Goal: Complete application form

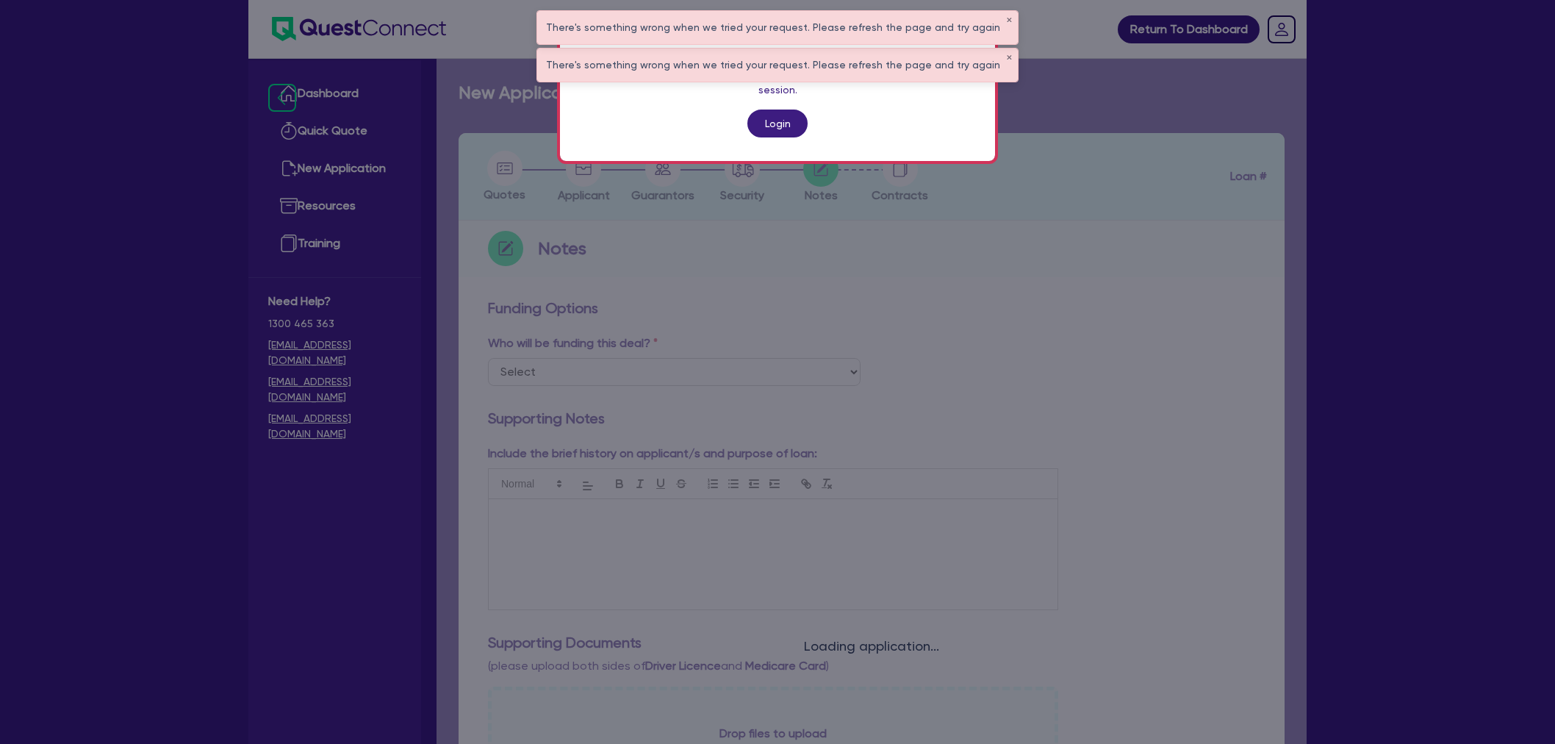
click at [780, 113] on link "Login" at bounding box center [778, 124] width 60 height 28
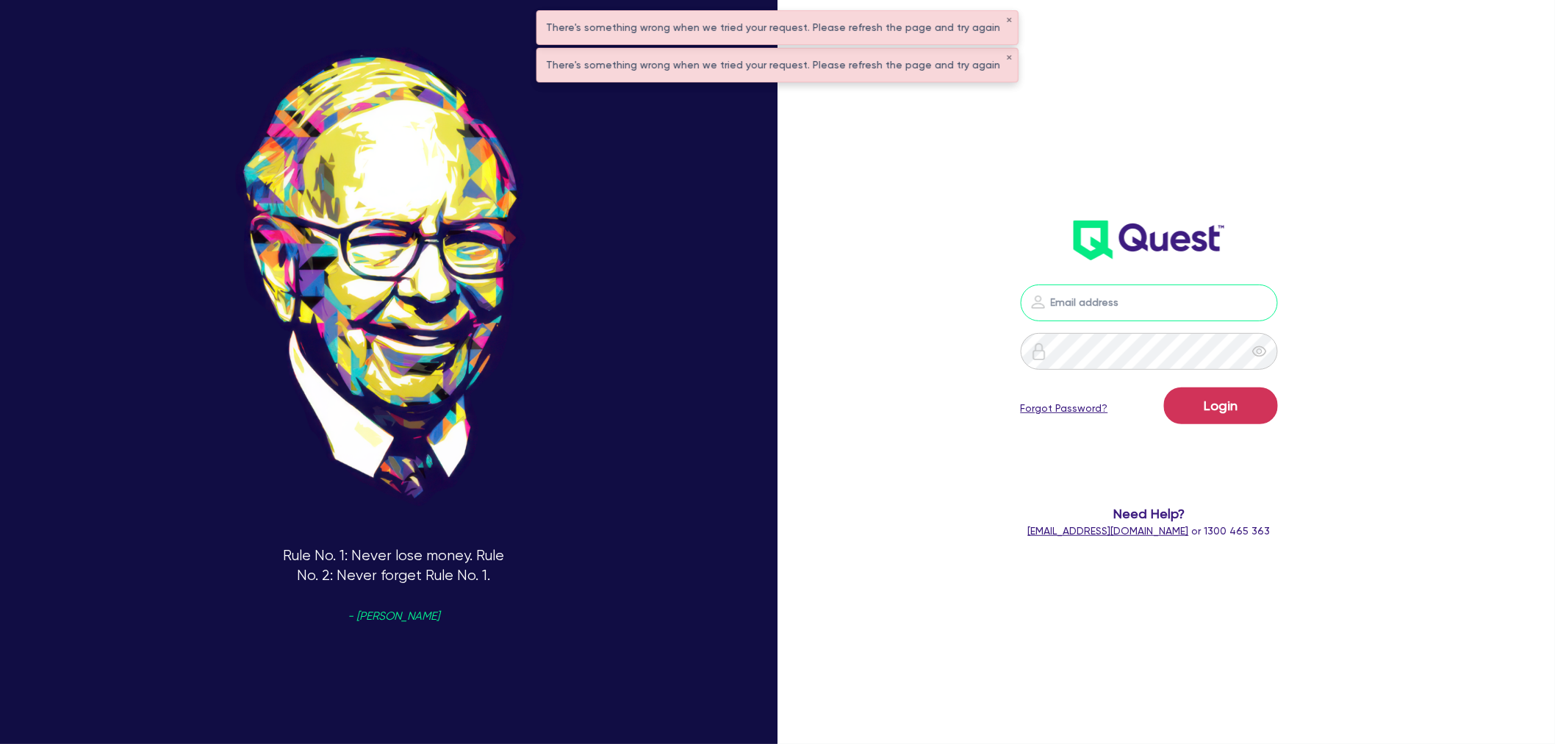
type input "[EMAIL_ADDRESS][PERSON_NAME][DOMAIN_NAME]"
click at [1193, 393] on button "Login" at bounding box center [1221, 405] width 114 height 37
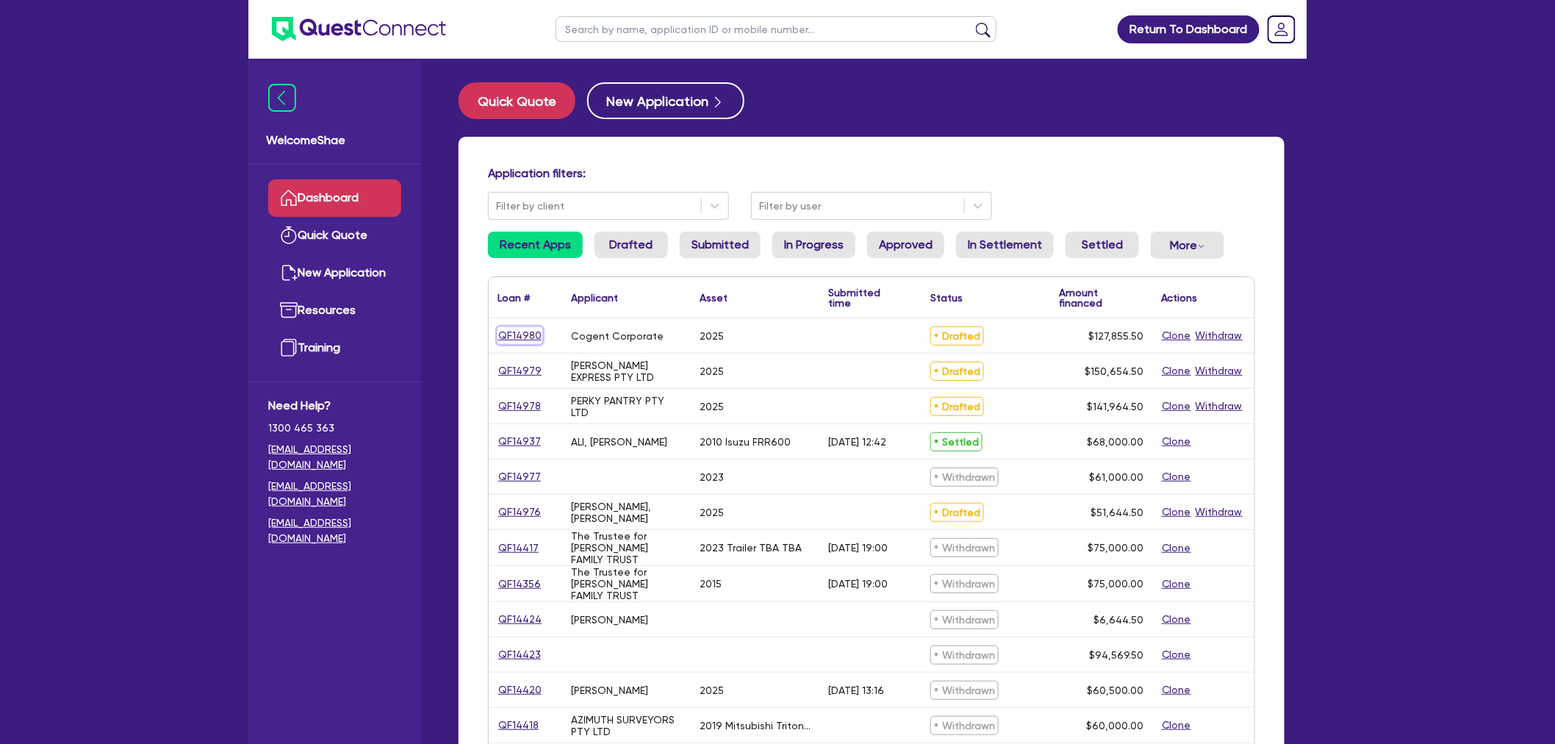
click at [531, 335] on link "QF14980" at bounding box center [520, 335] width 45 height 17
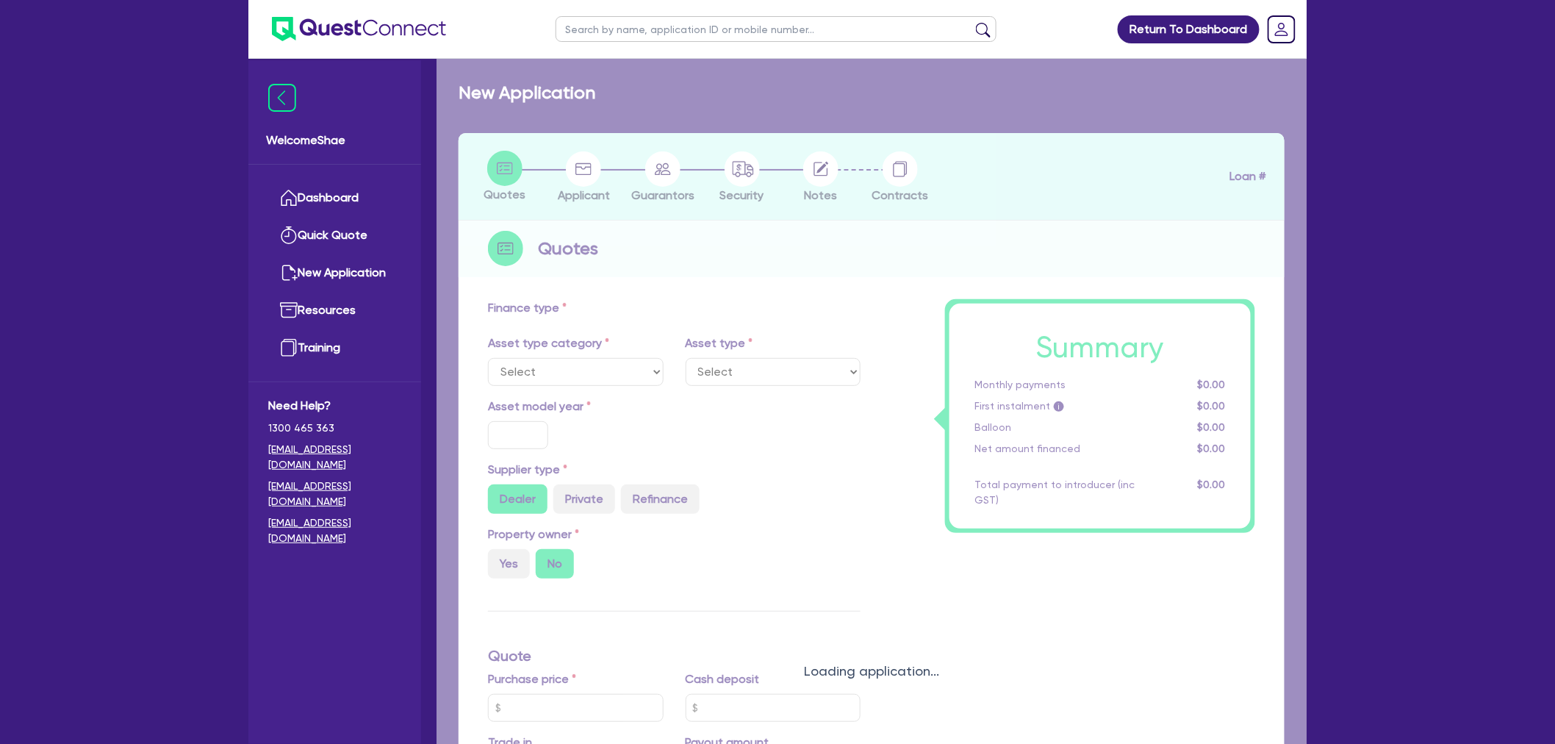
select select "PRIMARY_ASSETS"
type input "2025"
radio input "true"
type input "129,701"
type input "2,500"
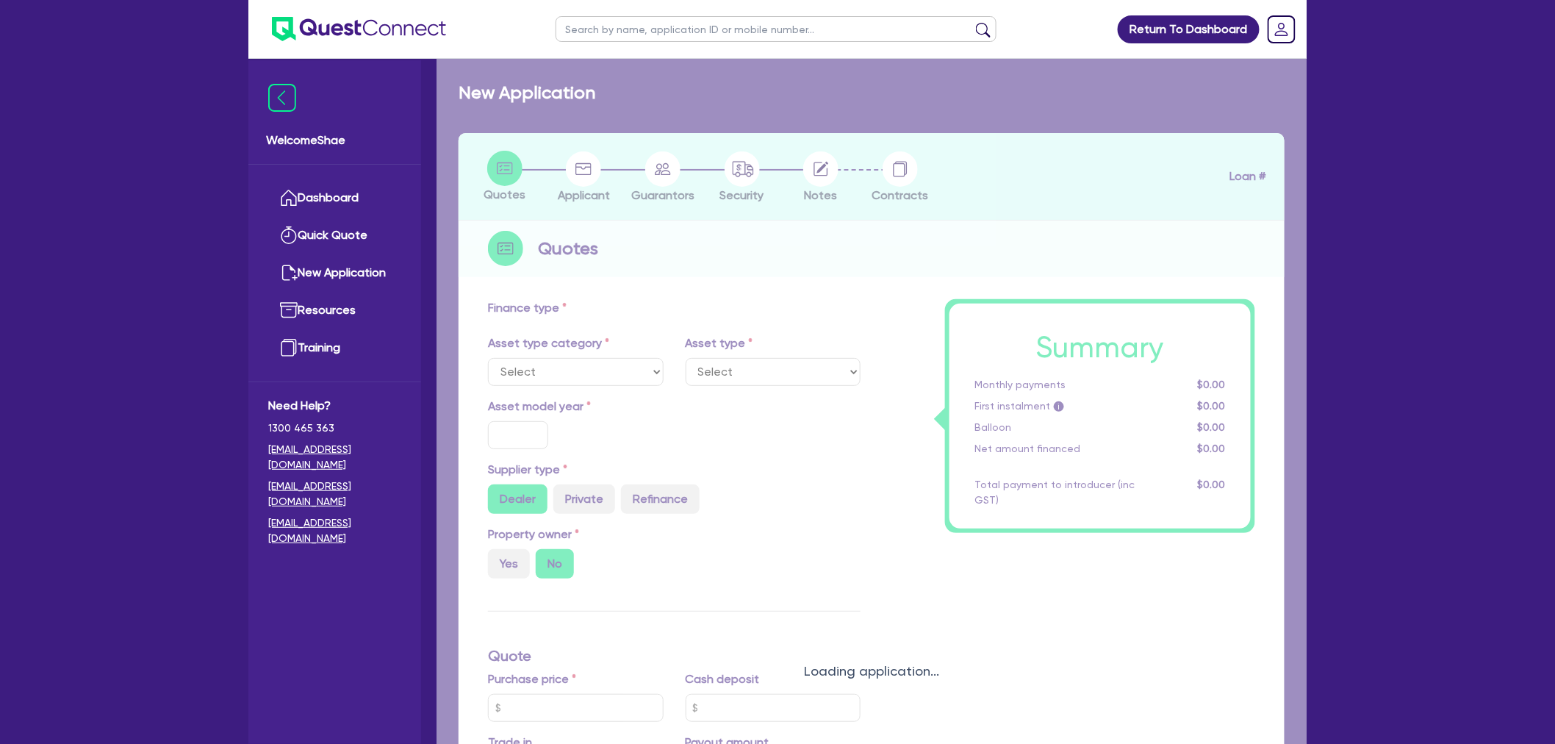
type input "30"
type input "38,910.3"
type input "4"
type input "5,114.22"
type input "6.49"
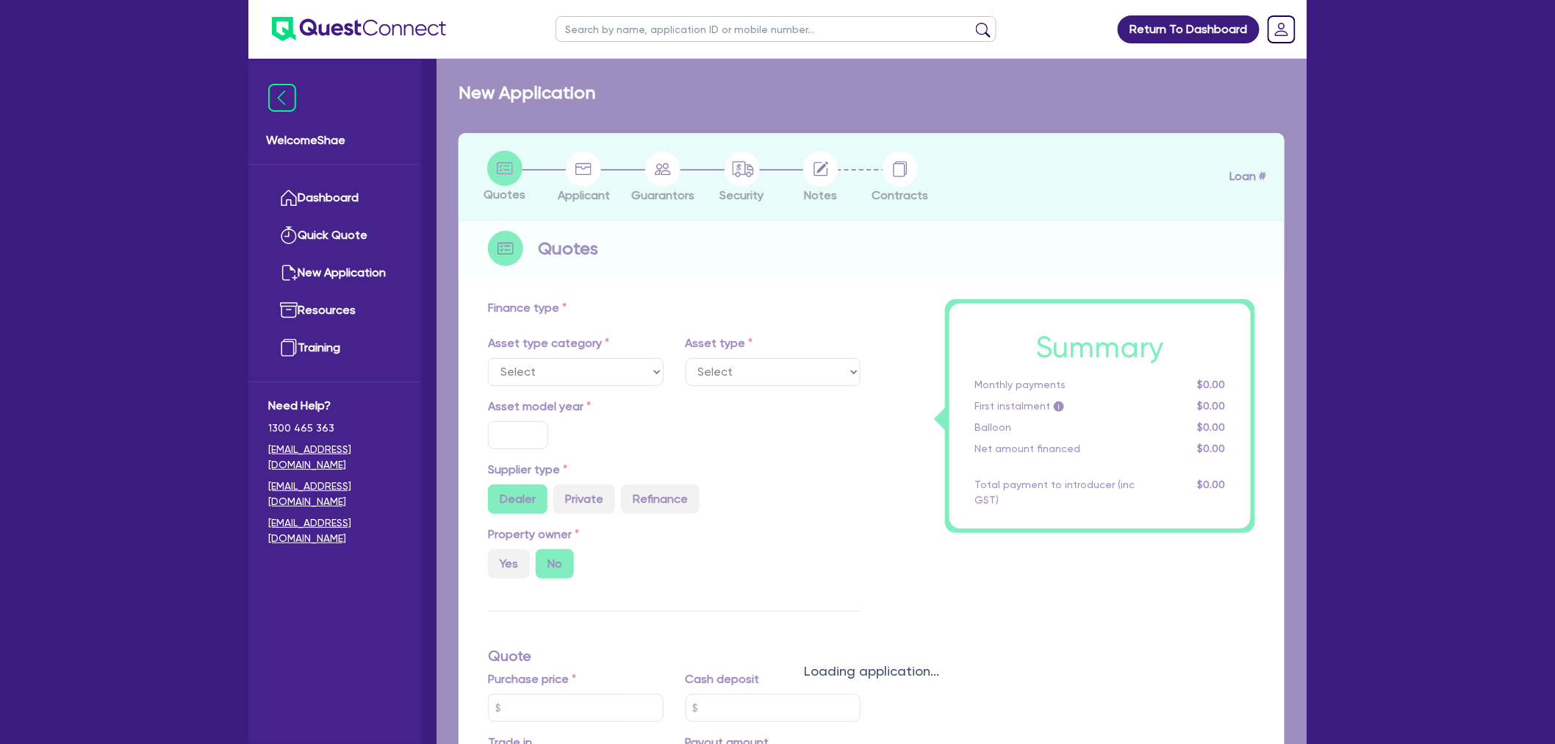
type input "900"
select select "YELLOW_GOODS_AND_EXCAVATORS"
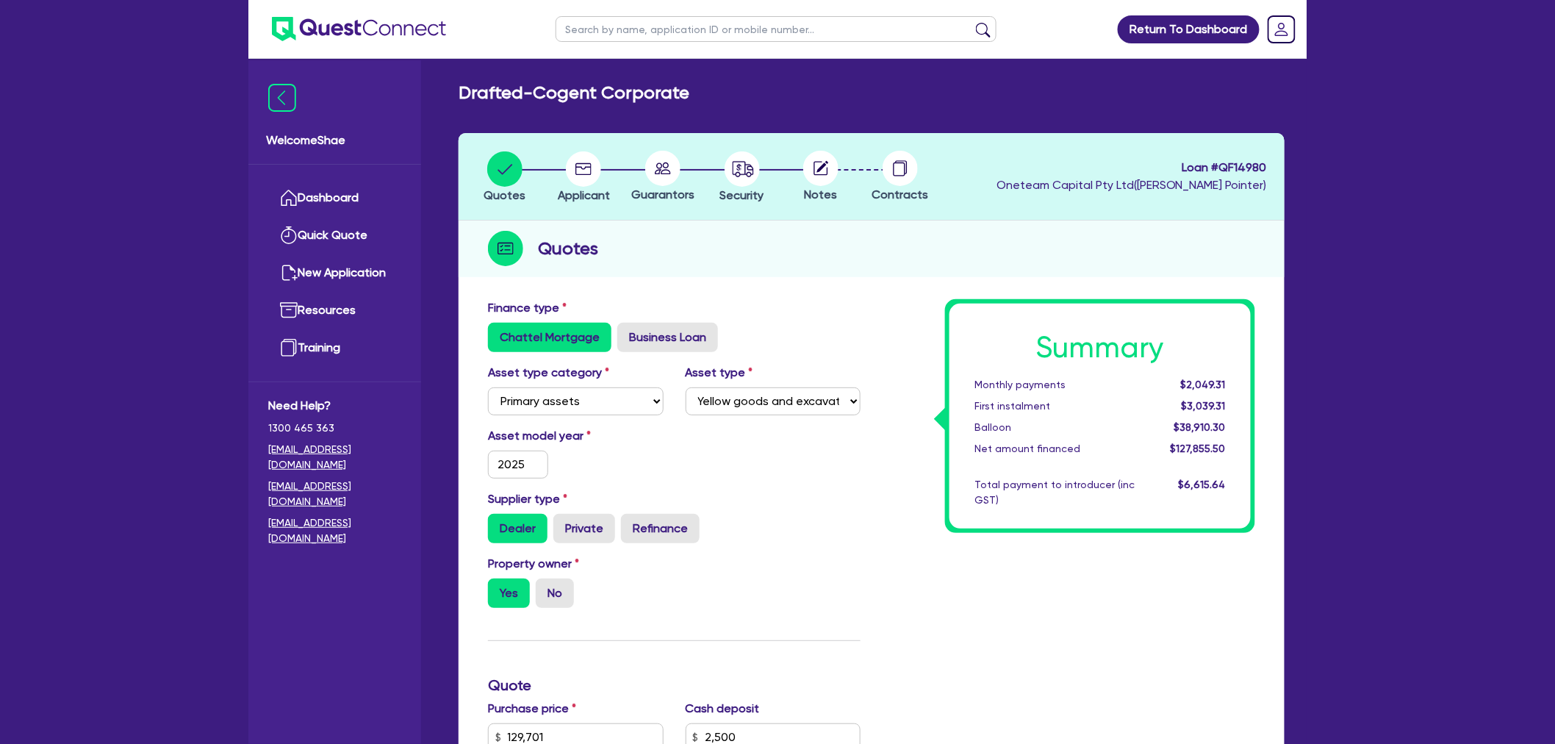
click at [643, 46] on ul at bounding box center [776, 29] width 470 height 58
click at [643, 37] on input "text" at bounding box center [776, 29] width 441 height 26
paste input "QF14970"
type input "QF14970"
click button "submit" at bounding box center [984, 32] width 24 height 21
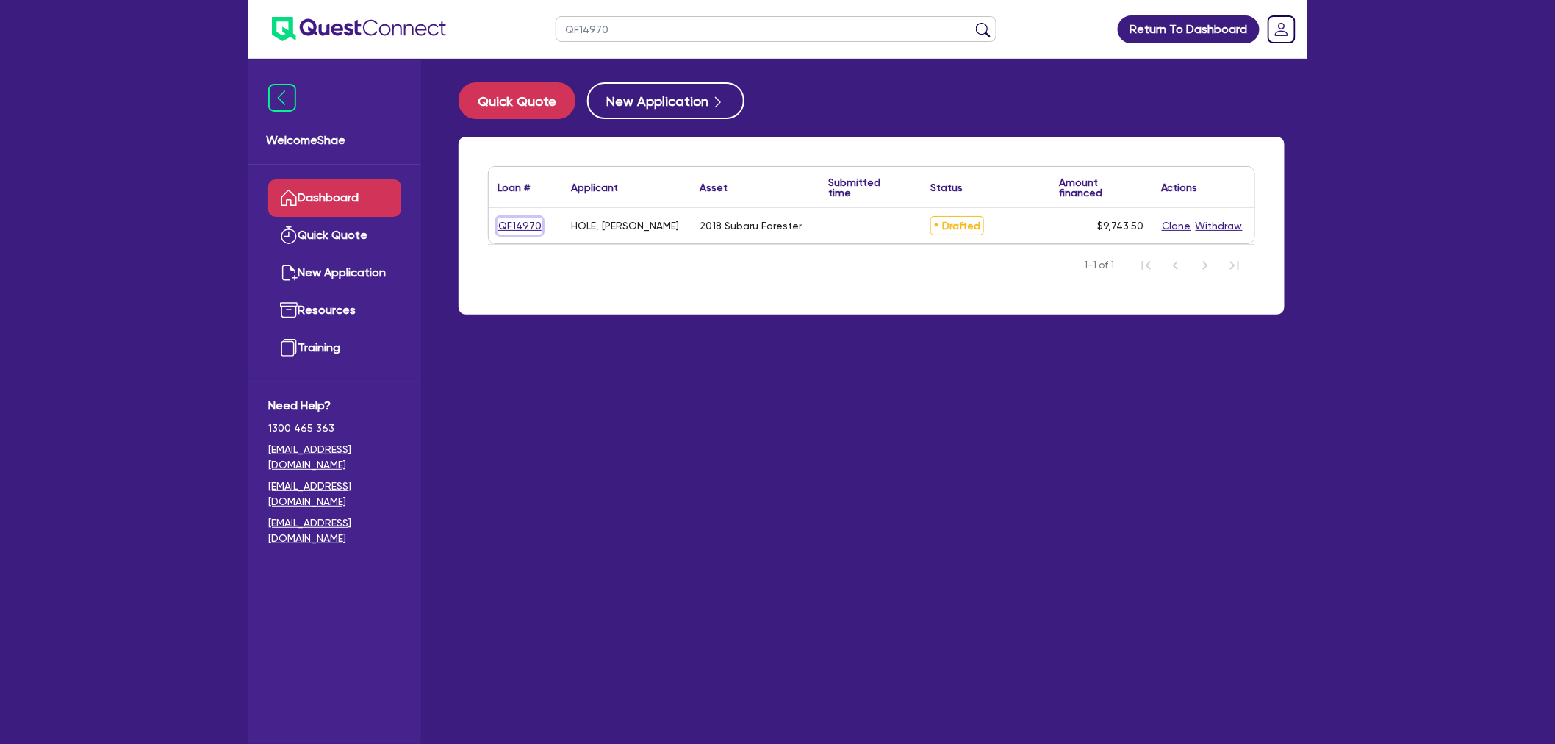
click at [509, 218] on link "QF14970" at bounding box center [520, 226] width 45 height 17
select select "CARS_AND_LIGHT_TRUCKS"
select select "PASSENGER_VEHICLES"
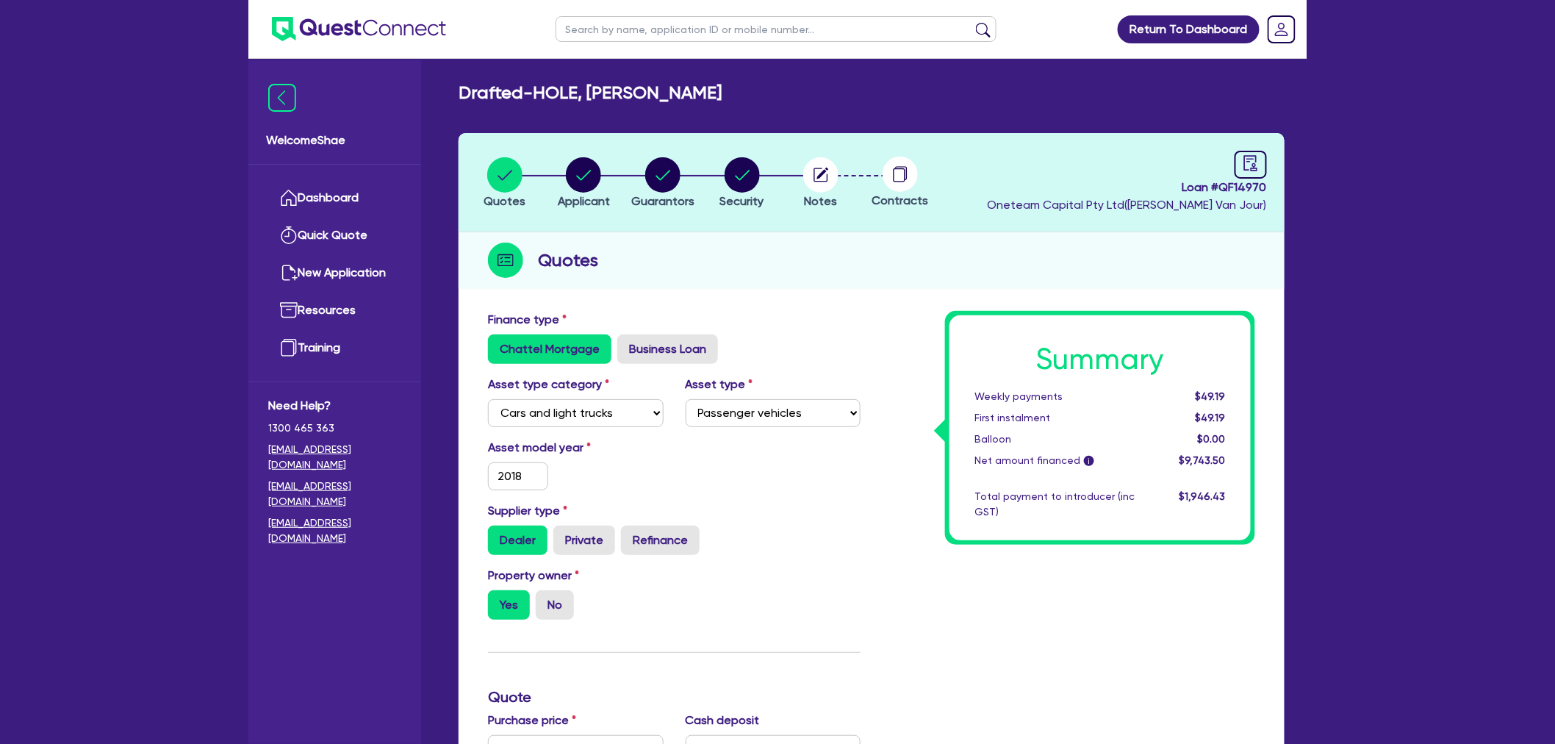
click at [570, 151] on header "Quotes Applicant [GEOGRAPHIC_DATA] Security Notes Contracts Loan # QF14970 Onet…" at bounding box center [872, 182] width 826 height 99
click at [585, 168] on circle "button" at bounding box center [583, 174] width 35 height 35
select select "SOLE_TRADER"
select select "ARTS_RECREATION"
select select "ARTISTS"
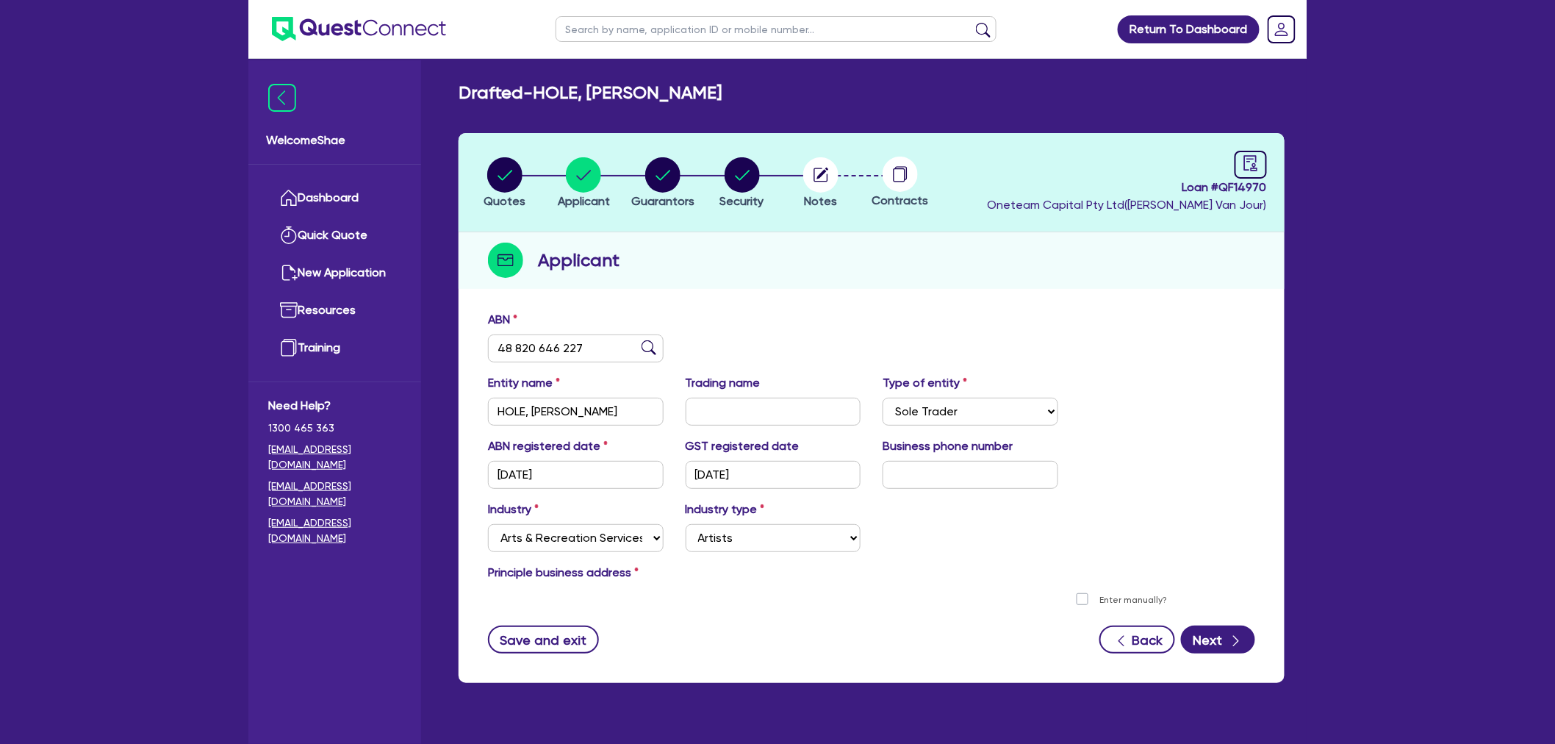
click at [537, 165] on li "Quotes" at bounding box center [504, 182] width 79 height 51
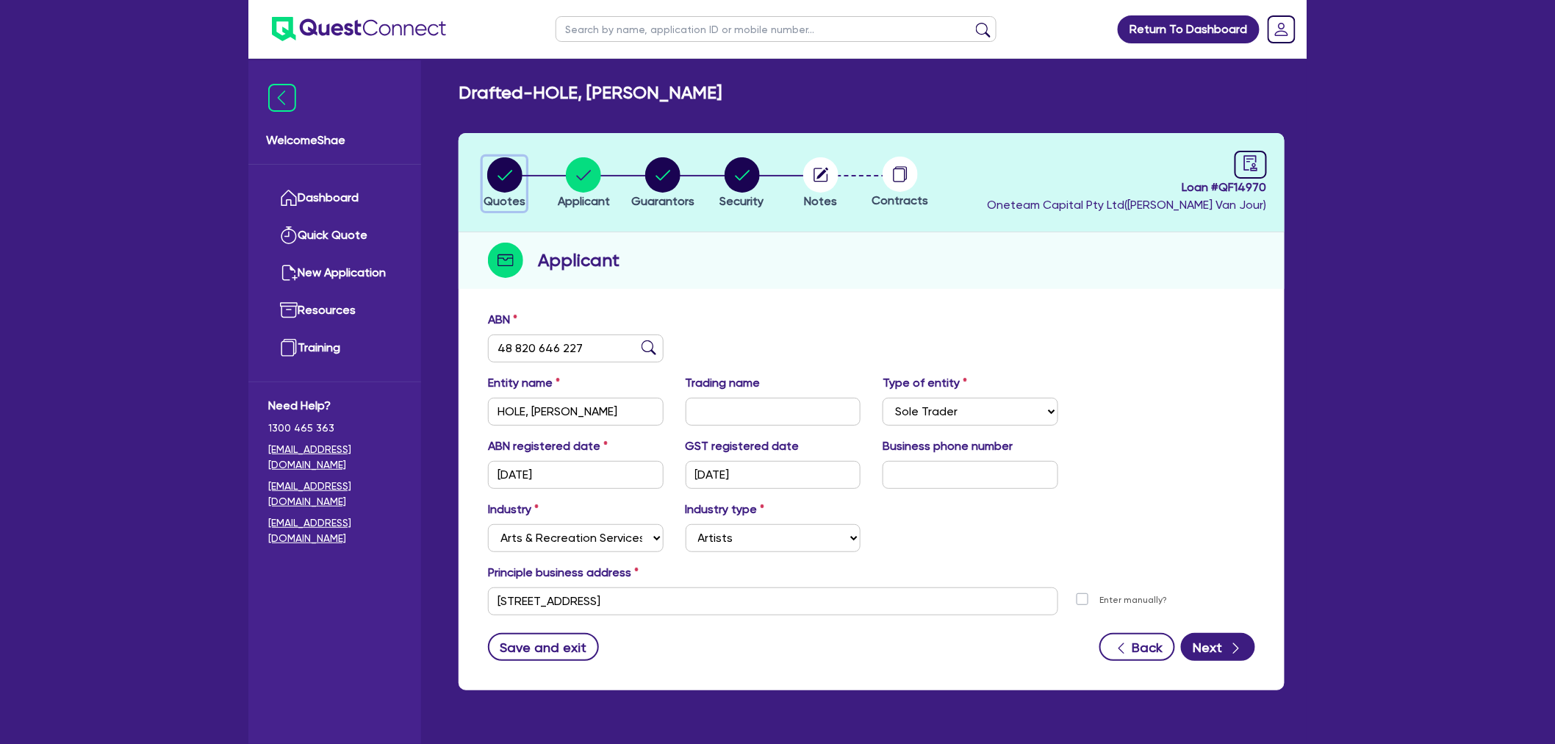
click at [524, 165] on div "button" at bounding box center [505, 174] width 42 height 35
select select "CARS_AND_LIGHT_TRUCKS"
select select "PASSENGER_VEHICLES"
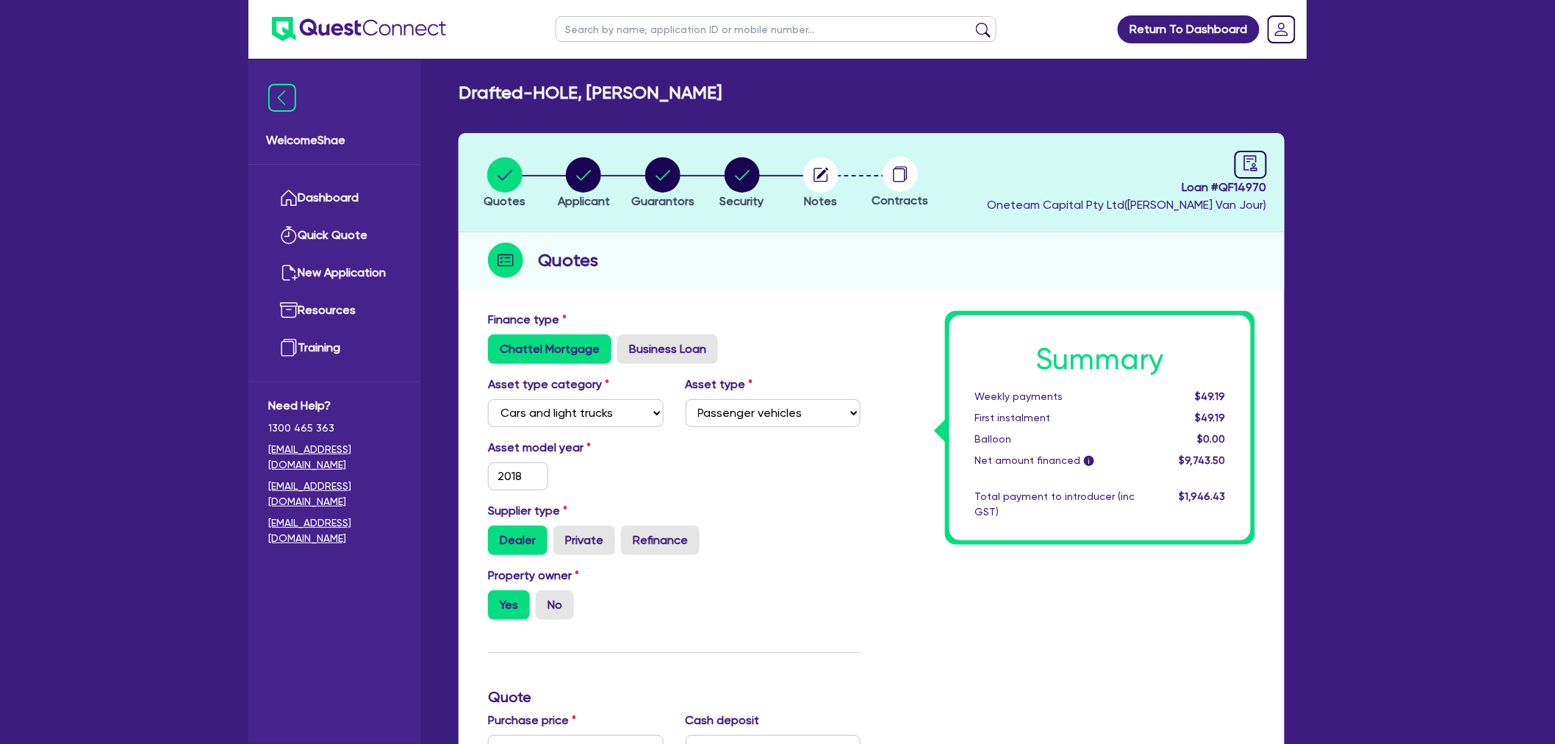
drag, startPoint x: 1408, startPoint y: 456, endPoint x: 1392, endPoint y: 456, distance: 16.2
click at [1408, 456] on div "Return To Dashboard Edit Profile Logout Welcome Shae Dashboard Quick Quote New …" at bounding box center [777, 667] width 1555 height 1335
click at [817, 181] on icon "button" at bounding box center [821, 175] width 14 height 14
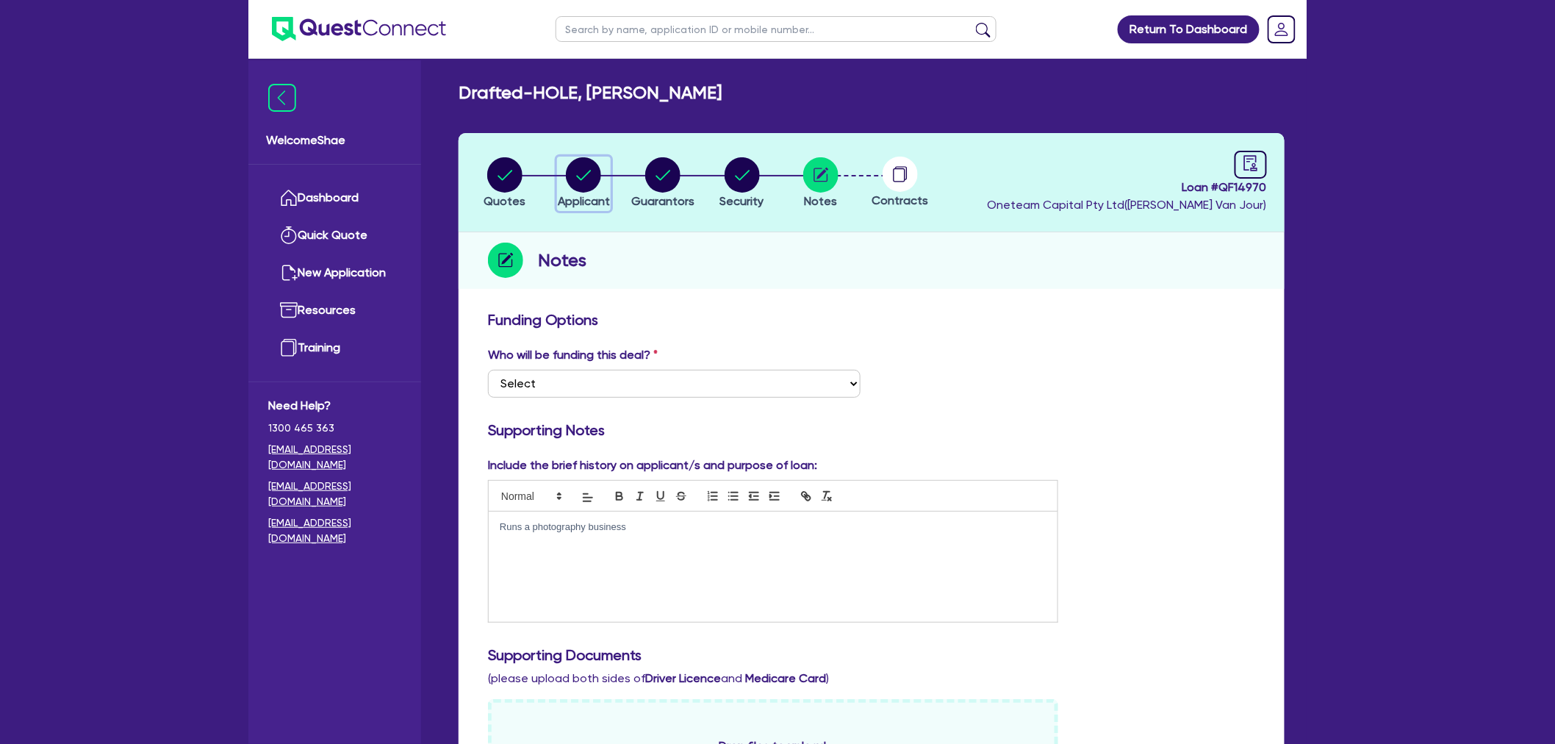
click at [587, 178] on circle "button" at bounding box center [583, 174] width 35 height 35
select select "SOLE_TRADER"
select select "ARTS_RECREATION"
select select "ARTISTS"
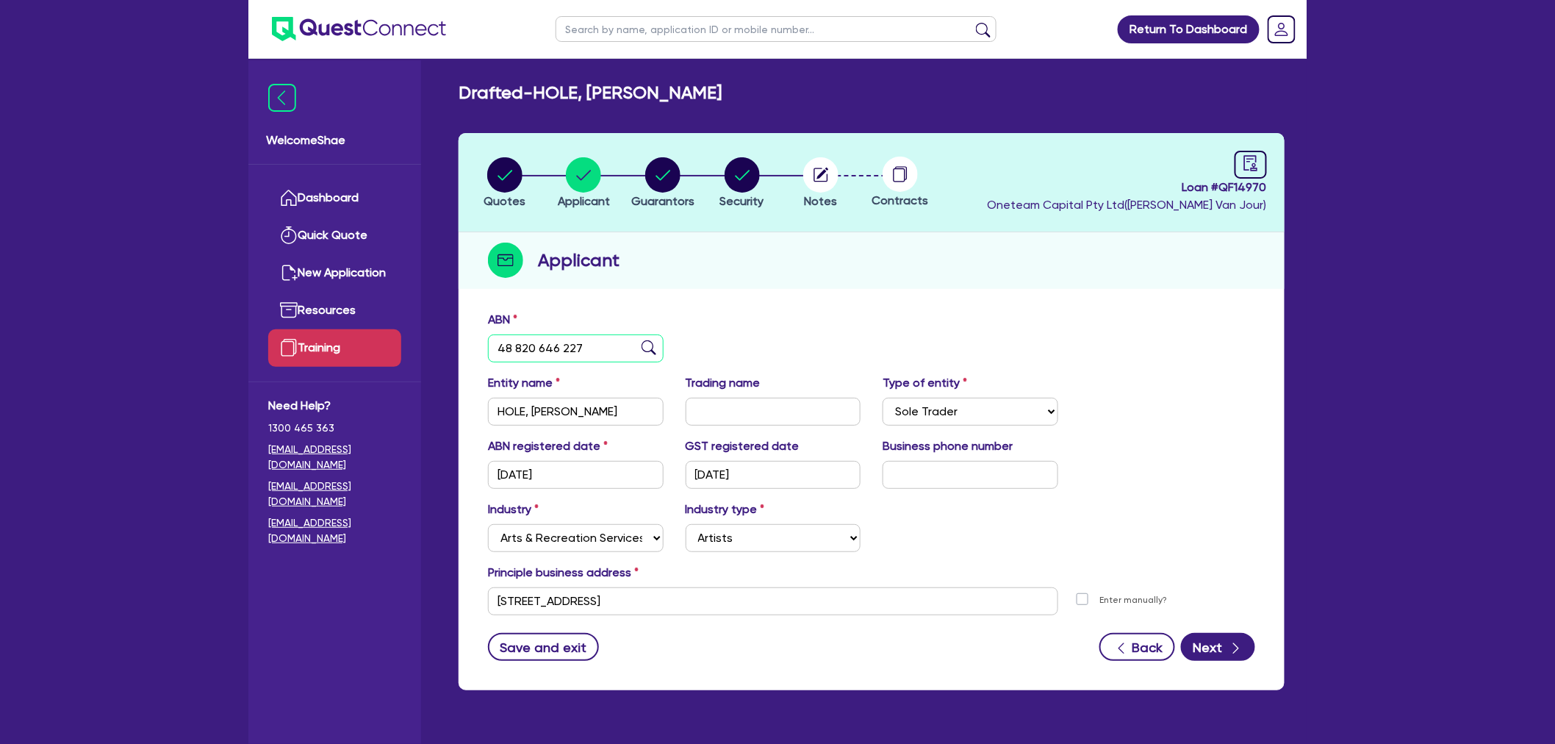
drag, startPoint x: 592, startPoint y: 345, endPoint x: 298, endPoint y: 334, distance: 295.0
click at [298, 334] on div "Welcome Shae Dashboard Quick Quote New Application Ref Company Ref Salesperson …" at bounding box center [777, 401] width 1058 height 803
click at [658, 185] on circle "button" at bounding box center [662, 174] width 35 height 35
select select "MR"
select select "QLD"
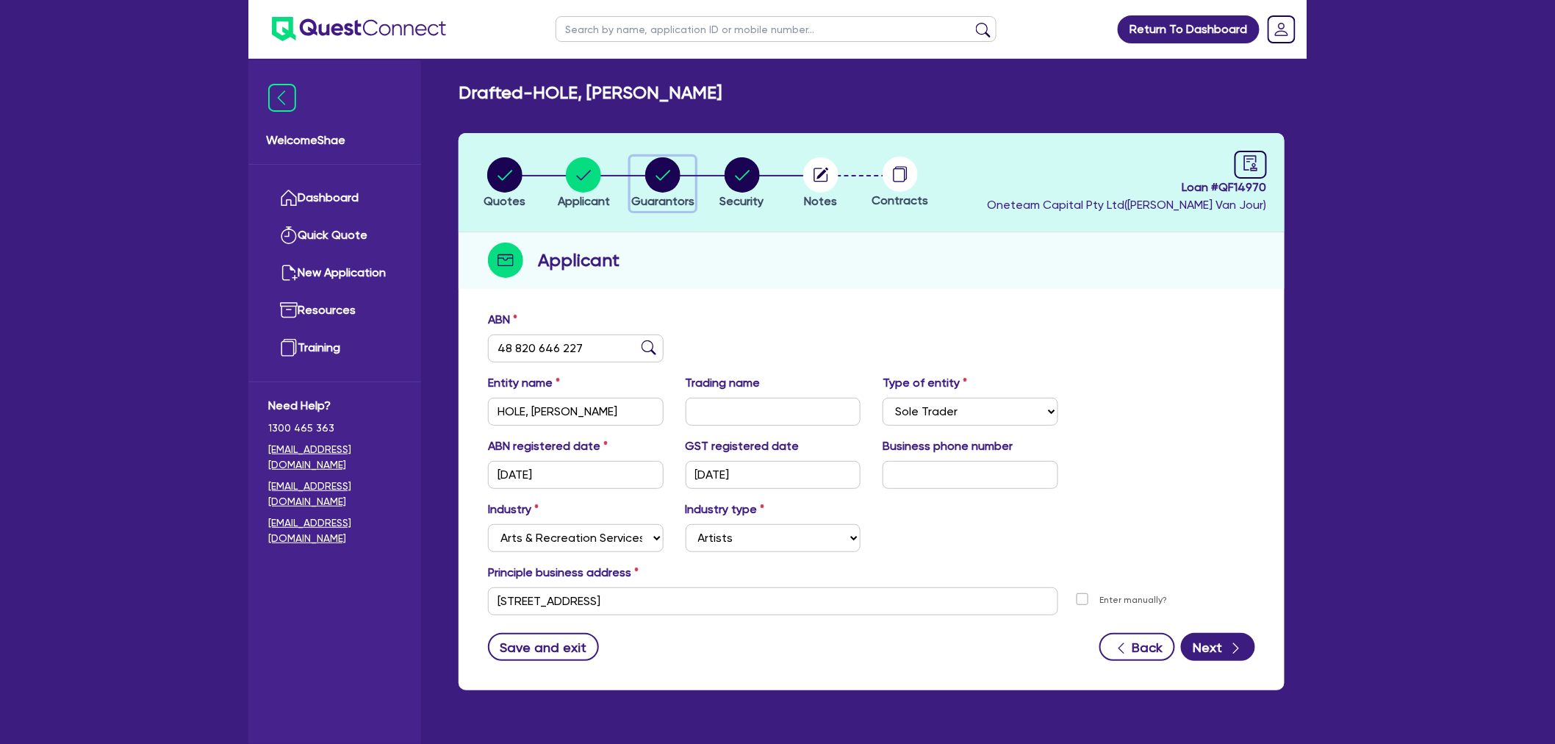
select select "MARRIED"
select select "PROPERTY"
select select "MORTGAGE"
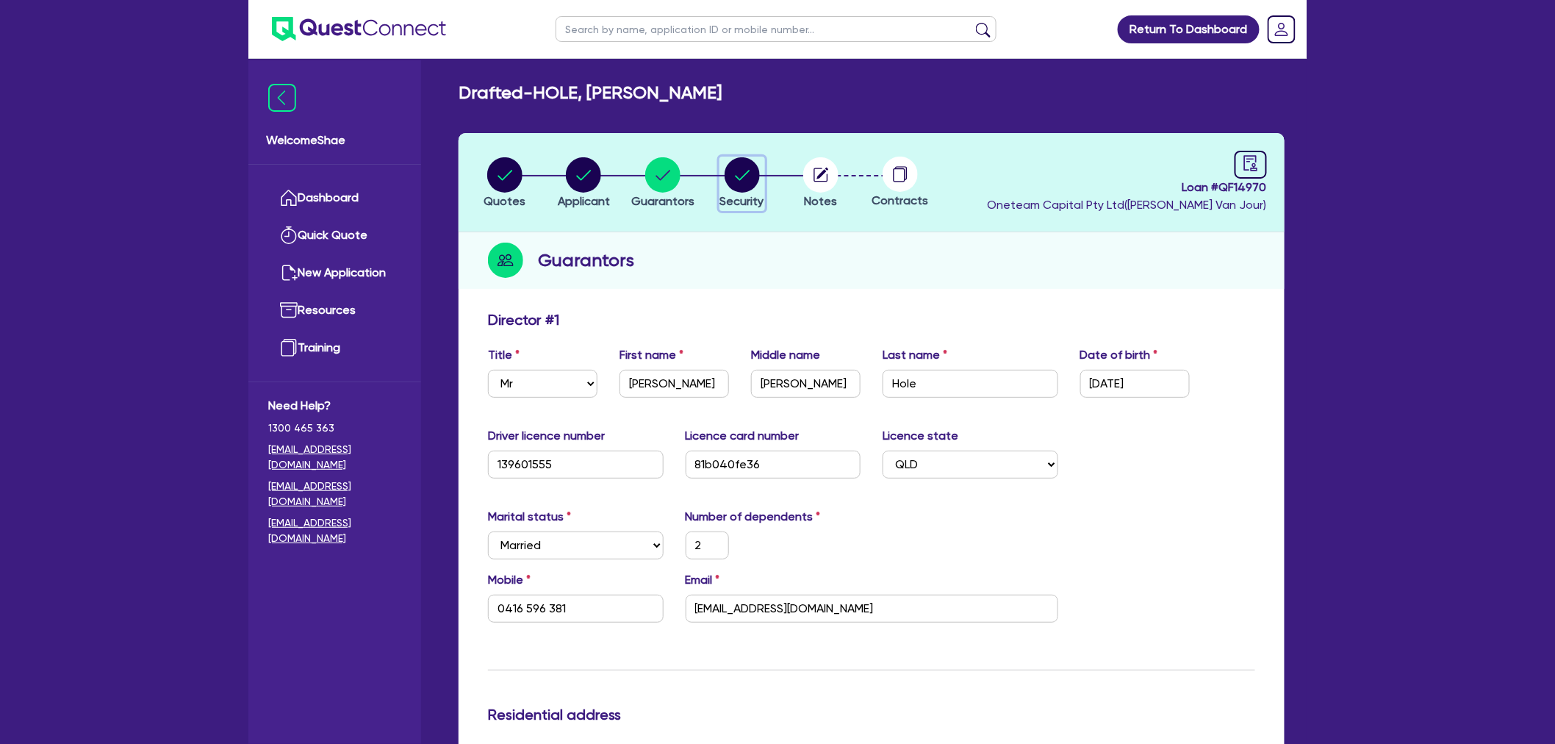
click at [759, 198] on span "Security" at bounding box center [742, 201] width 44 height 14
select select "CARS_AND_LIGHT_TRUCKS"
select select "PASSENGER_VEHICLES"
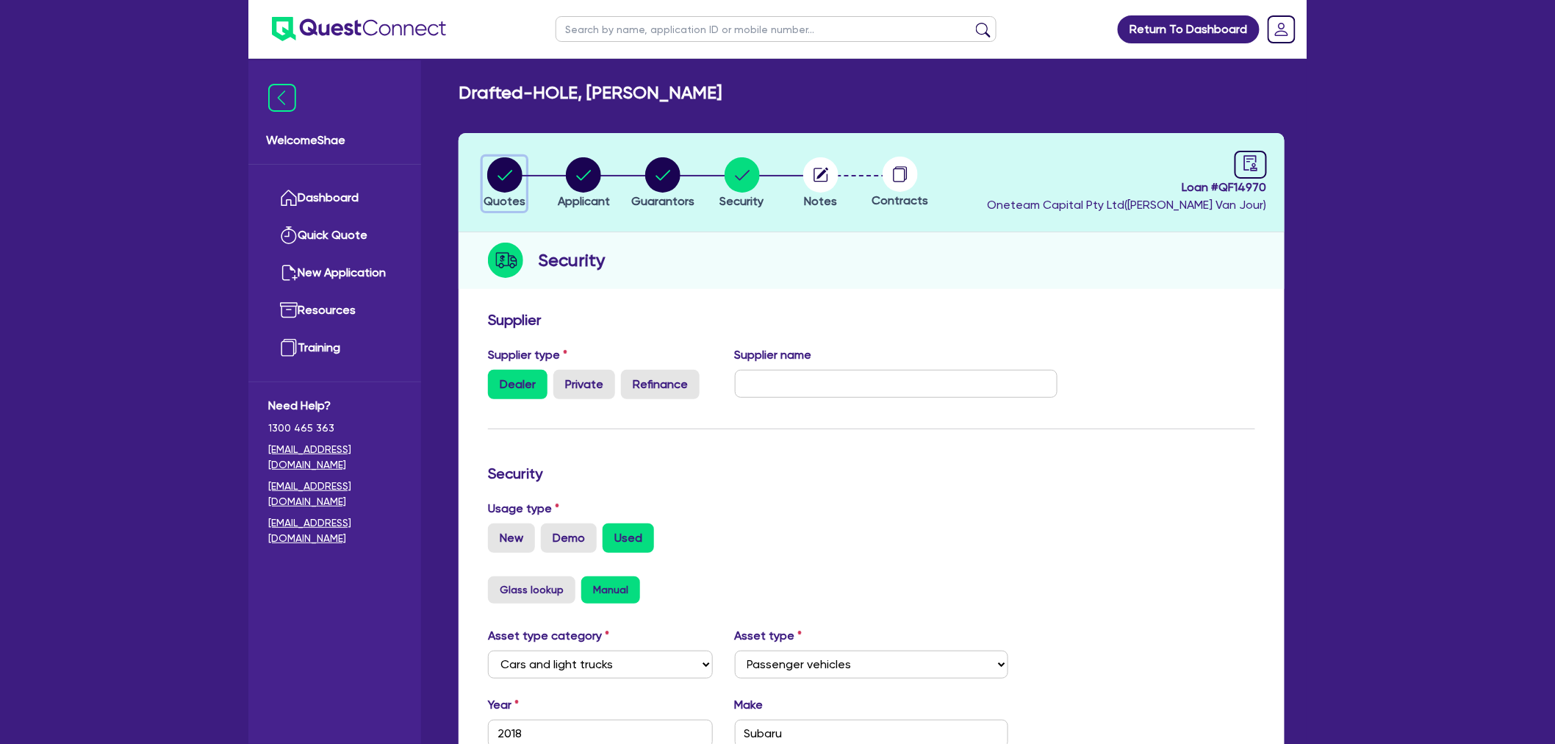
click at [512, 182] on circle "button" at bounding box center [504, 174] width 35 height 35
select select "CARS_AND_LIGHT_TRUCKS"
select select "PASSENGER_VEHICLES"
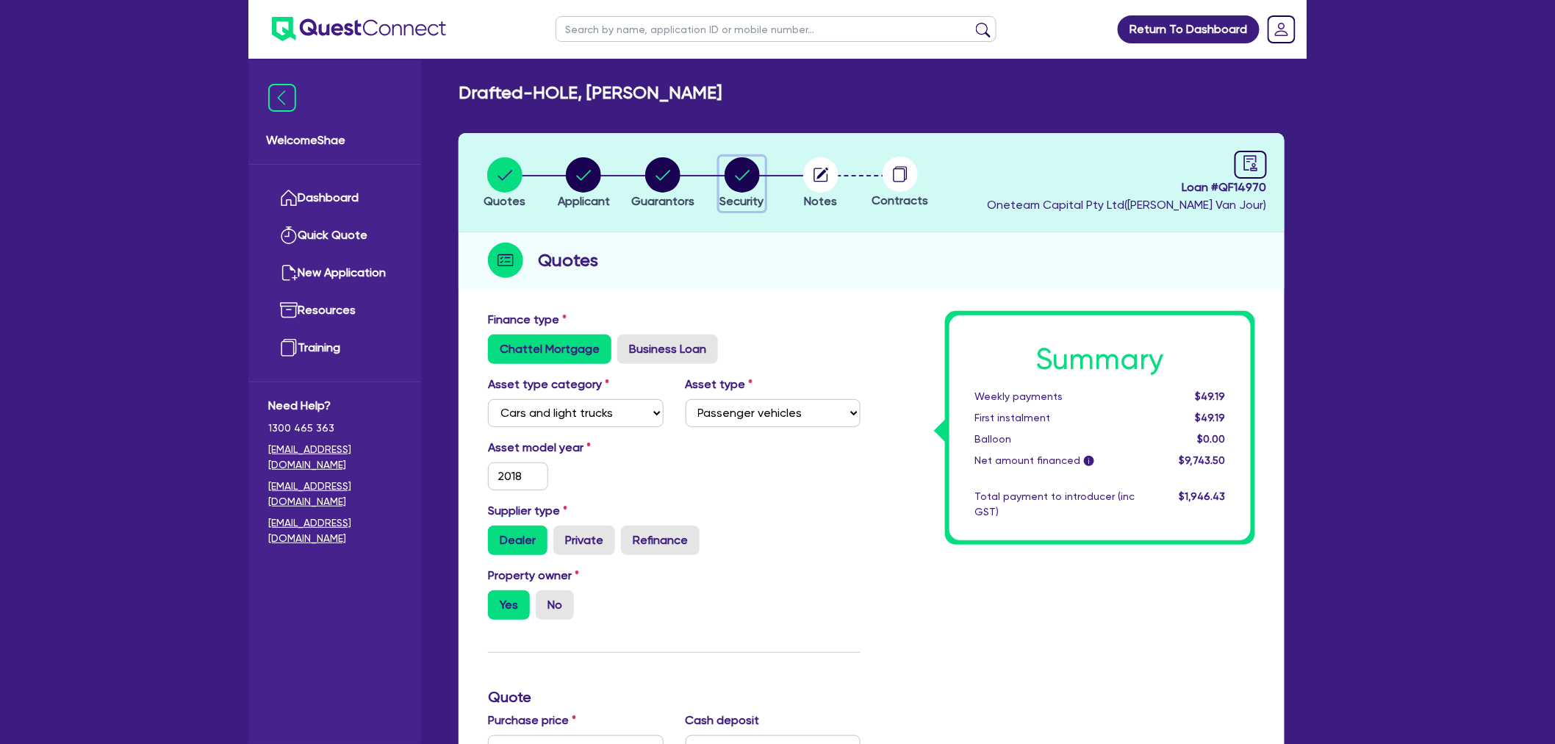
drag, startPoint x: 742, startPoint y: 179, endPoint x: 743, endPoint y: 213, distance: 33.8
click at [742, 179] on circle "button" at bounding box center [742, 174] width 35 height 35
select select "CARS_AND_LIGHT_TRUCKS"
select select "PASSENGER_VEHICLES"
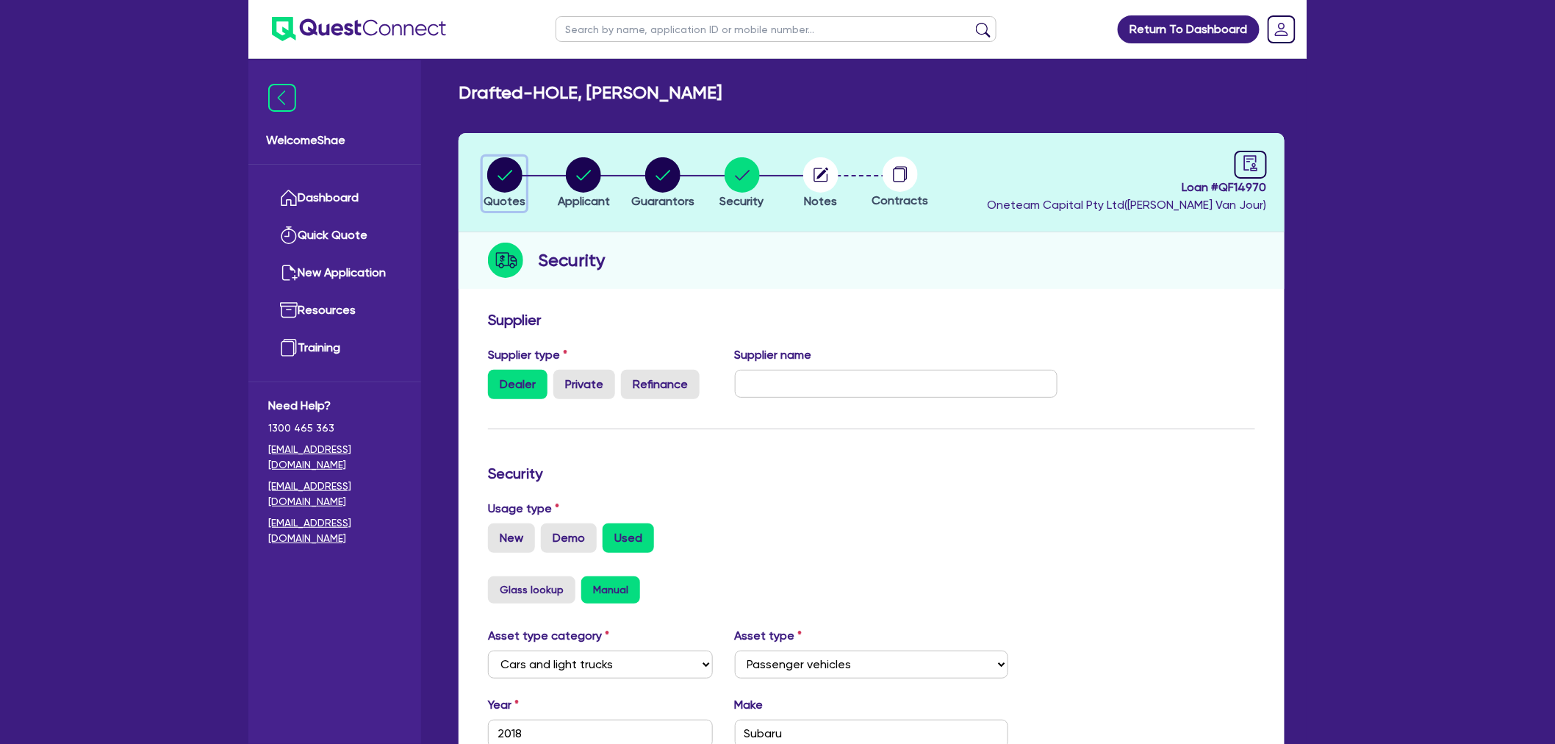
click at [495, 179] on circle "button" at bounding box center [504, 174] width 35 height 35
select select "CARS_AND_LIGHT_TRUCKS"
select select "PASSENGER_VEHICLES"
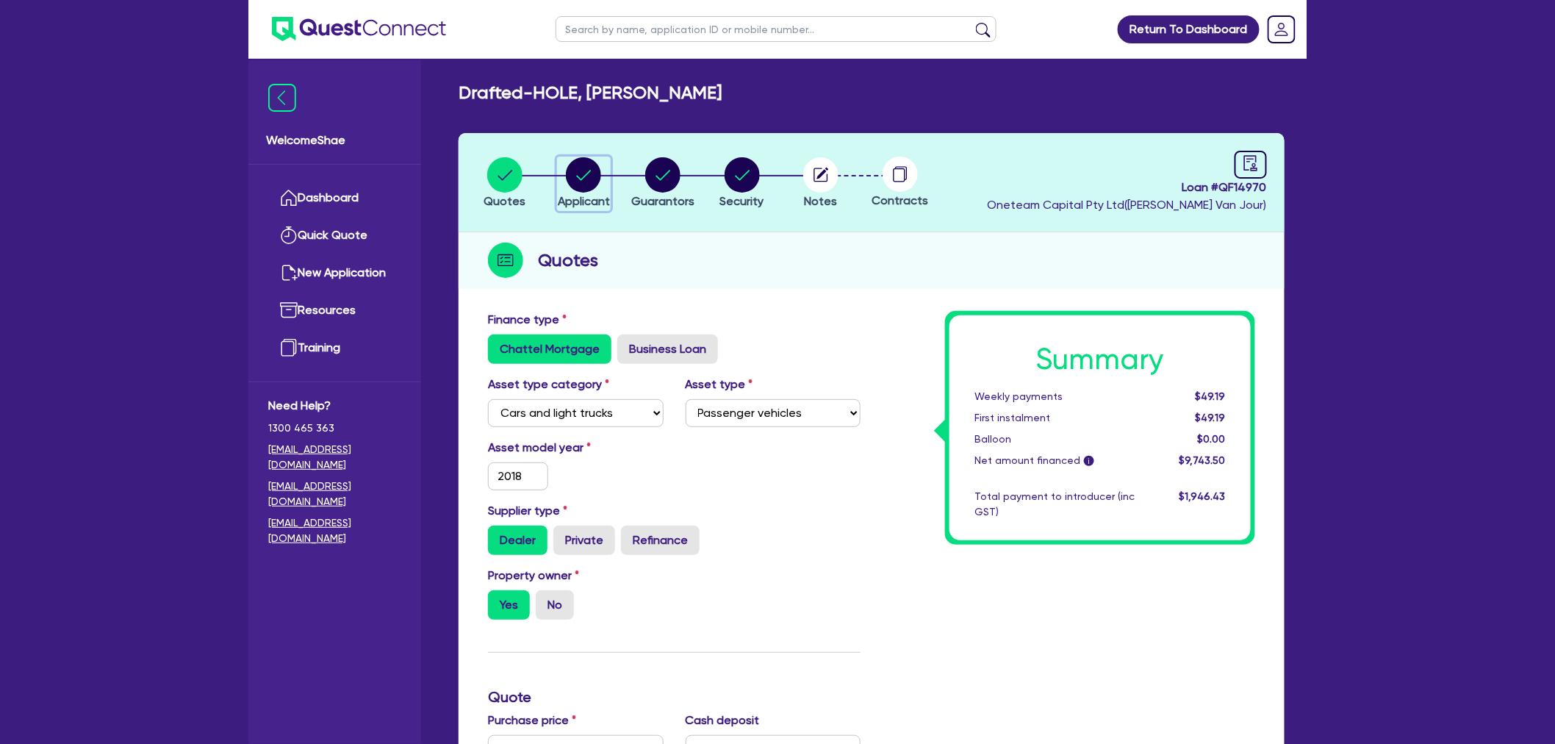
click at [588, 173] on icon "button" at bounding box center [584, 175] width 15 height 10
select select "SOLE_TRADER"
select select "ARTS_RECREATION"
select select "ARTISTS"
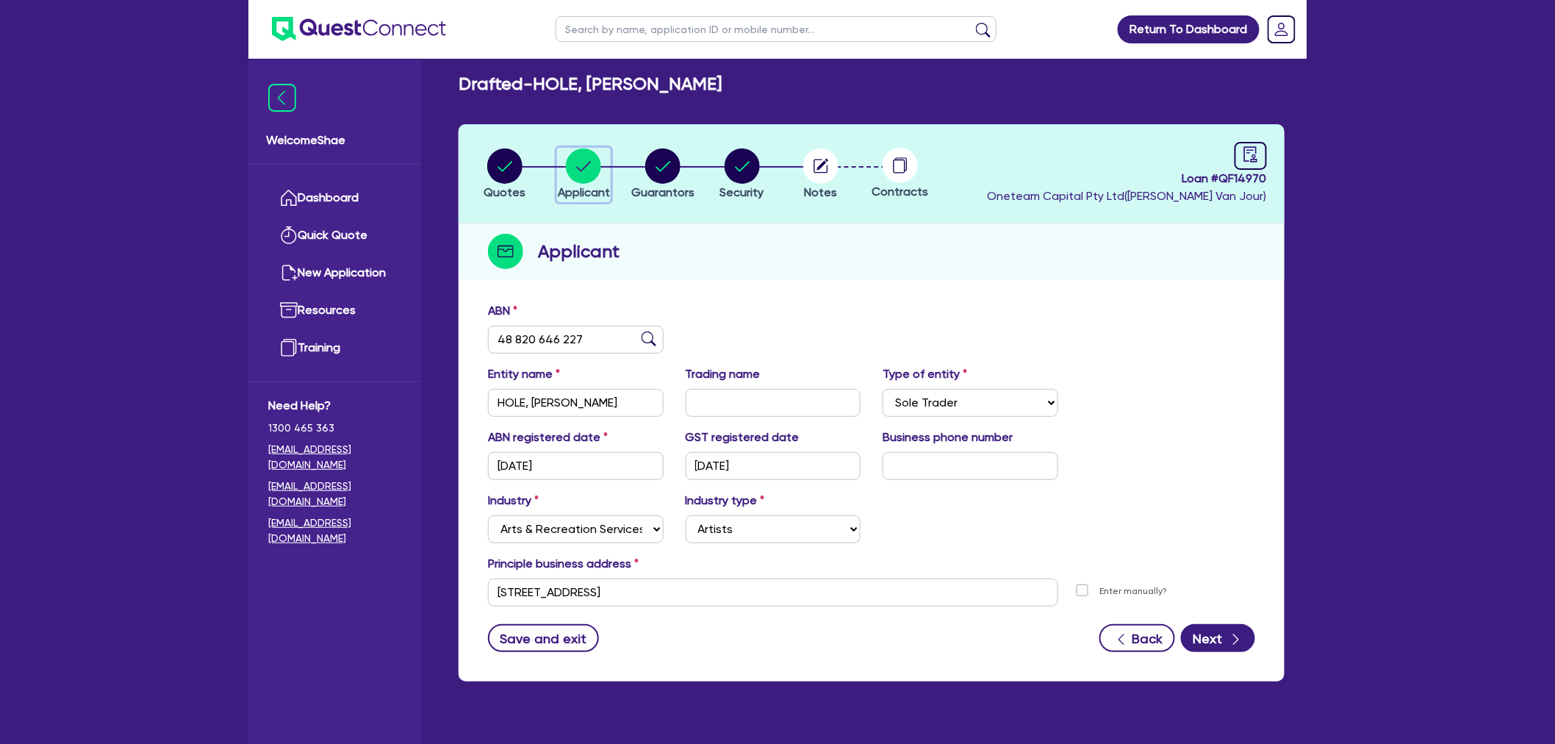
scroll to position [59, 0]
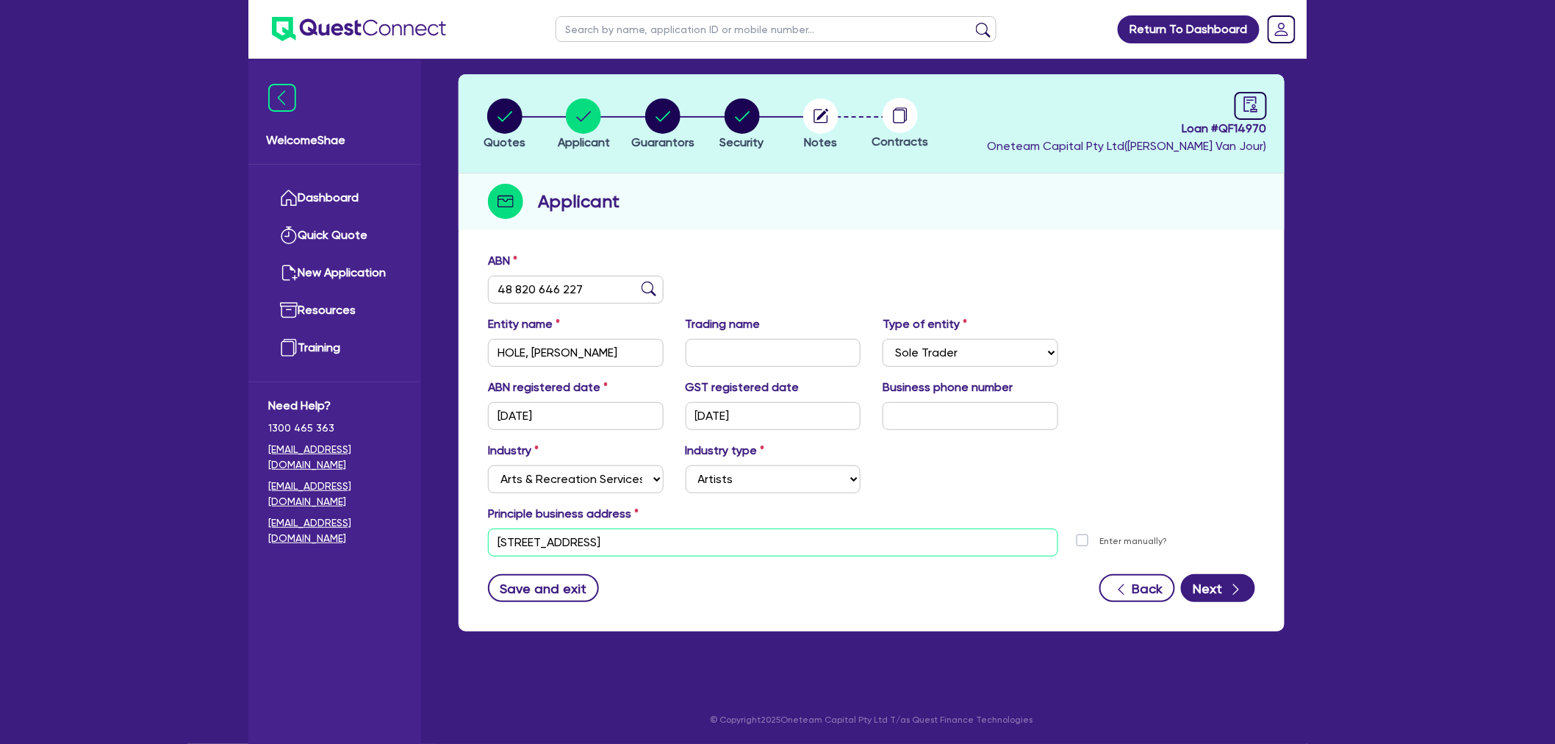
drag, startPoint x: 753, startPoint y: 531, endPoint x: 294, endPoint y: 523, distance: 459.5
click at [294, 523] on div "Welcome Shae Dashboard Quick Quote New Application Ref Company Ref Salesperson …" at bounding box center [777, 342] width 1058 height 803
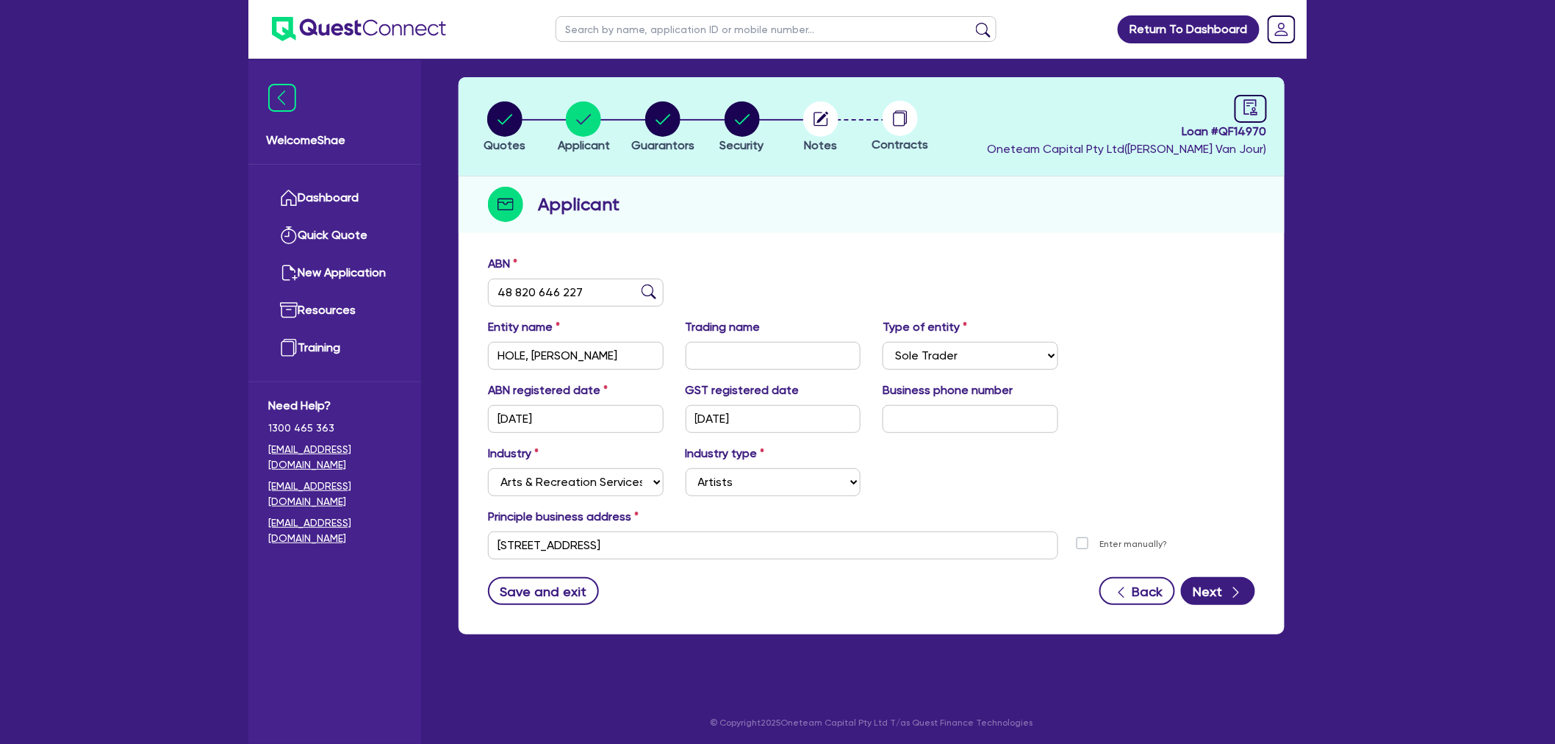
scroll to position [0, 0]
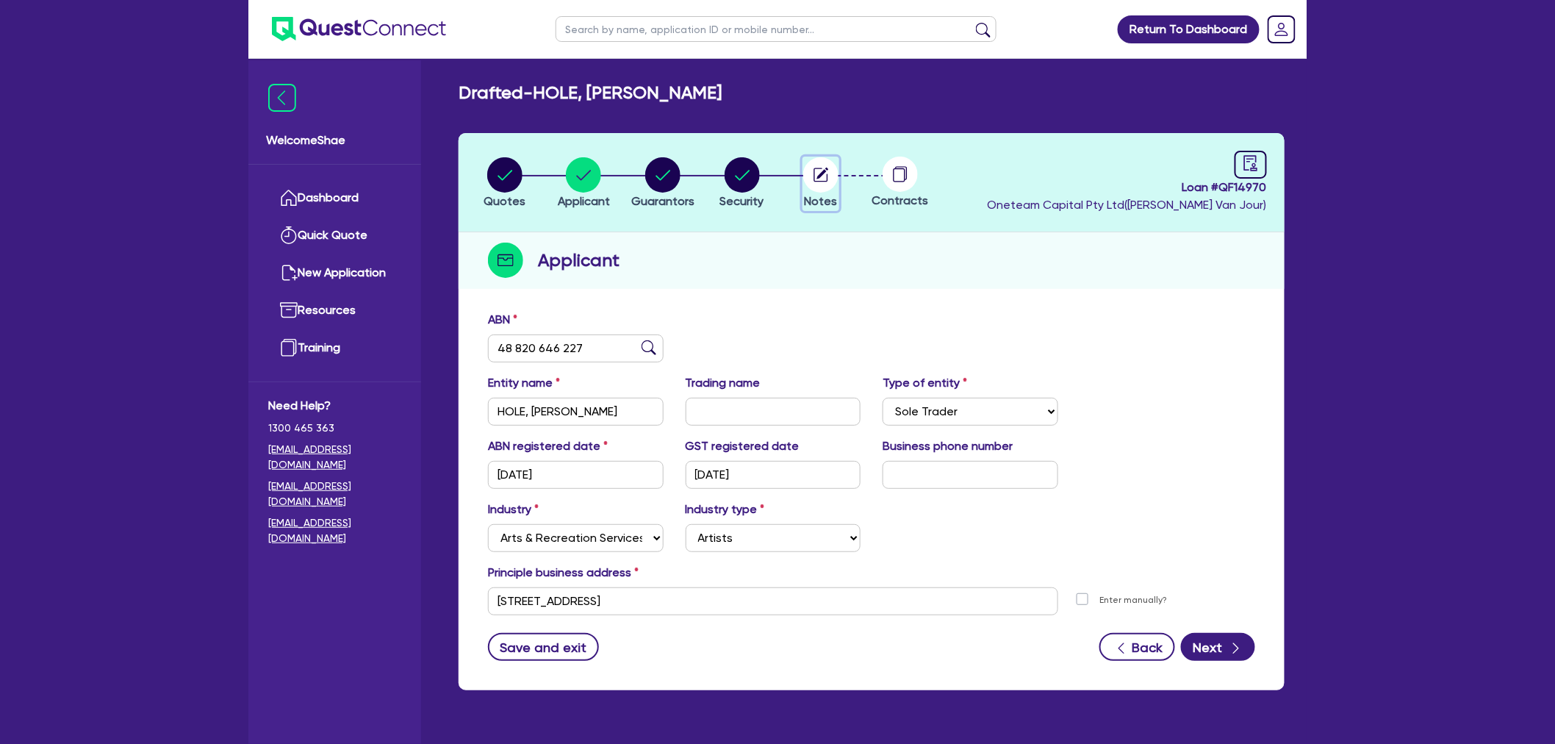
click at [814, 180] on circle "button" at bounding box center [820, 174] width 35 height 35
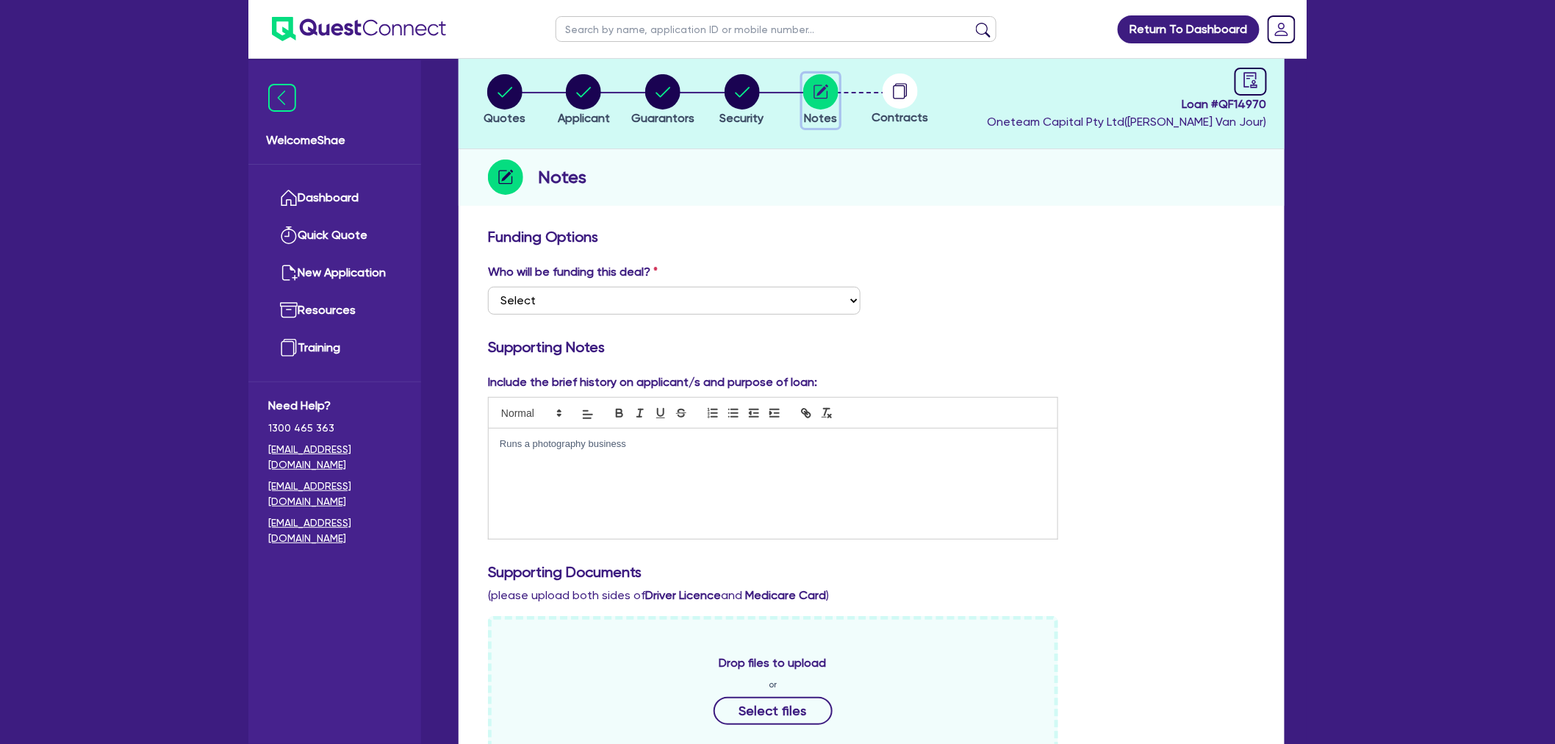
scroll to position [82, 0]
click at [581, 109] on circle "button" at bounding box center [583, 93] width 35 height 35
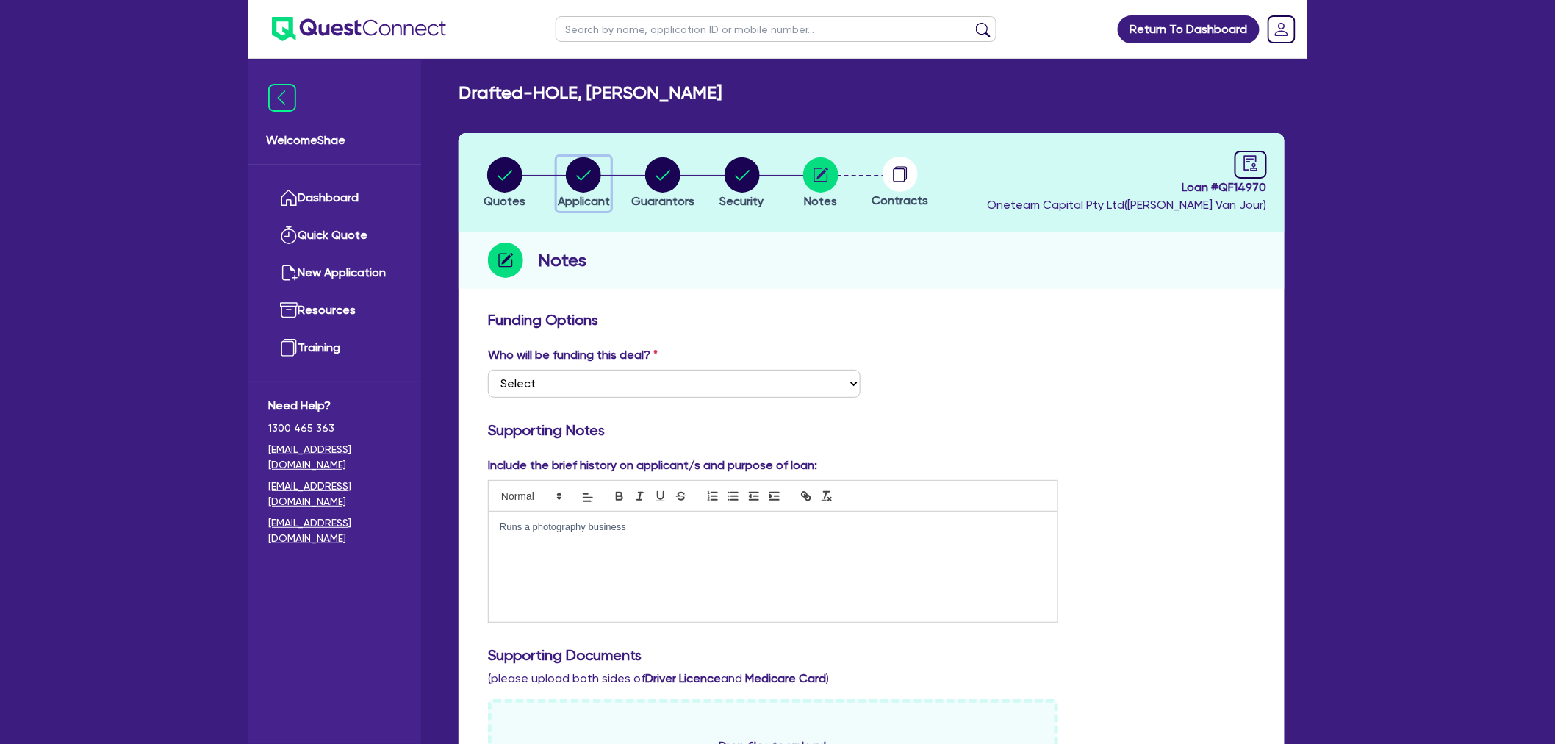
select select "SOLE_TRADER"
select select "ARTS_RECREATION"
select select "ARTISTS"
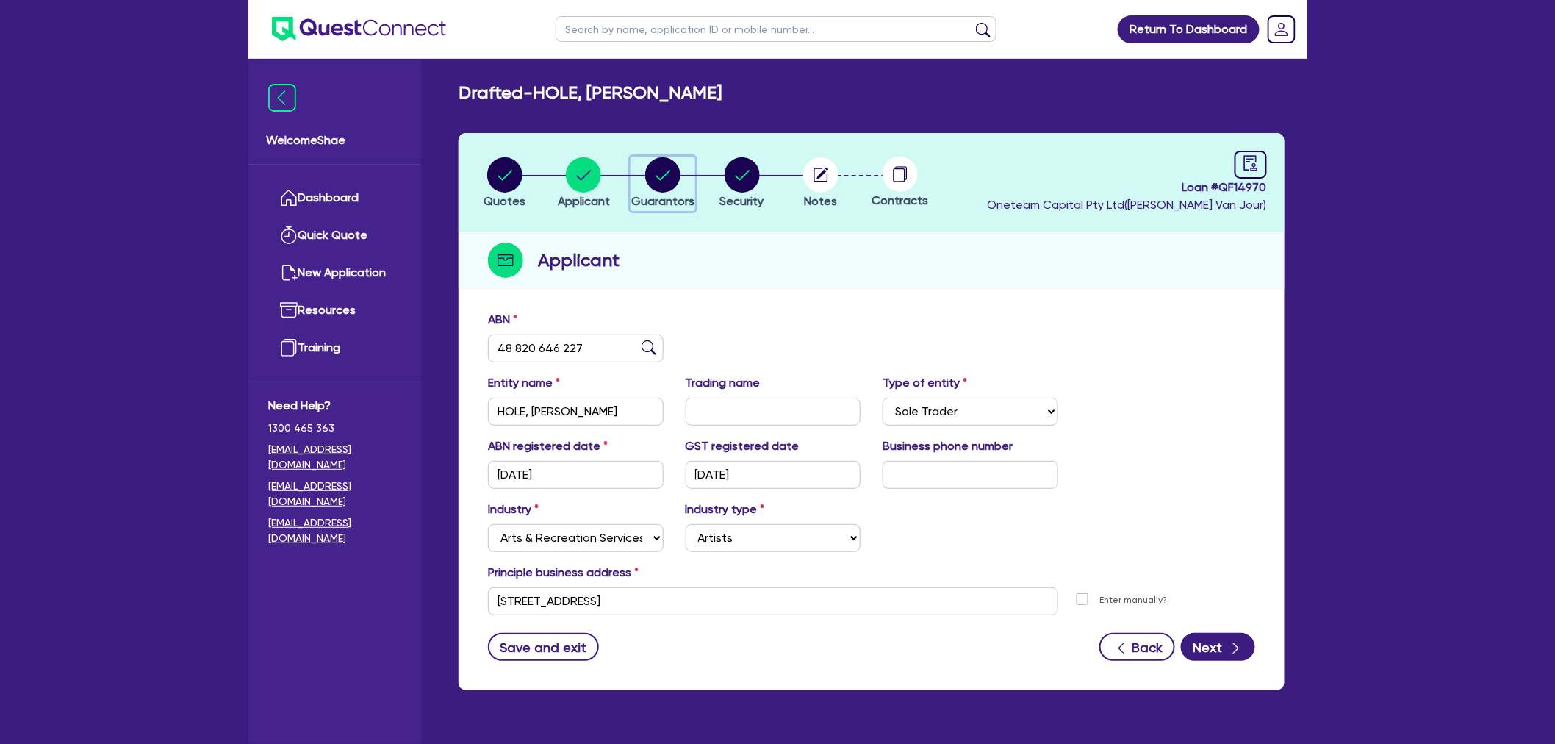
click at [678, 182] on circle "button" at bounding box center [662, 174] width 35 height 35
select select "MR"
select select "QLD"
select select "MARRIED"
select select "PROPERTY"
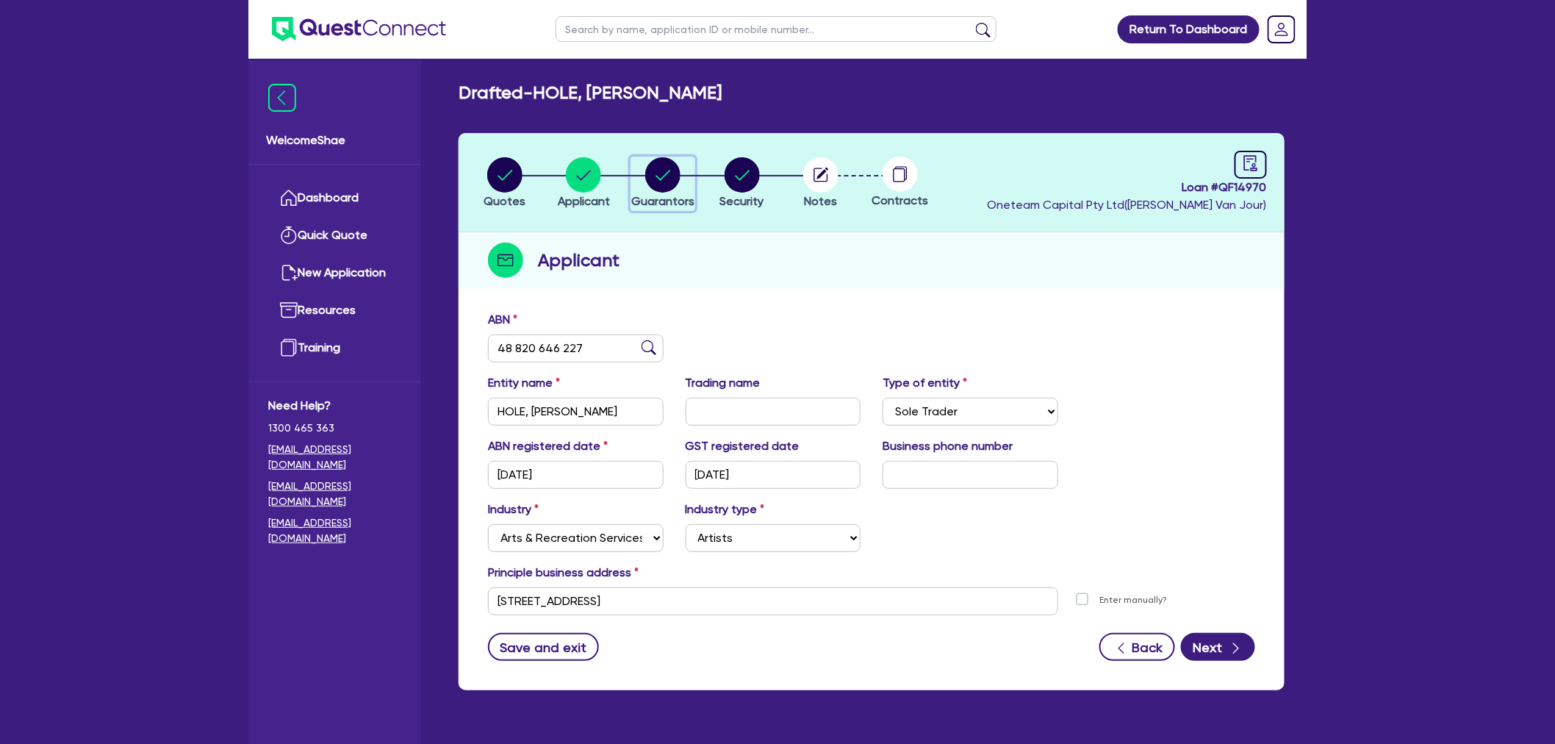
select select "MORTGAGE"
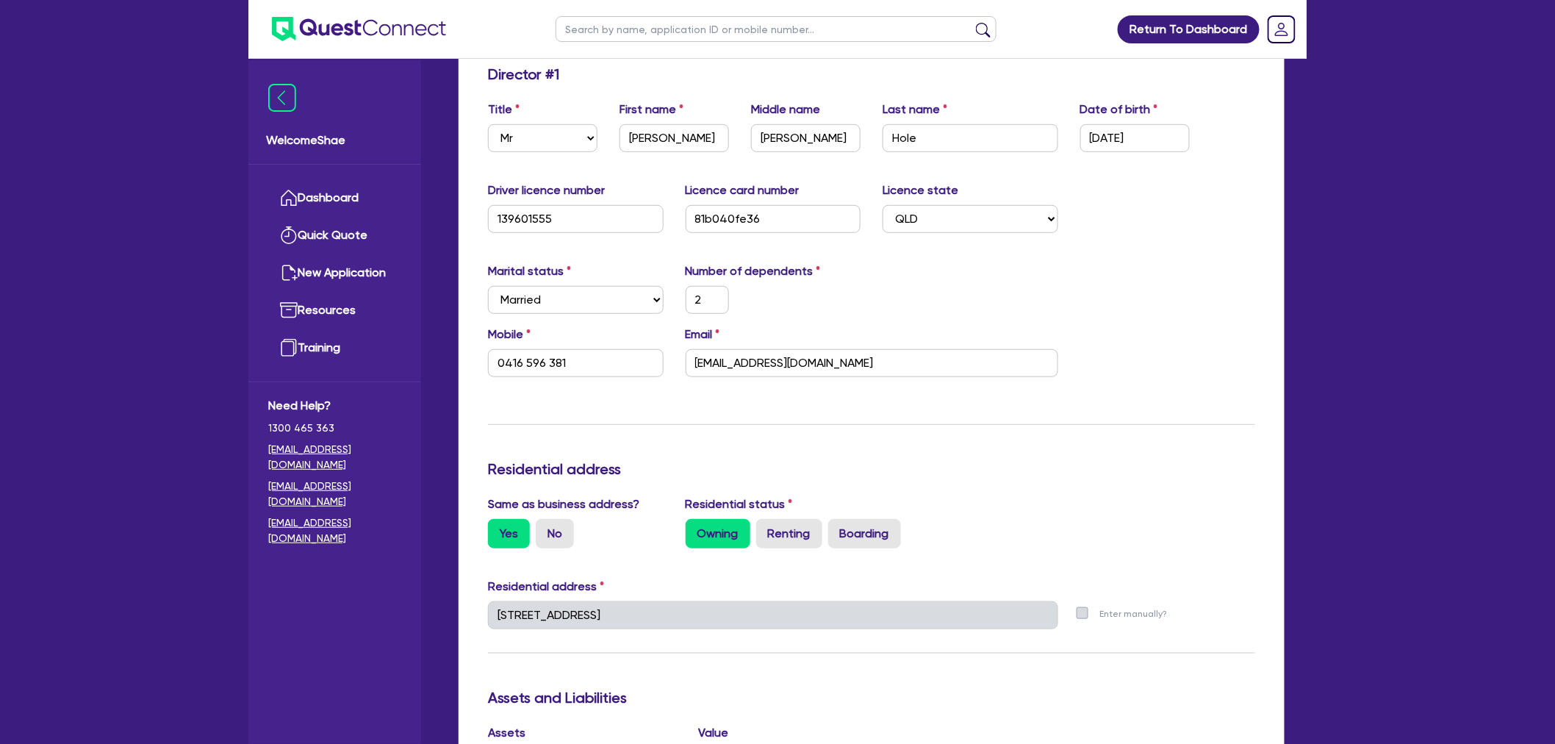
scroll to position [245, 0]
drag, startPoint x: 597, startPoint y: 357, endPoint x: 478, endPoint y: 358, distance: 119.1
click at [478, 358] on div "Mobile [PHONE_NUMBER]" at bounding box center [576, 351] width 198 height 51
drag, startPoint x: 846, startPoint y: 361, endPoint x: 603, endPoint y: 365, distance: 243.3
click at [603, 365] on div "Mobile [PHONE_NUMBER] Email [EMAIL_ADDRESS][DOMAIN_NAME]" at bounding box center [871, 357] width 789 height 63
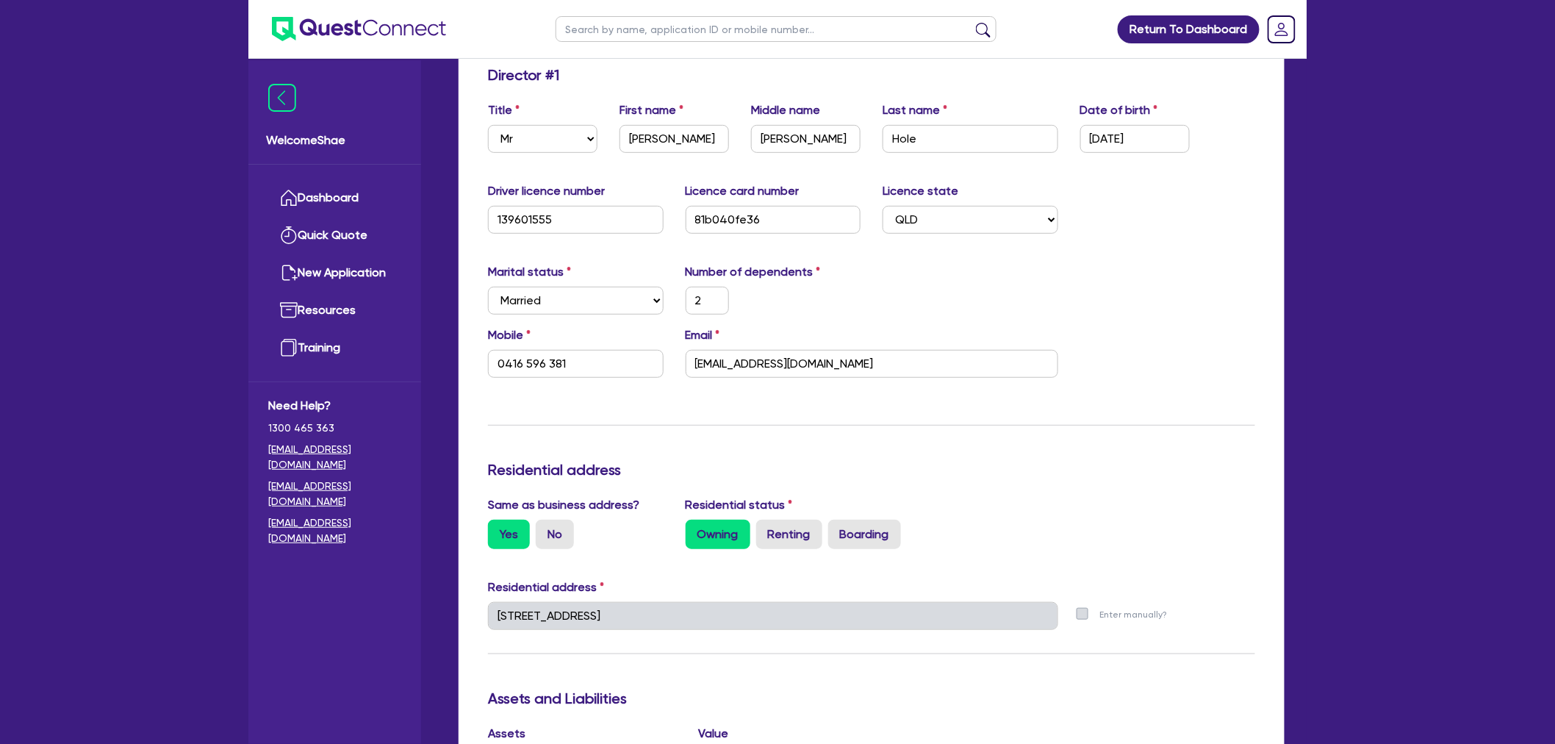
click at [434, 608] on div "Welcome Shae Dashboard Quick Quote New Application Ref Company Ref Salesperson …" at bounding box center [777, 613] width 1058 height 1716
click at [531, 221] on input "139601555" at bounding box center [576, 220] width 176 height 28
click at [714, 216] on input "81b040fe36" at bounding box center [774, 220] width 176 height 28
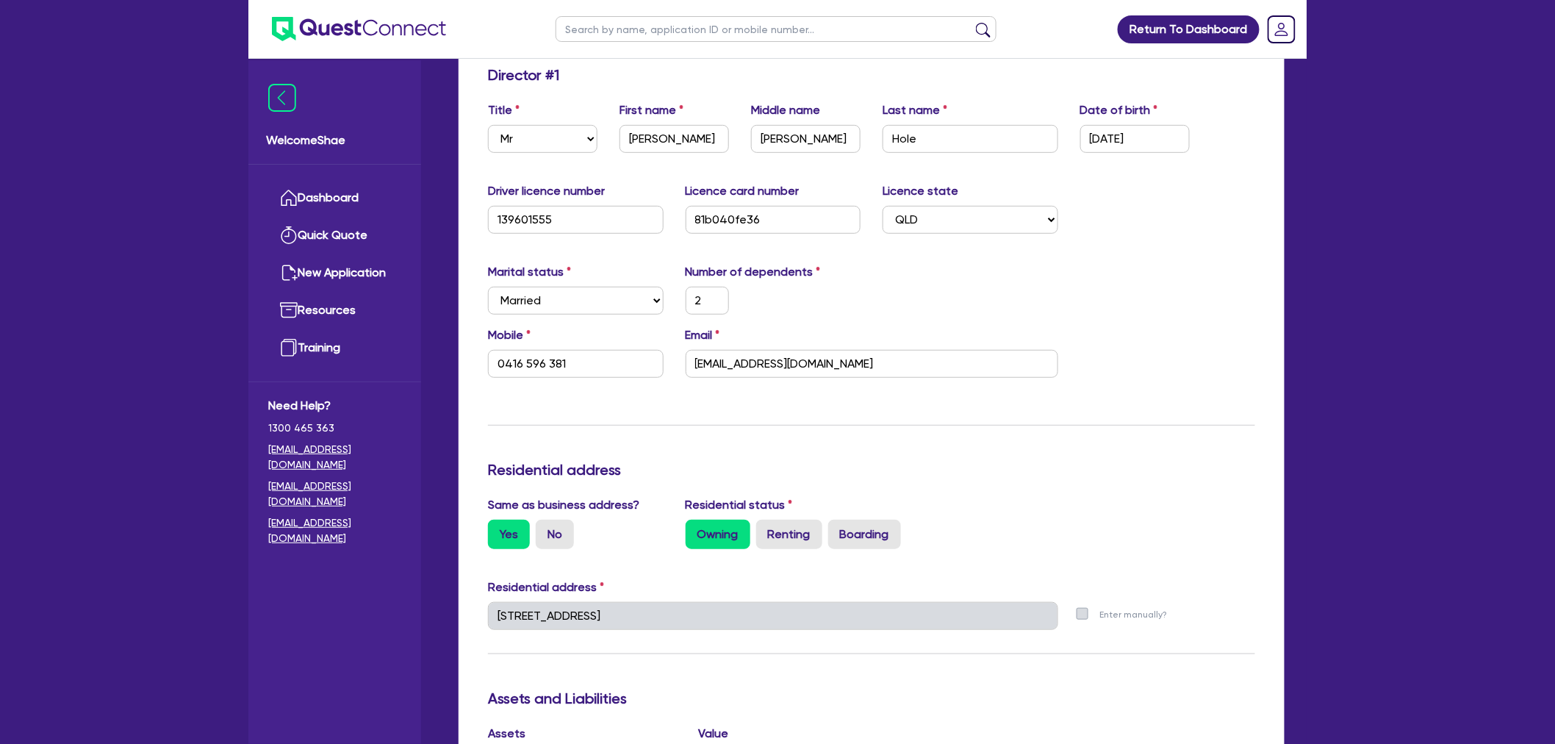
click at [360, 615] on div "Welcome Shae Dashboard Quick Quote New Application Ref Company Ref Salesperson …" at bounding box center [777, 613] width 1058 height 1716
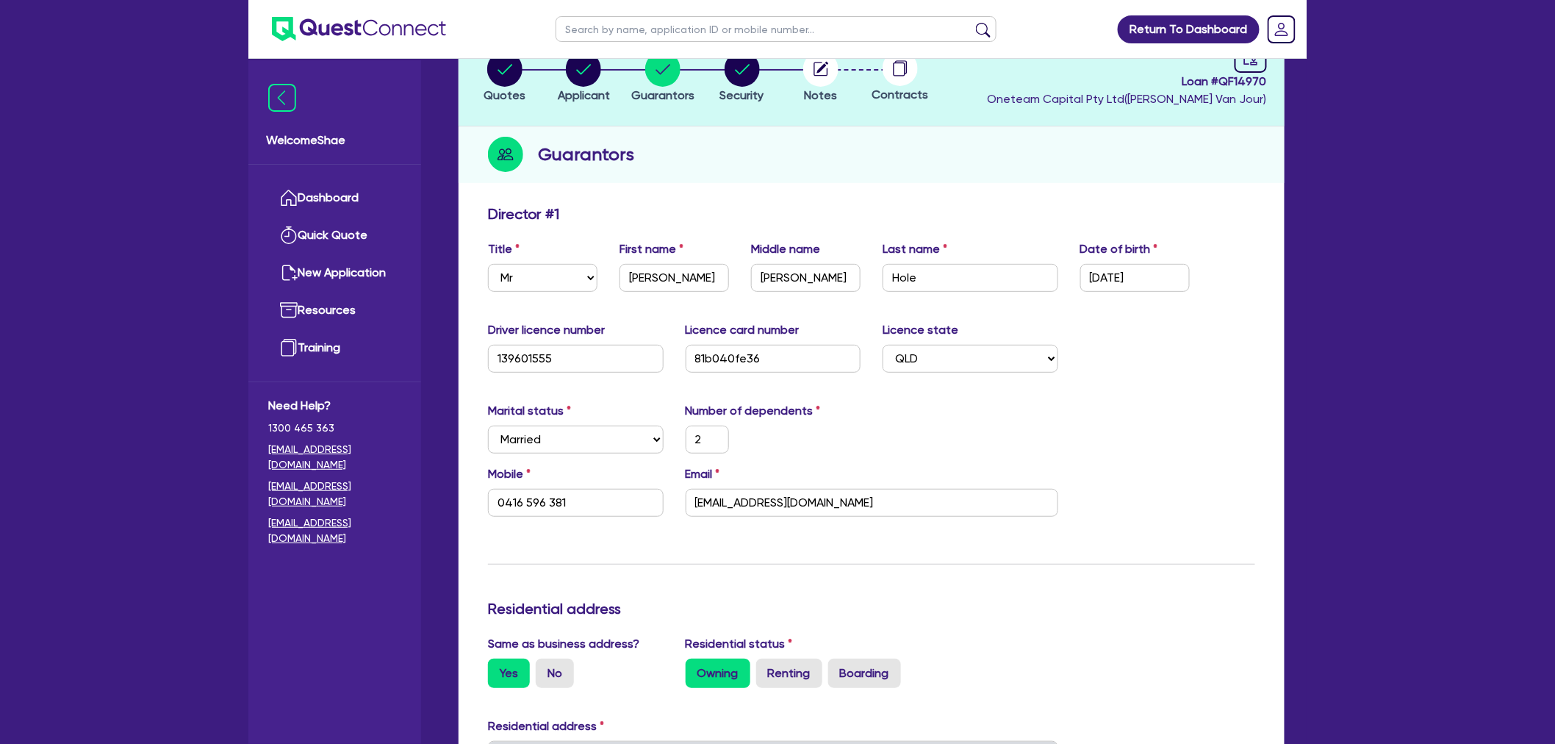
scroll to position [0, 0]
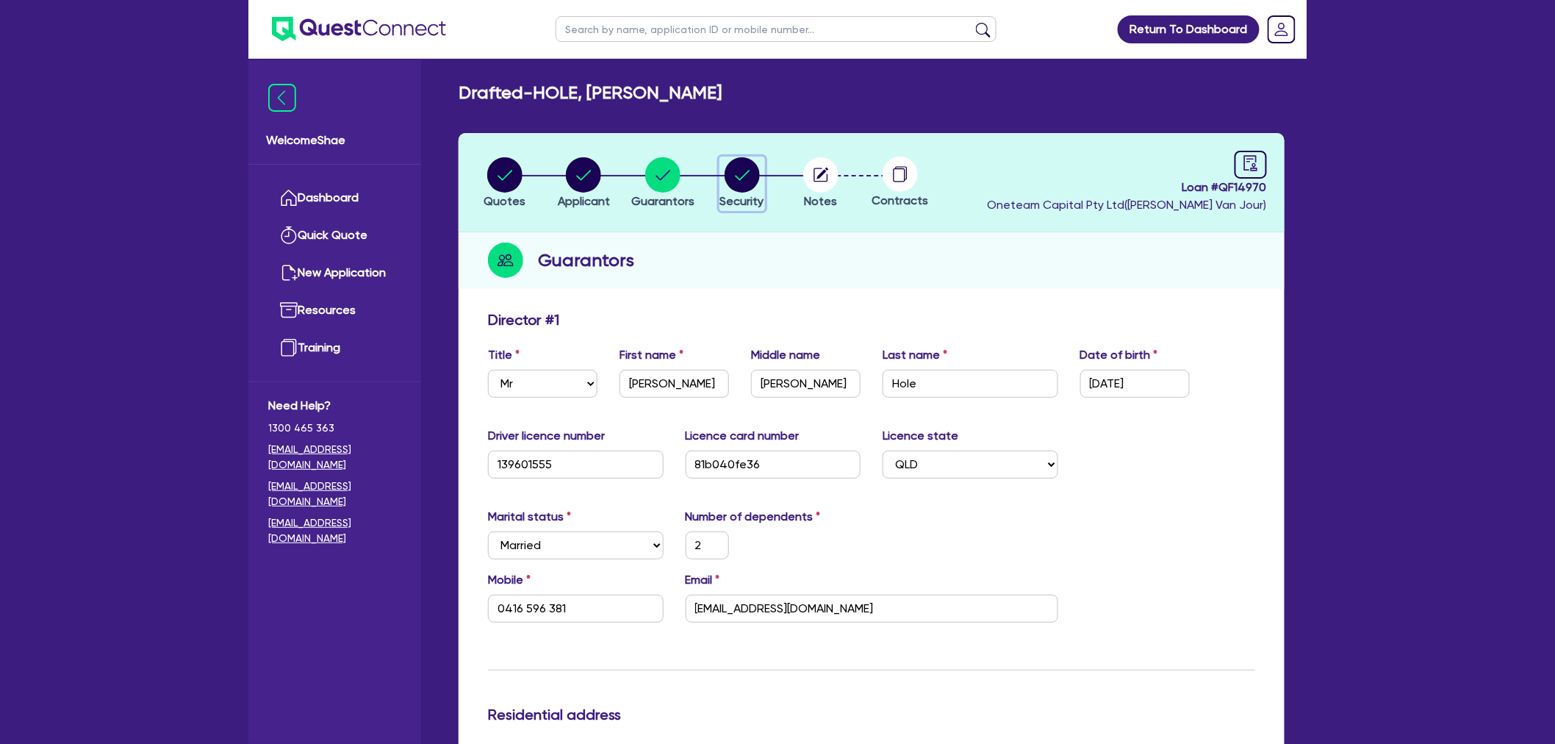
click at [750, 162] on circle "button" at bounding box center [742, 174] width 35 height 35
select select "CARS_AND_LIGHT_TRUCKS"
select select "PASSENGER_VEHICLES"
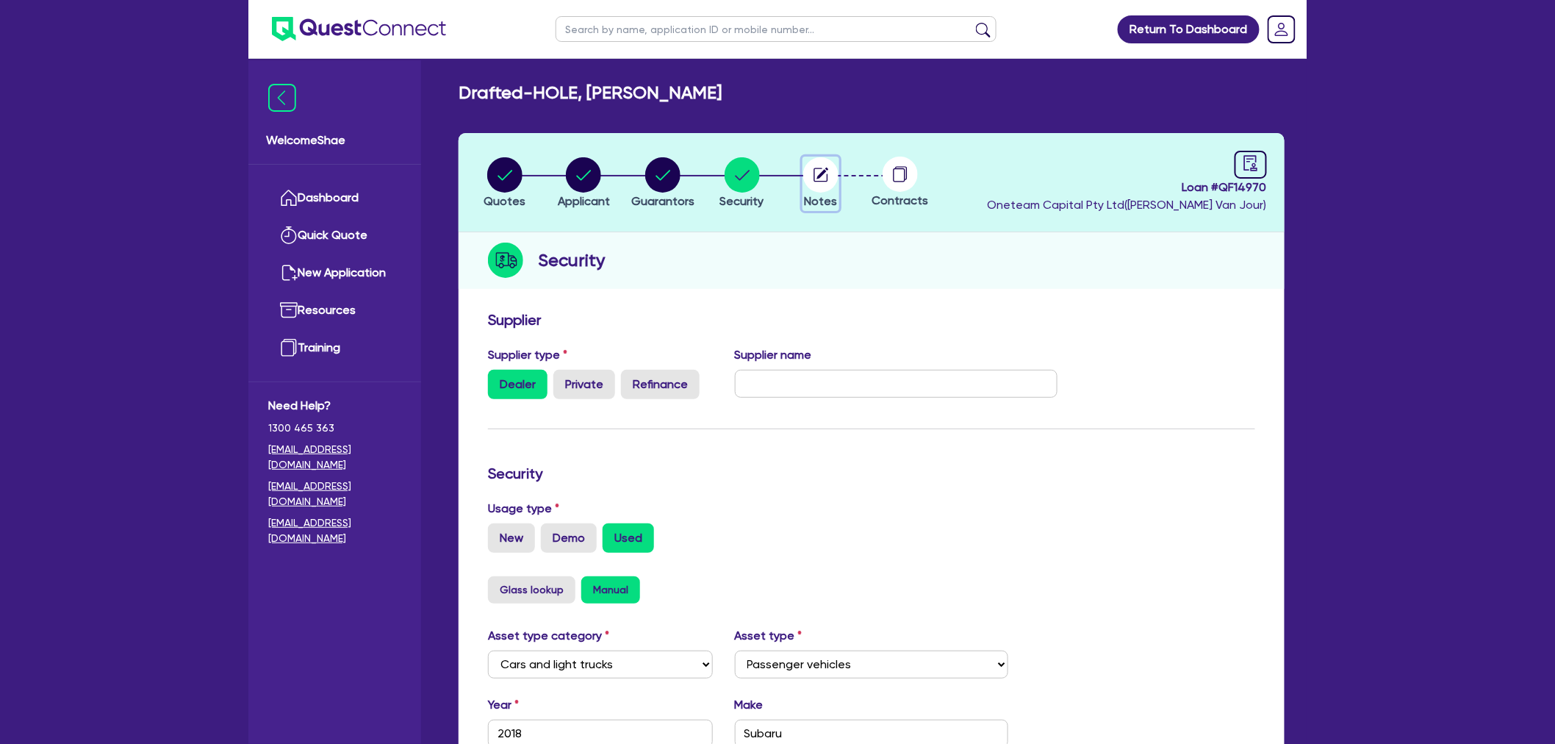
click at [825, 192] on button "Notes" at bounding box center [821, 184] width 37 height 54
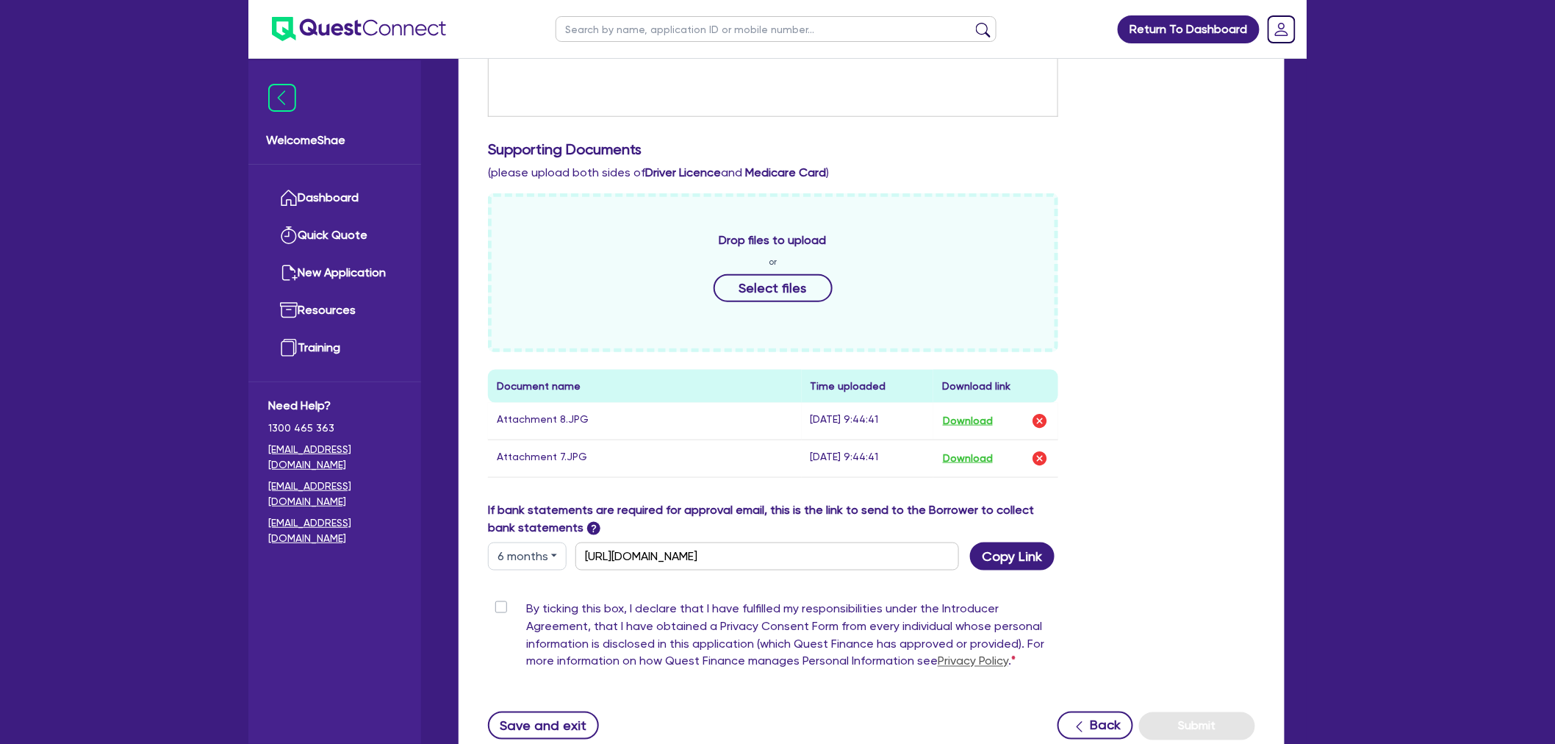
scroll to position [620, 0]
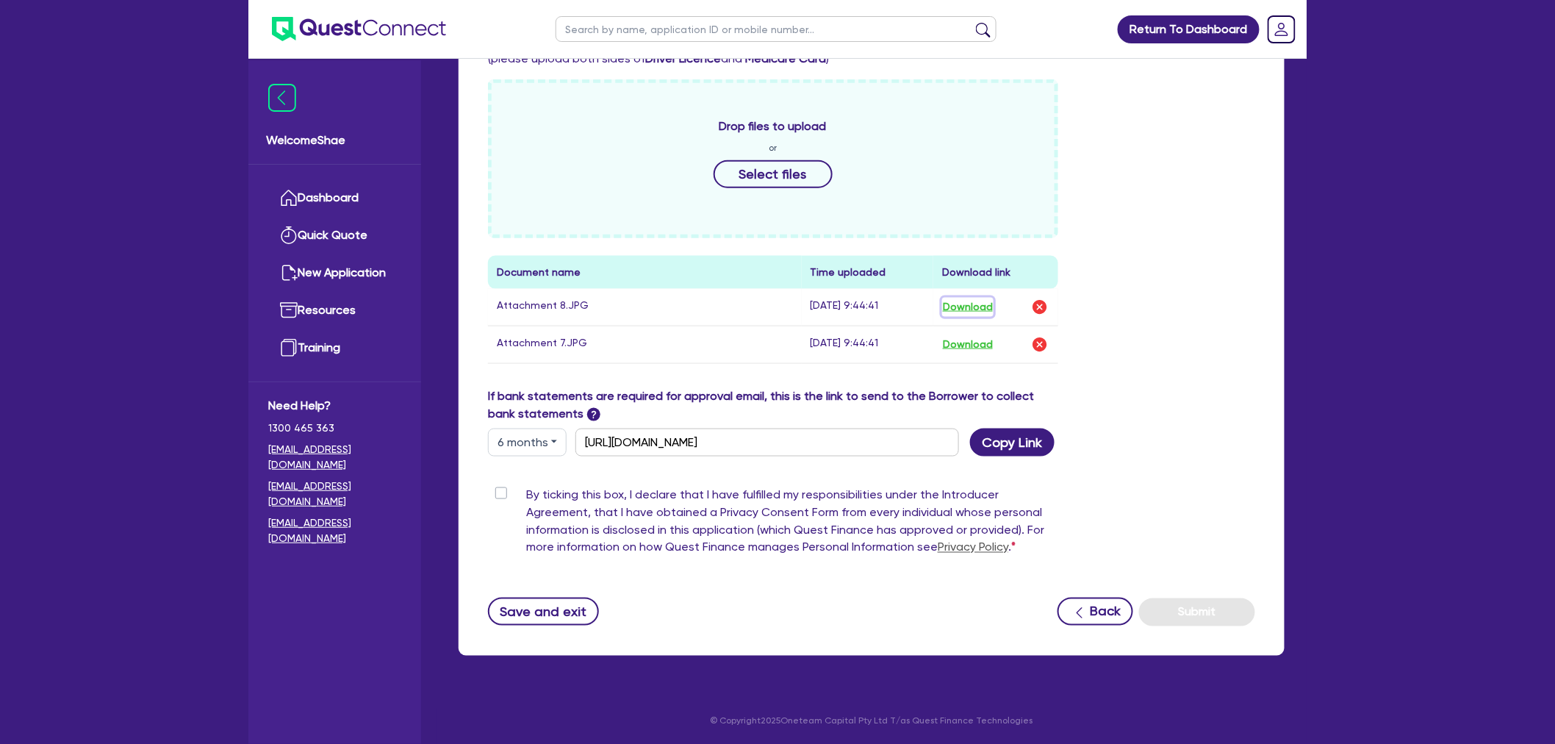
click at [978, 307] on button "Download" at bounding box center [967, 307] width 51 height 19
drag, startPoint x: 967, startPoint y: 342, endPoint x: 1031, endPoint y: 340, distance: 64.0
click at [967, 342] on button "Download" at bounding box center [967, 344] width 51 height 19
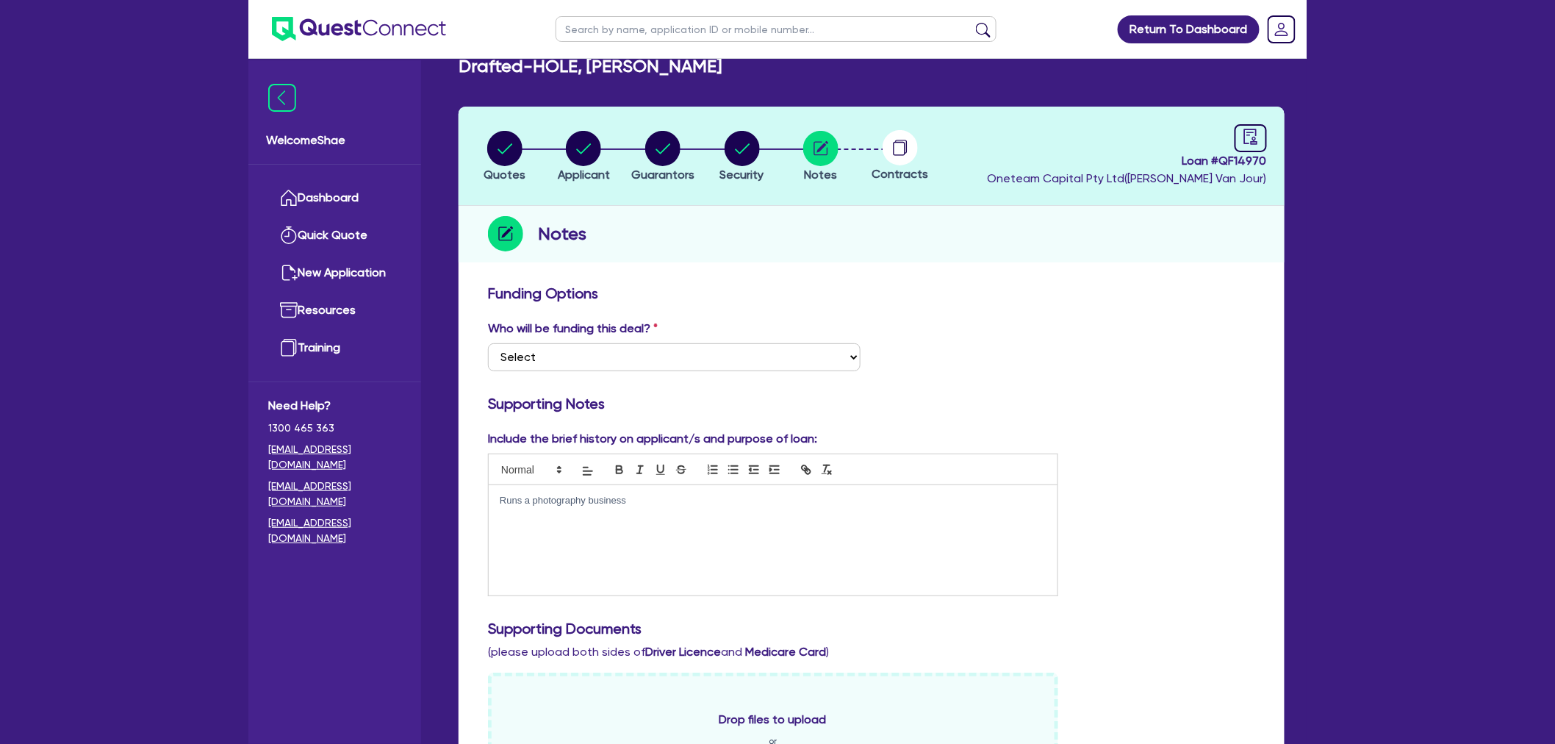
scroll to position [0, 0]
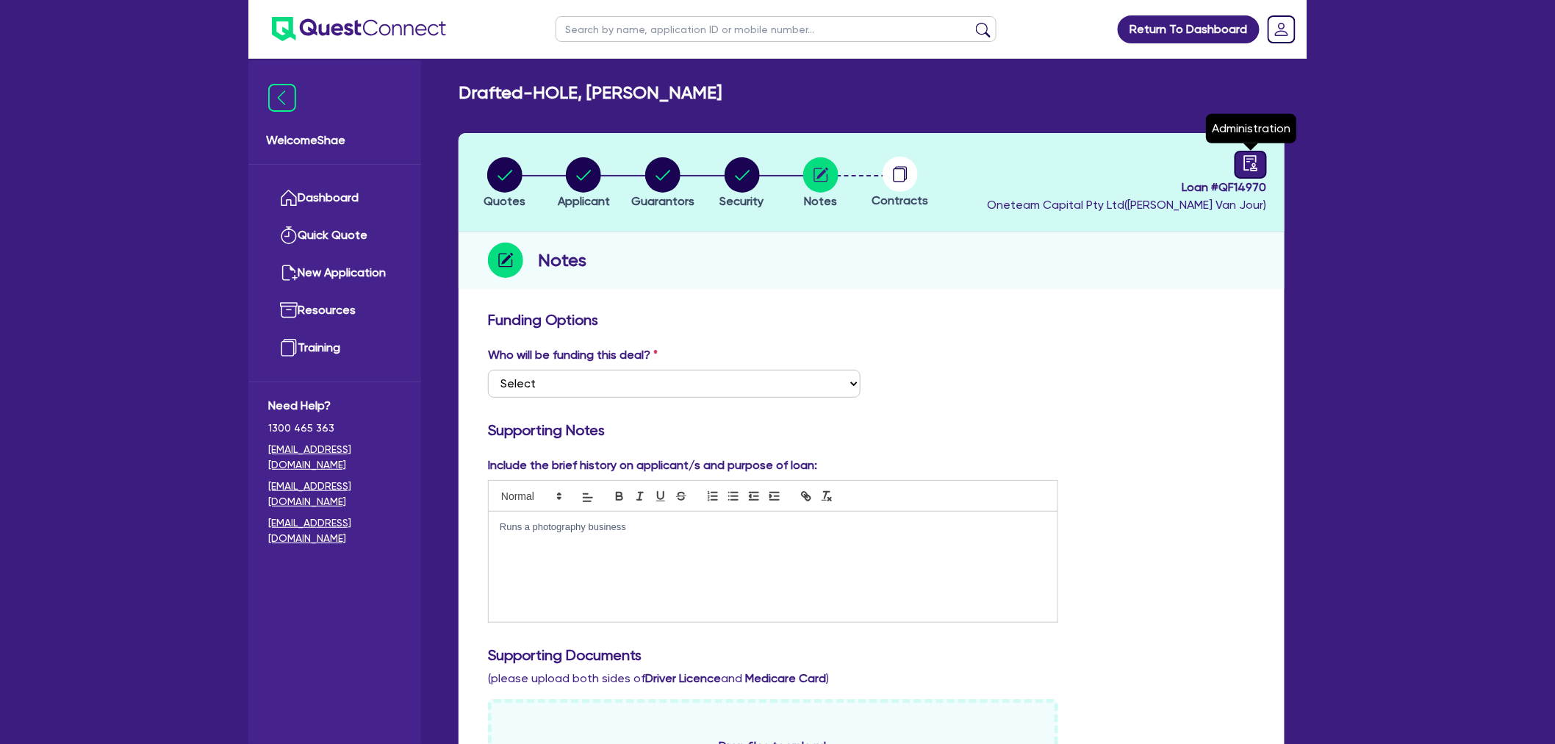
click at [1245, 159] on icon "audit" at bounding box center [1250, 162] width 13 height 15
select select "DRAFTED_NEW"
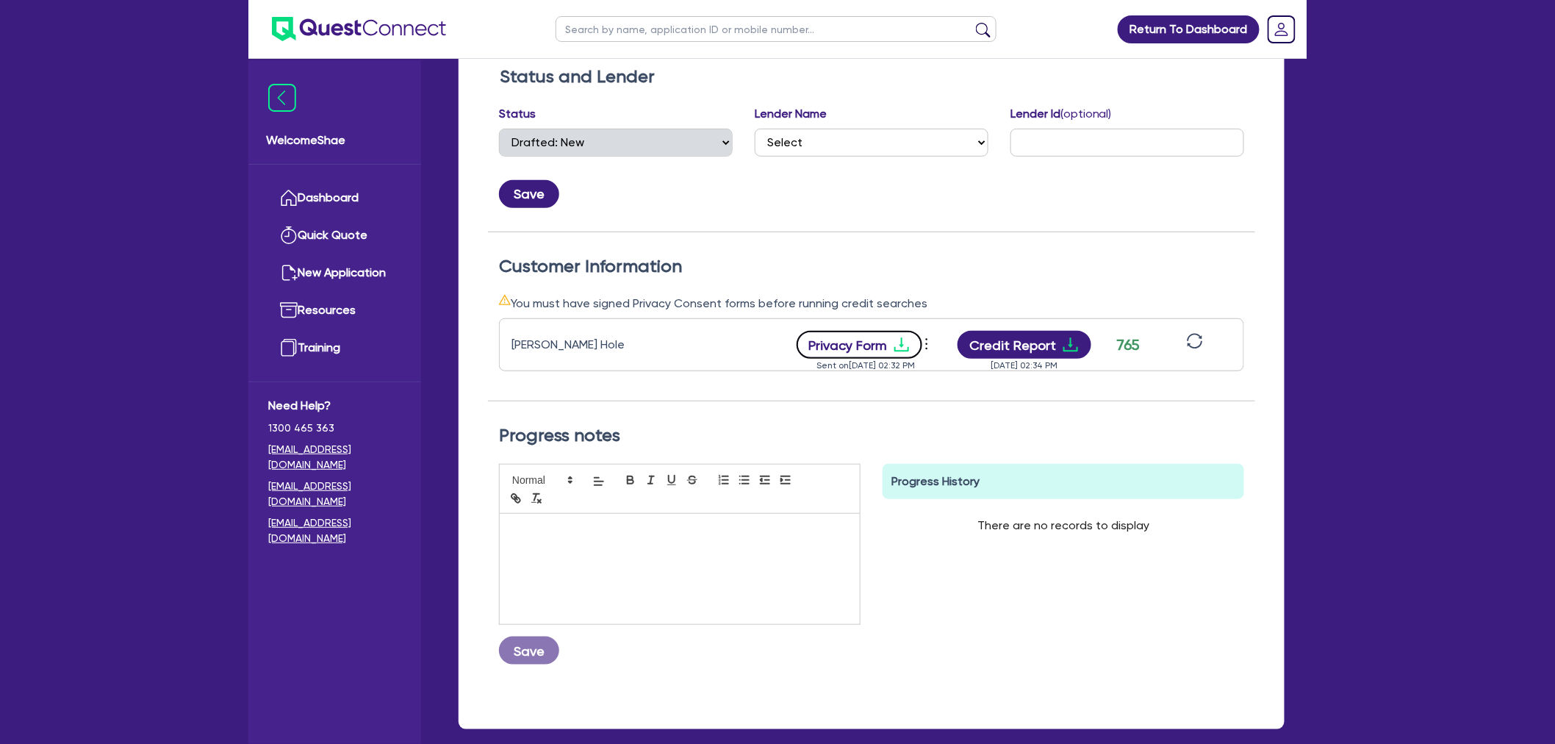
click at [902, 343] on icon "download" at bounding box center [902, 345] width 18 height 18
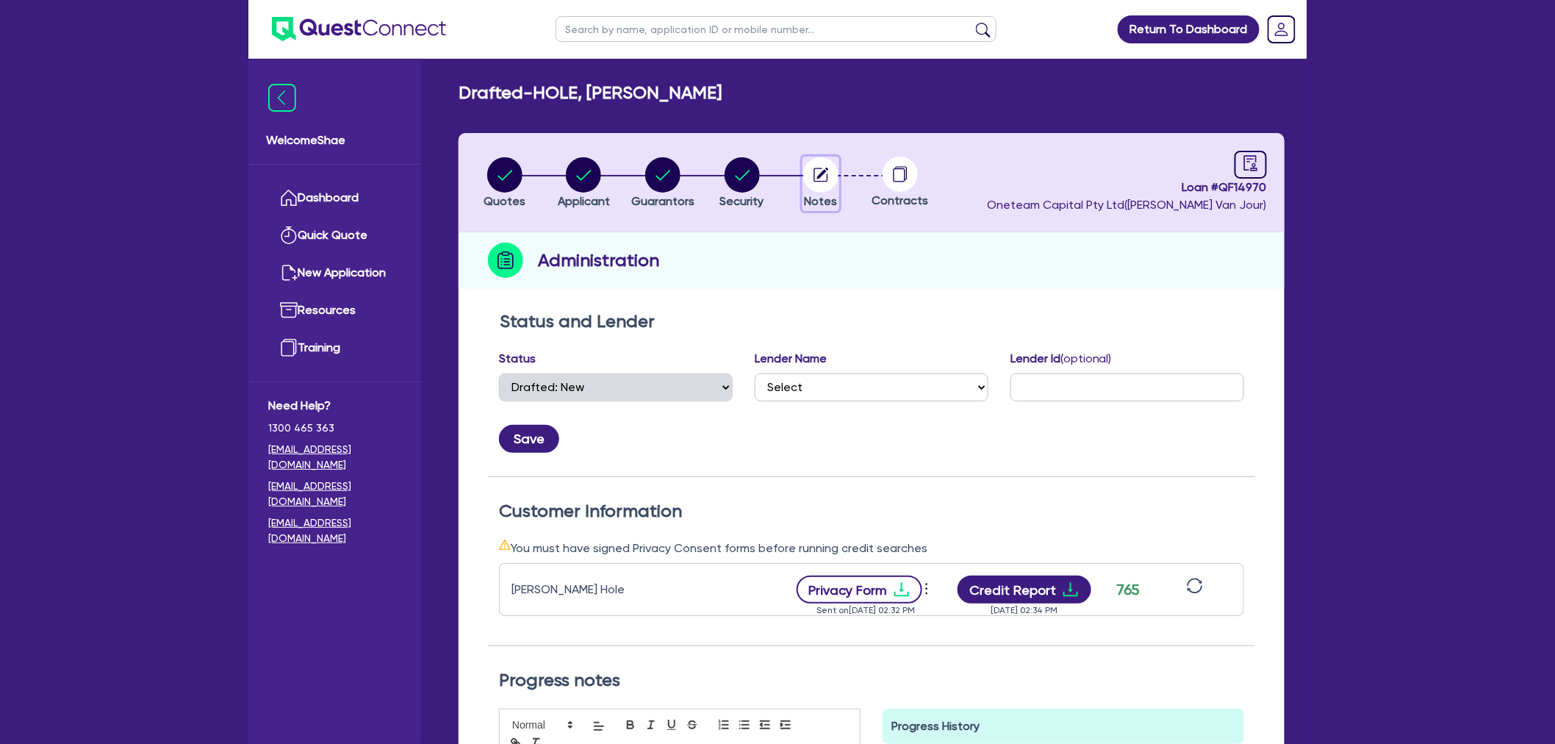
click at [836, 179] on circle "button" at bounding box center [820, 174] width 35 height 35
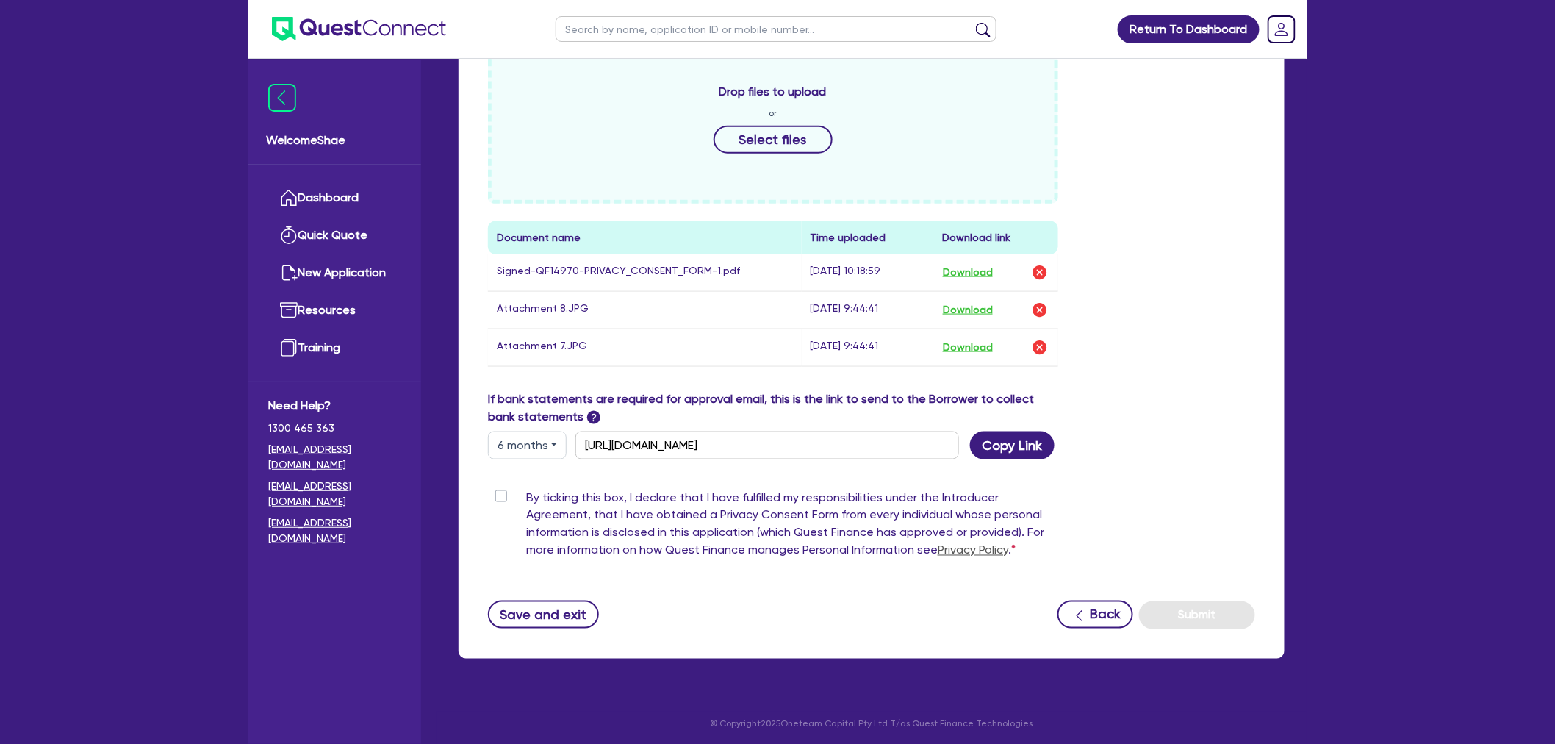
scroll to position [658, 0]
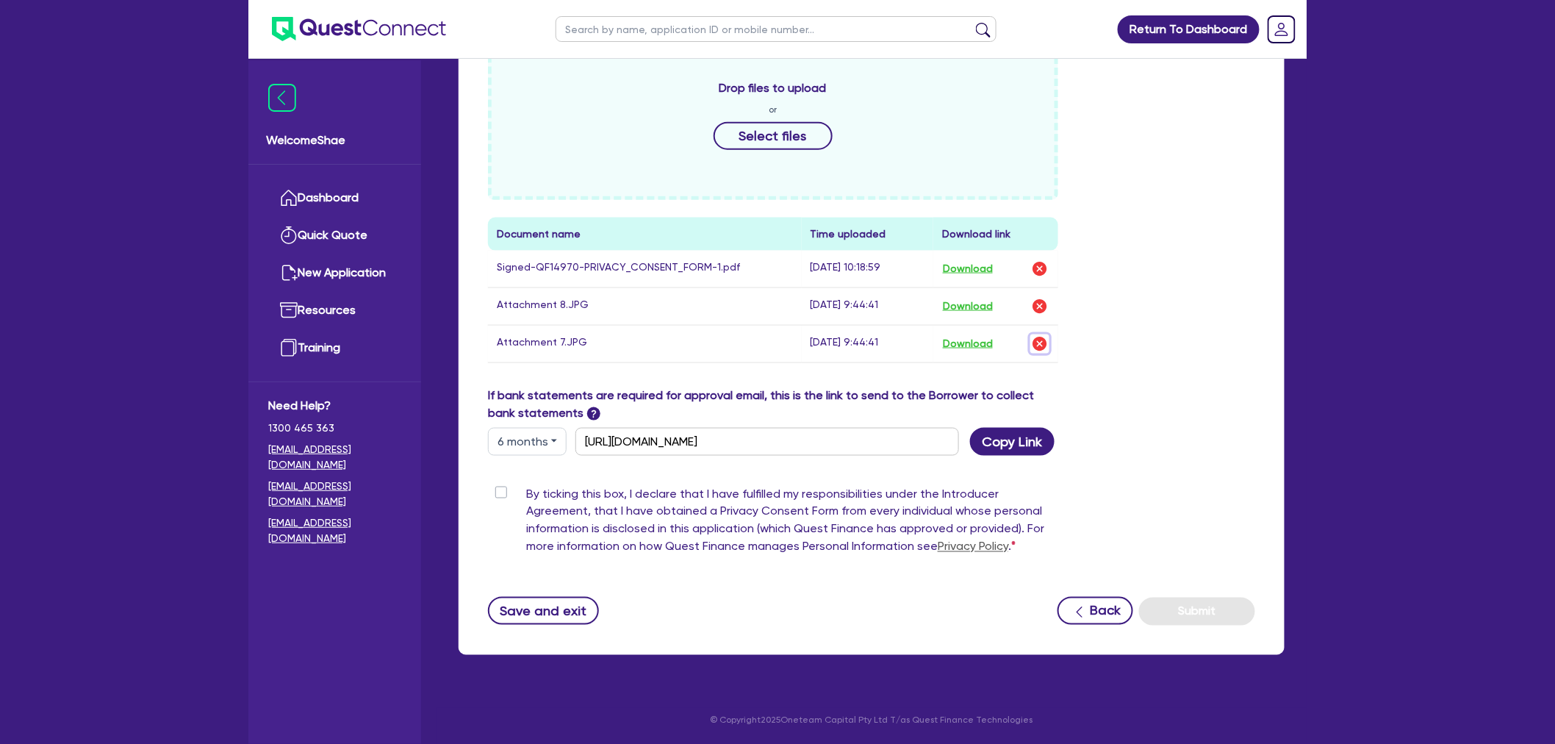
click at [1046, 340] on img "button" at bounding box center [1040, 344] width 18 height 18
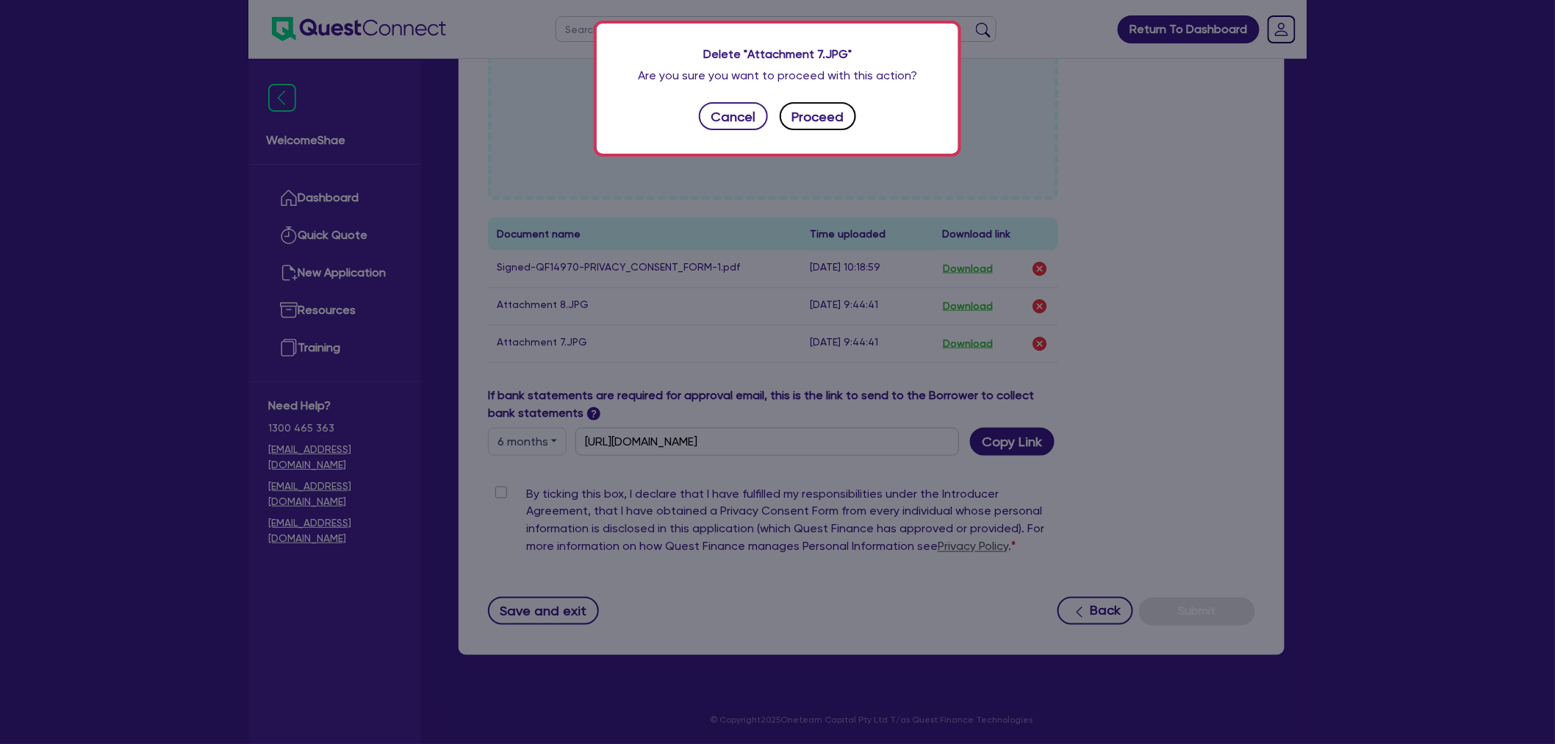
click at [838, 120] on button "Proceed" at bounding box center [818, 116] width 76 height 28
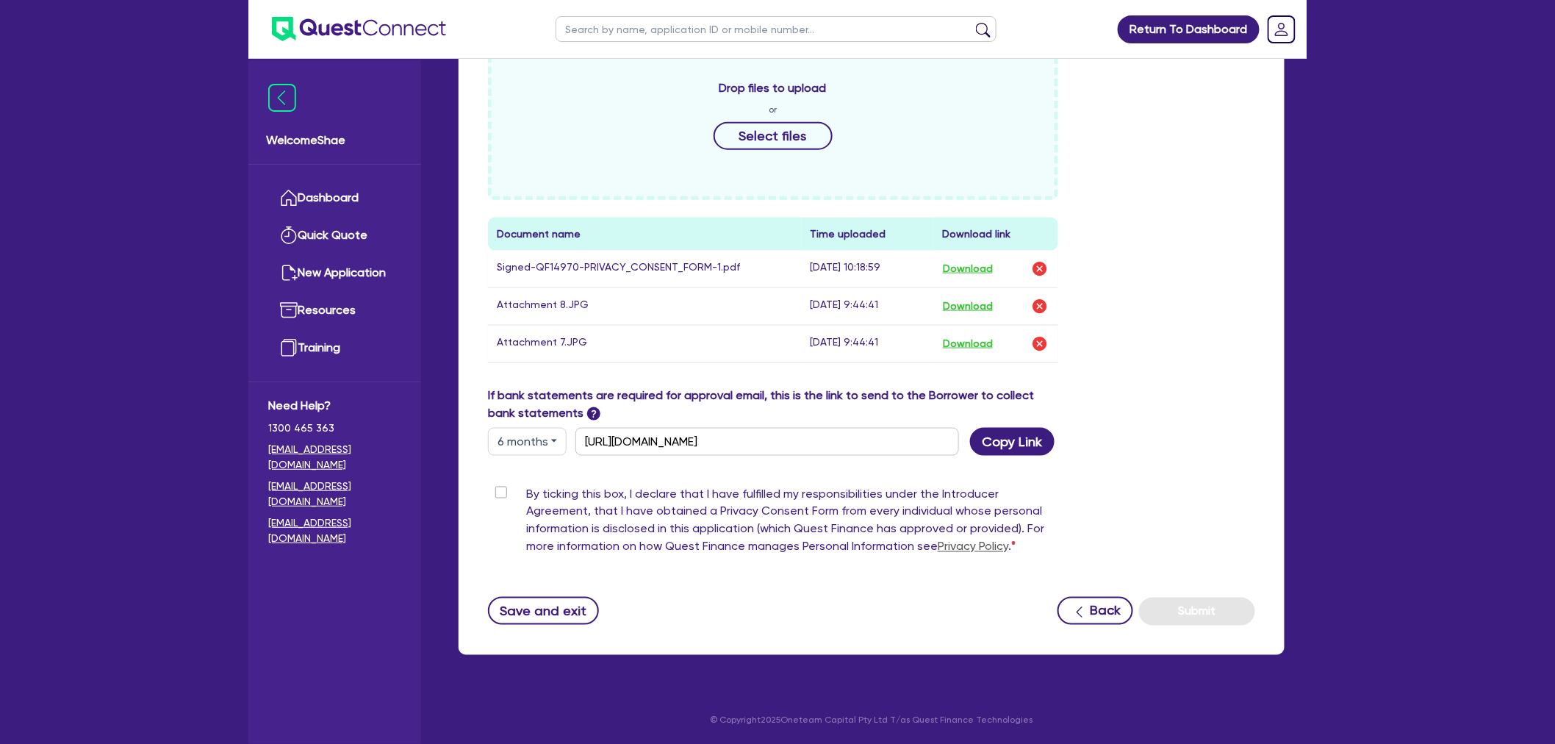
scroll to position [620, 0]
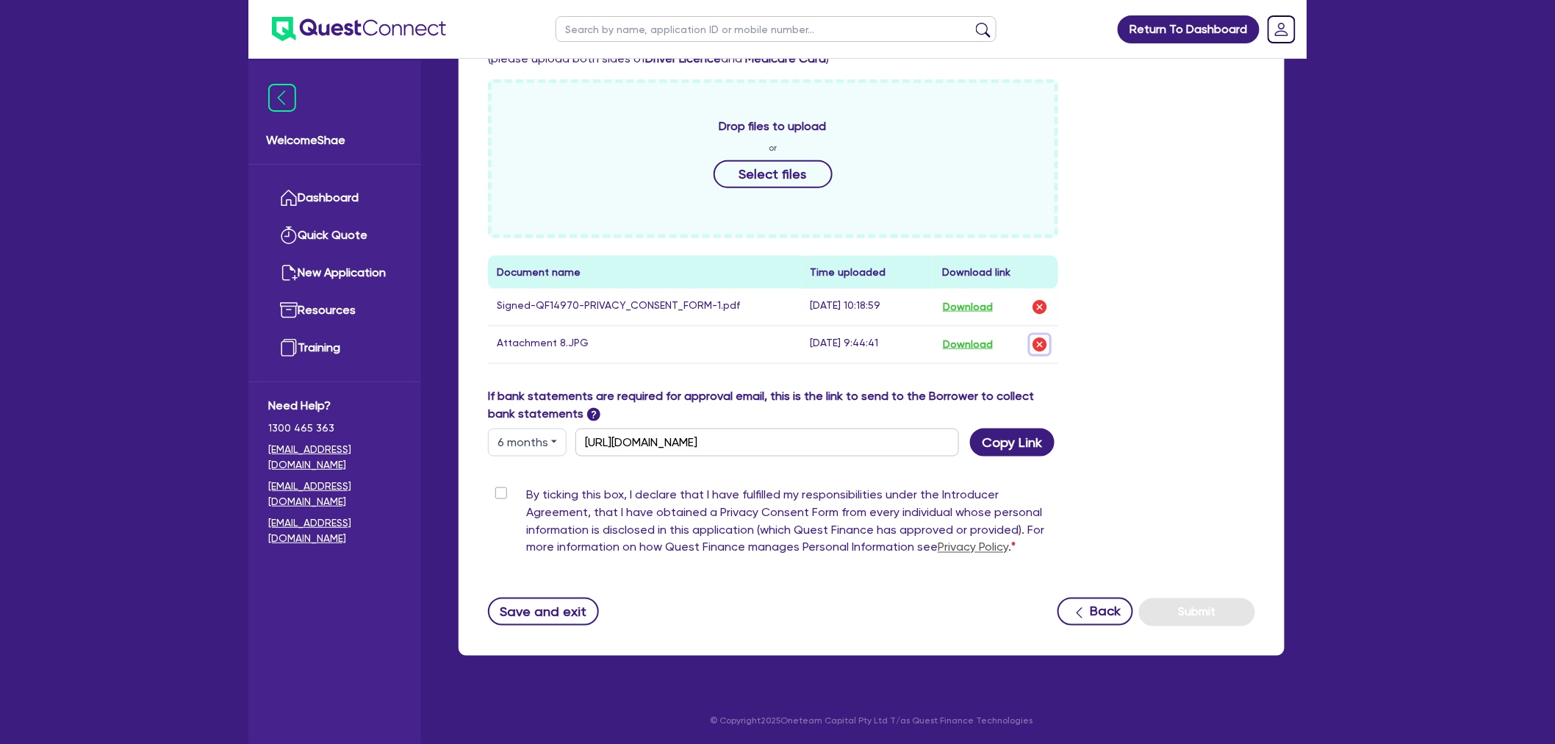
click at [1040, 339] on img "button" at bounding box center [1040, 345] width 18 height 18
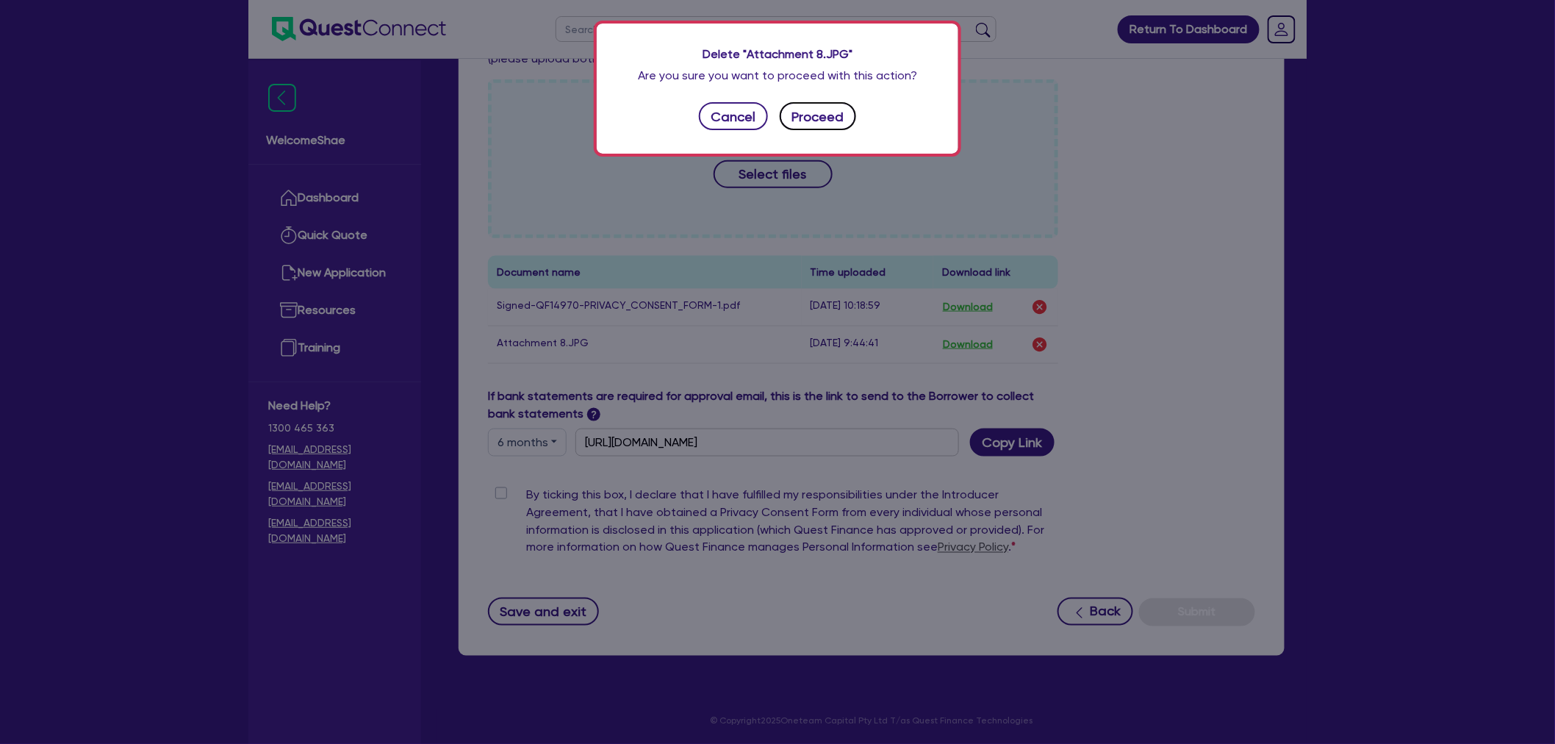
click at [798, 118] on button "Proceed" at bounding box center [818, 116] width 76 height 28
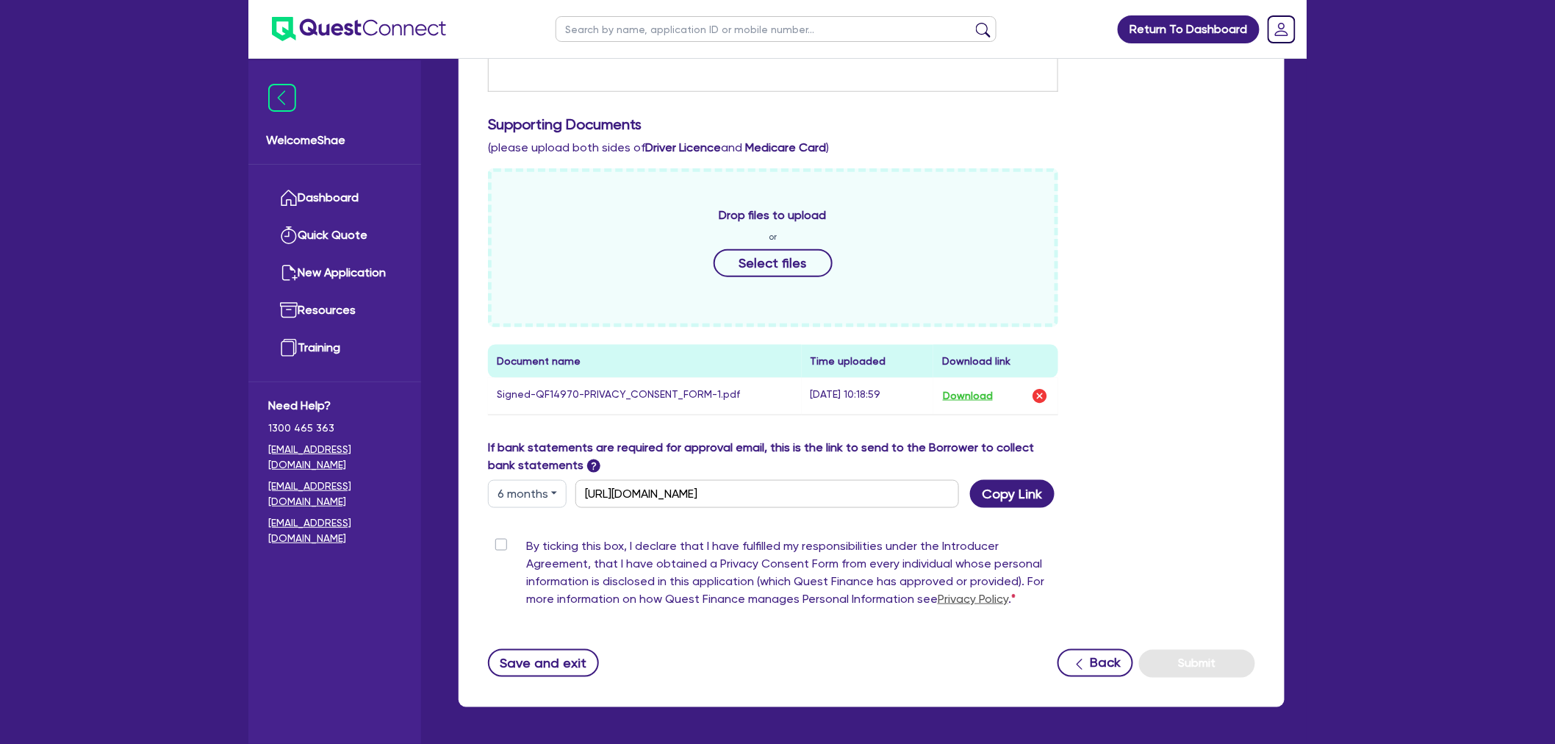
scroll to position [419, 0]
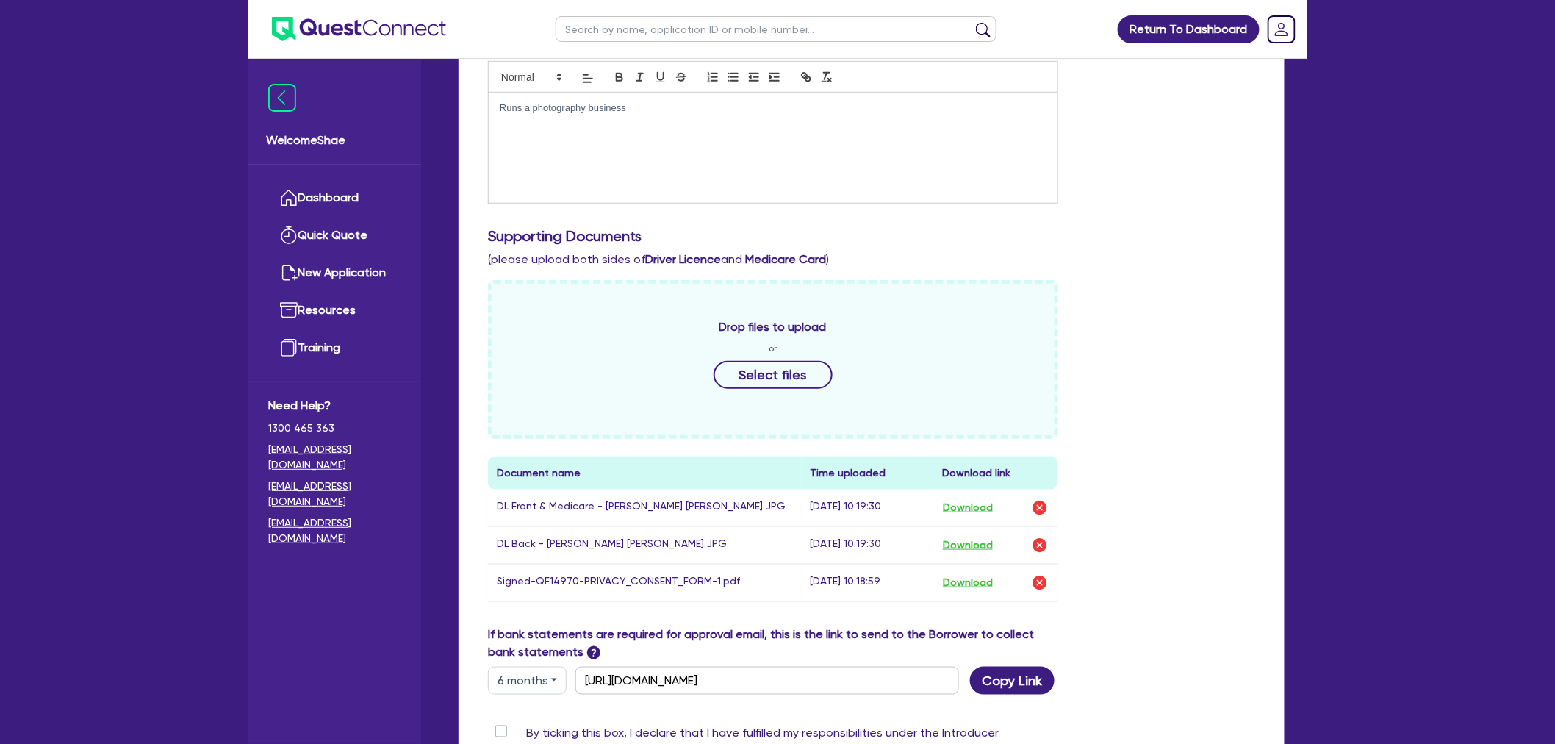
click at [283, 633] on div "Welcome Shae Dashboard Quick Quote New Application Ref Company Ref Salesperson …" at bounding box center [334, 402] width 173 height 684
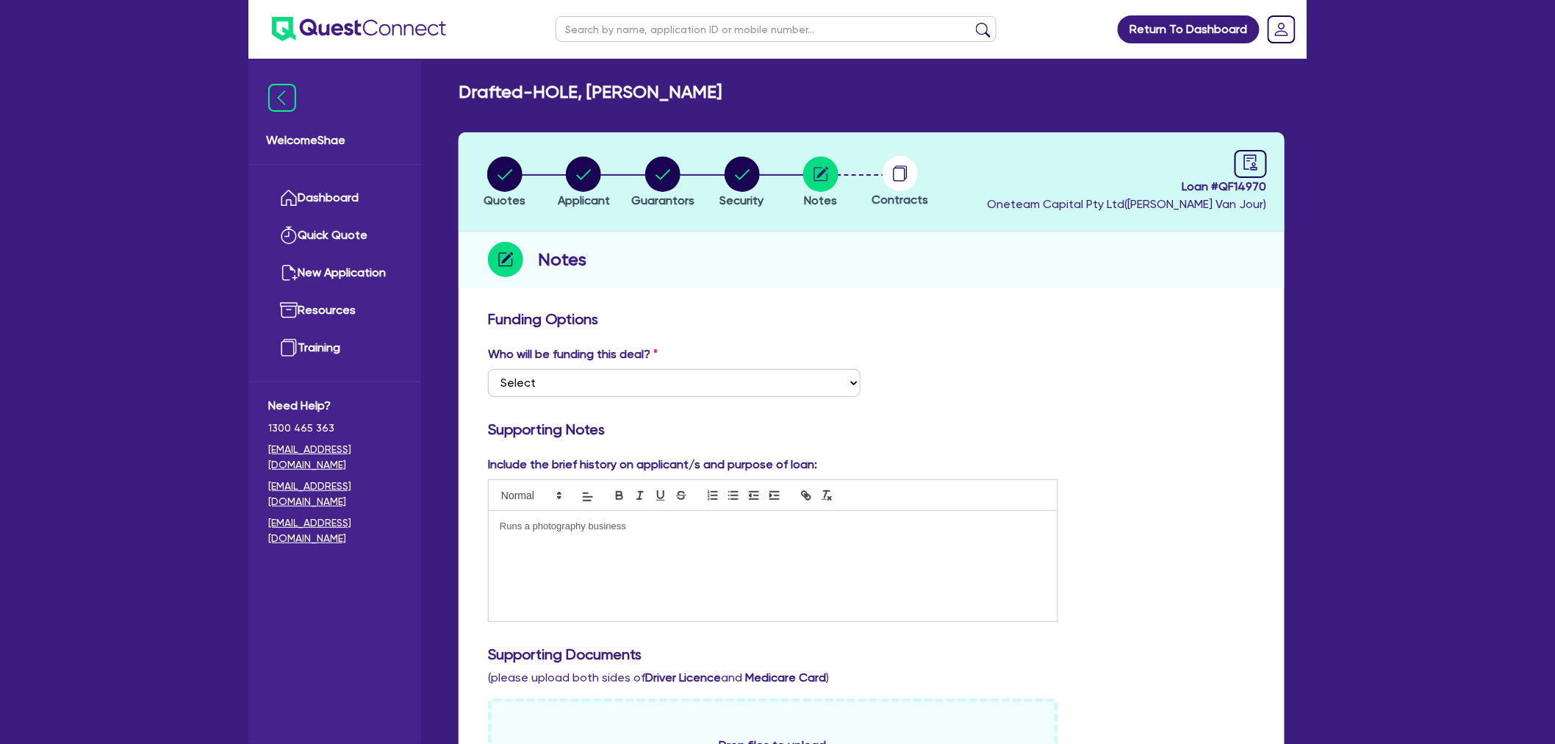
scroll to position [0, 0]
click at [658, 176] on icon "button" at bounding box center [663, 175] width 15 height 10
select select "MR"
select select "QLD"
select select "MARRIED"
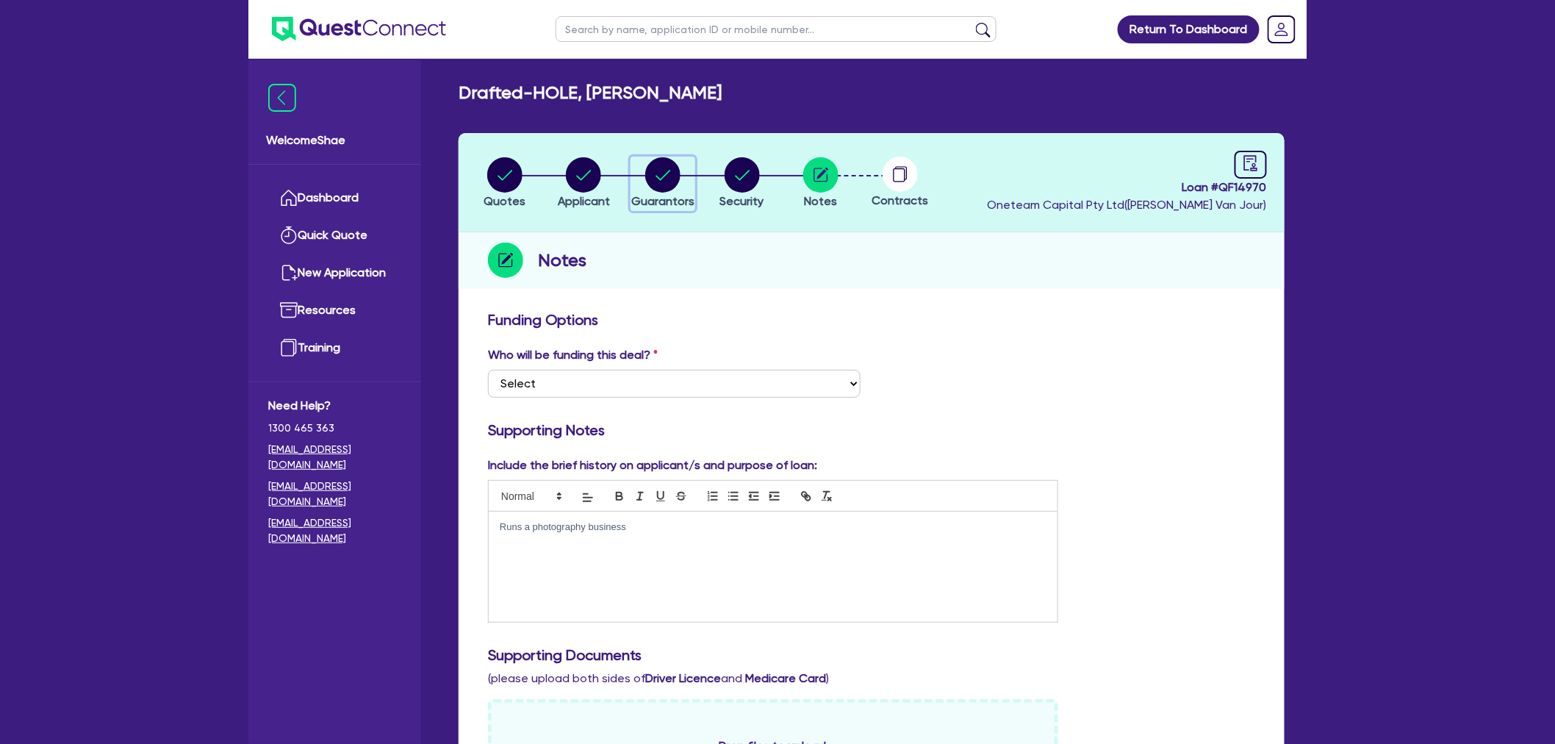
select select "PROPERTY"
select select "MORTGAGE"
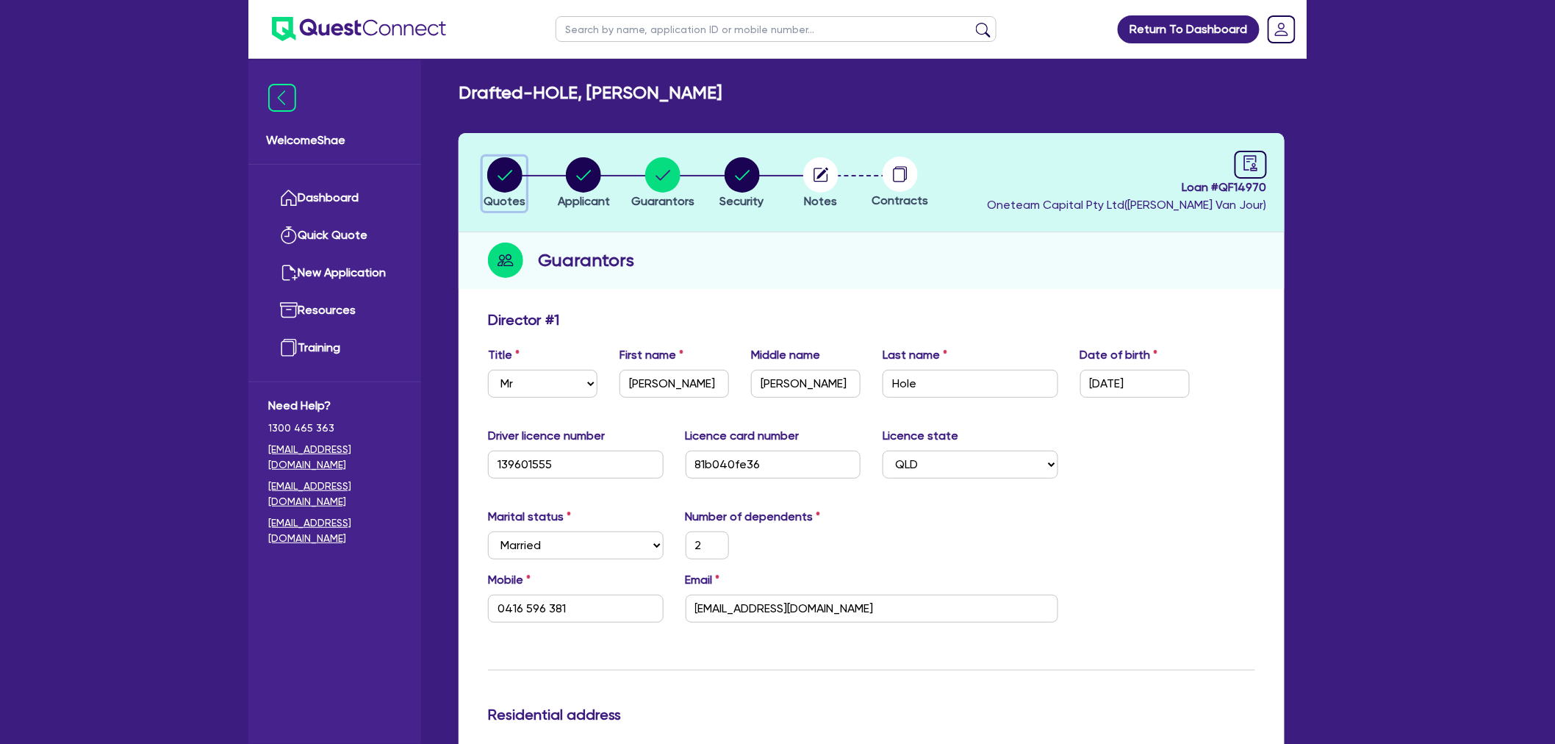
drag, startPoint x: 513, startPoint y: 171, endPoint x: 516, endPoint y: 179, distance: 8.6
click at [513, 171] on circle "button" at bounding box center [504, 174] width 35 height 35
select select "CARS_AND_LIGHT_TRUCKS"
select select "PASSENGER_VEHICLES"
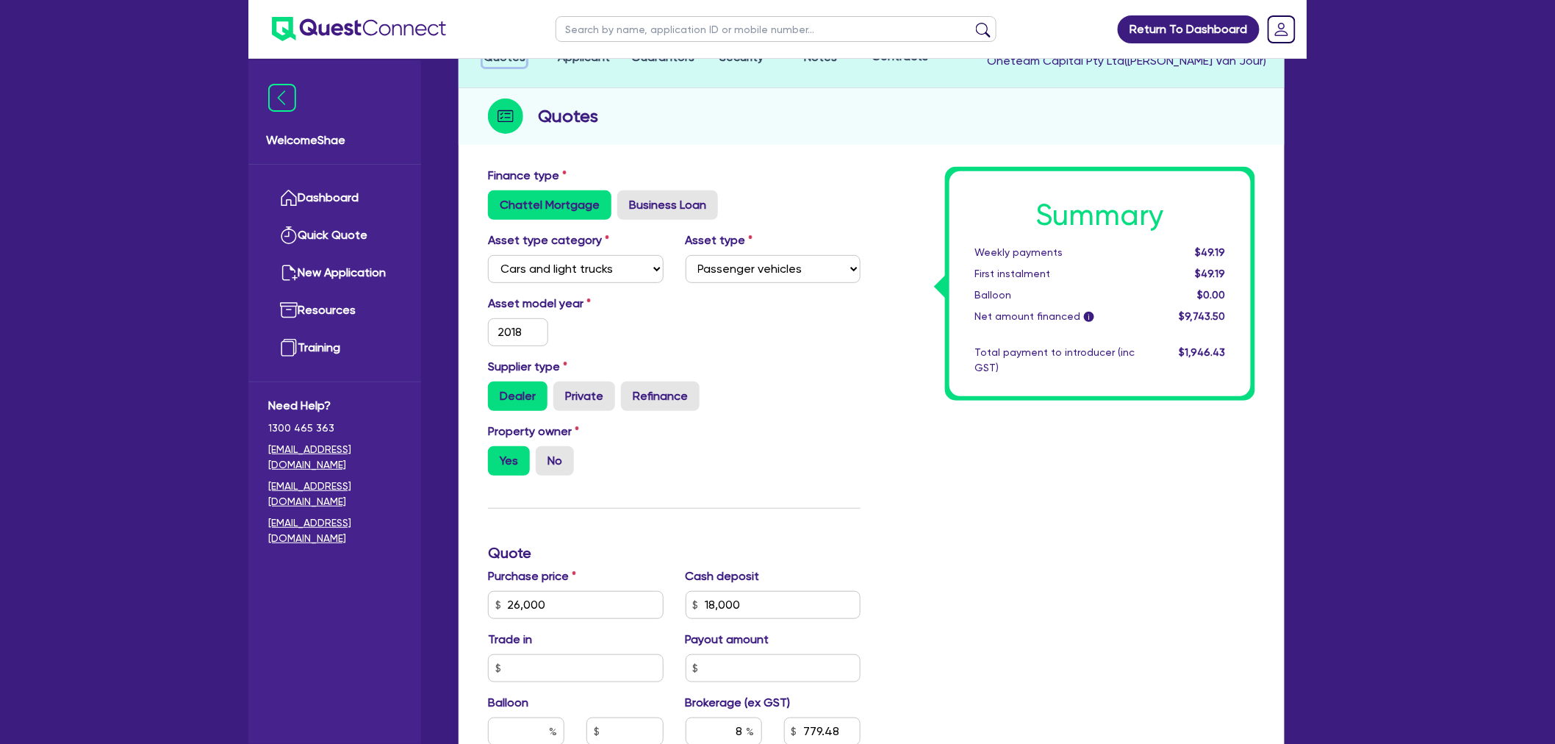
scroll to position [326, 0]
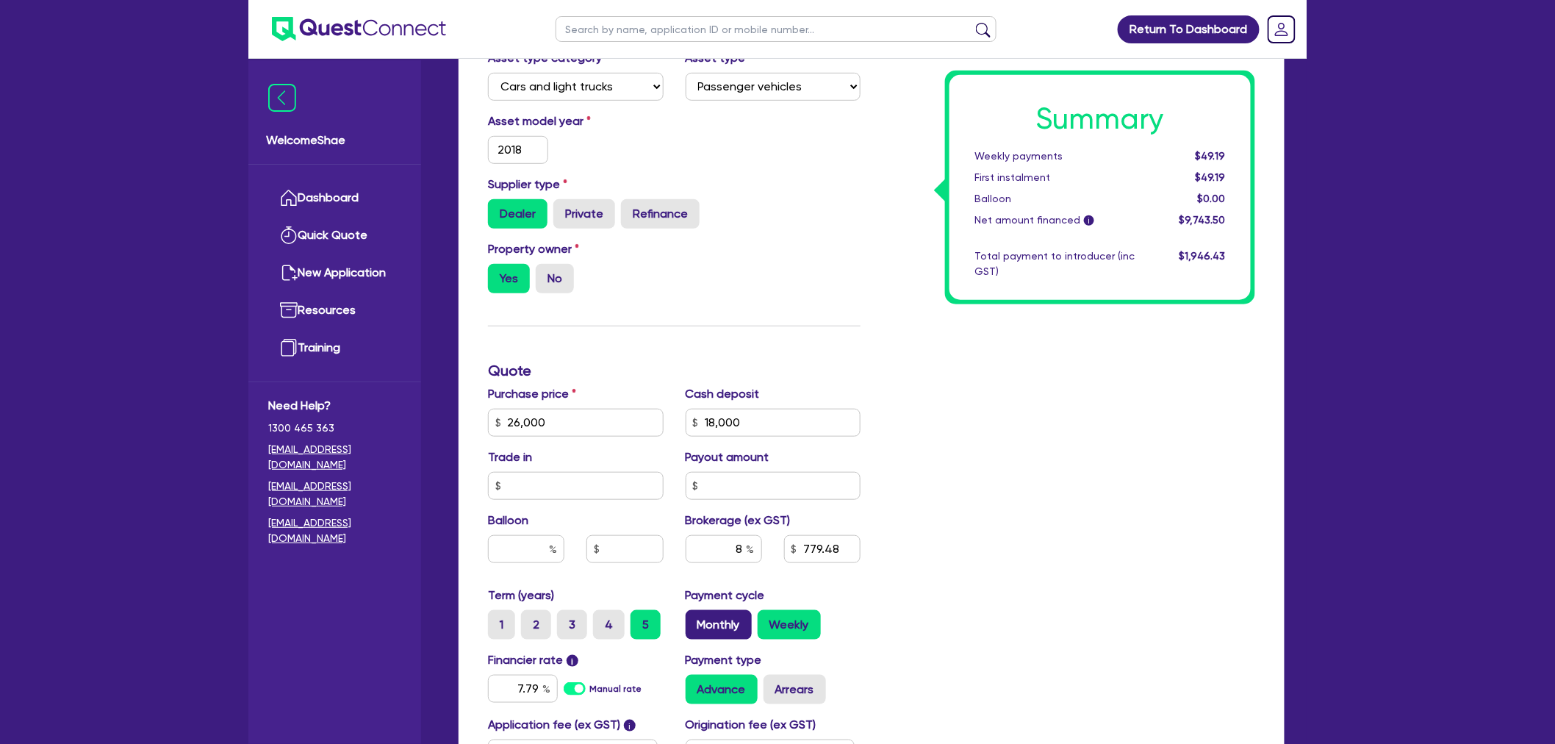
click at [718, 635] on label "Monthly" at bounding box center [719, 624] width 66 height 29
click at [695, 620] on input "Monthly" at bounding box center [691, 615] width 10 height 10
radio input "true"
type input "26,000"
type input "18,000"
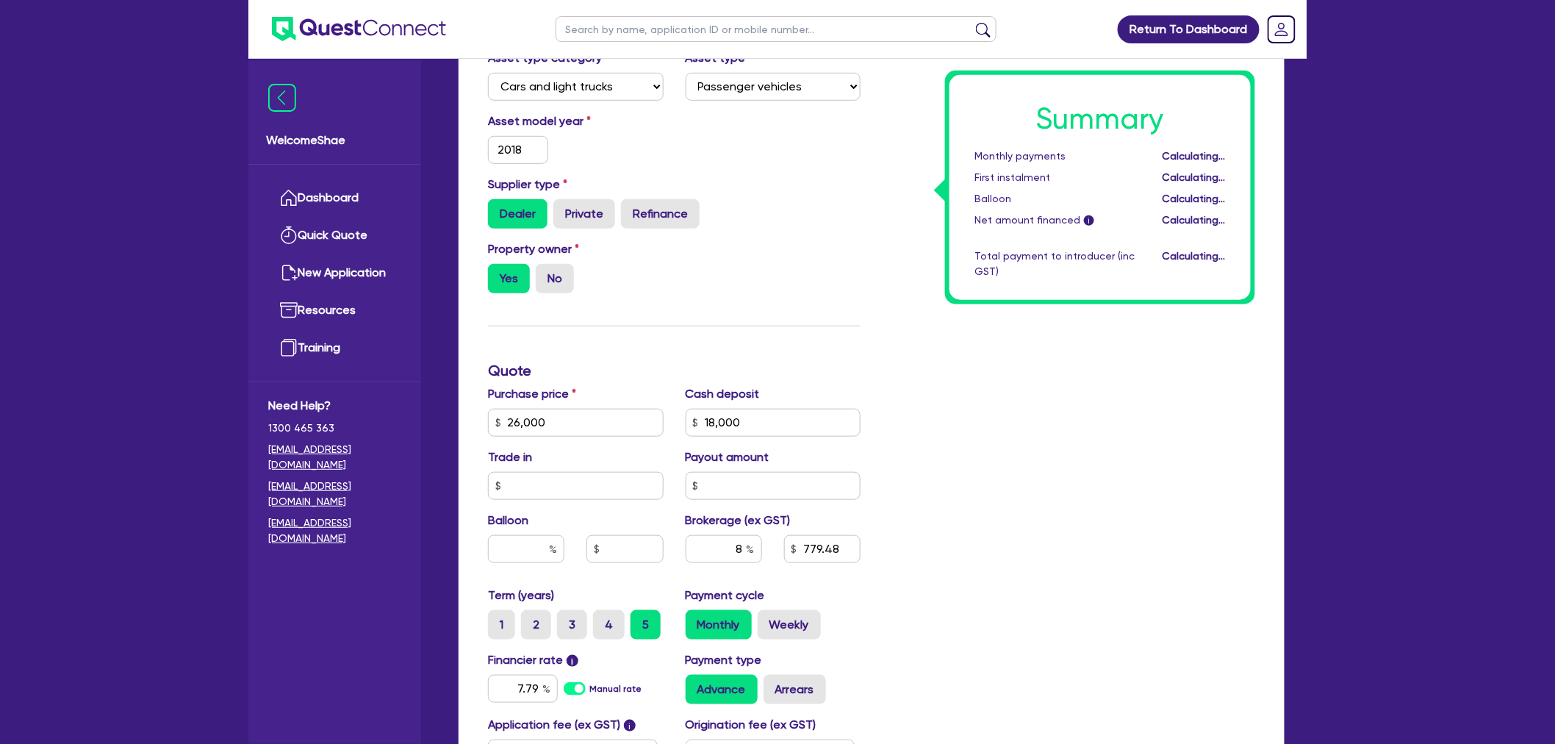
type input "26,000"
type input "18,000"
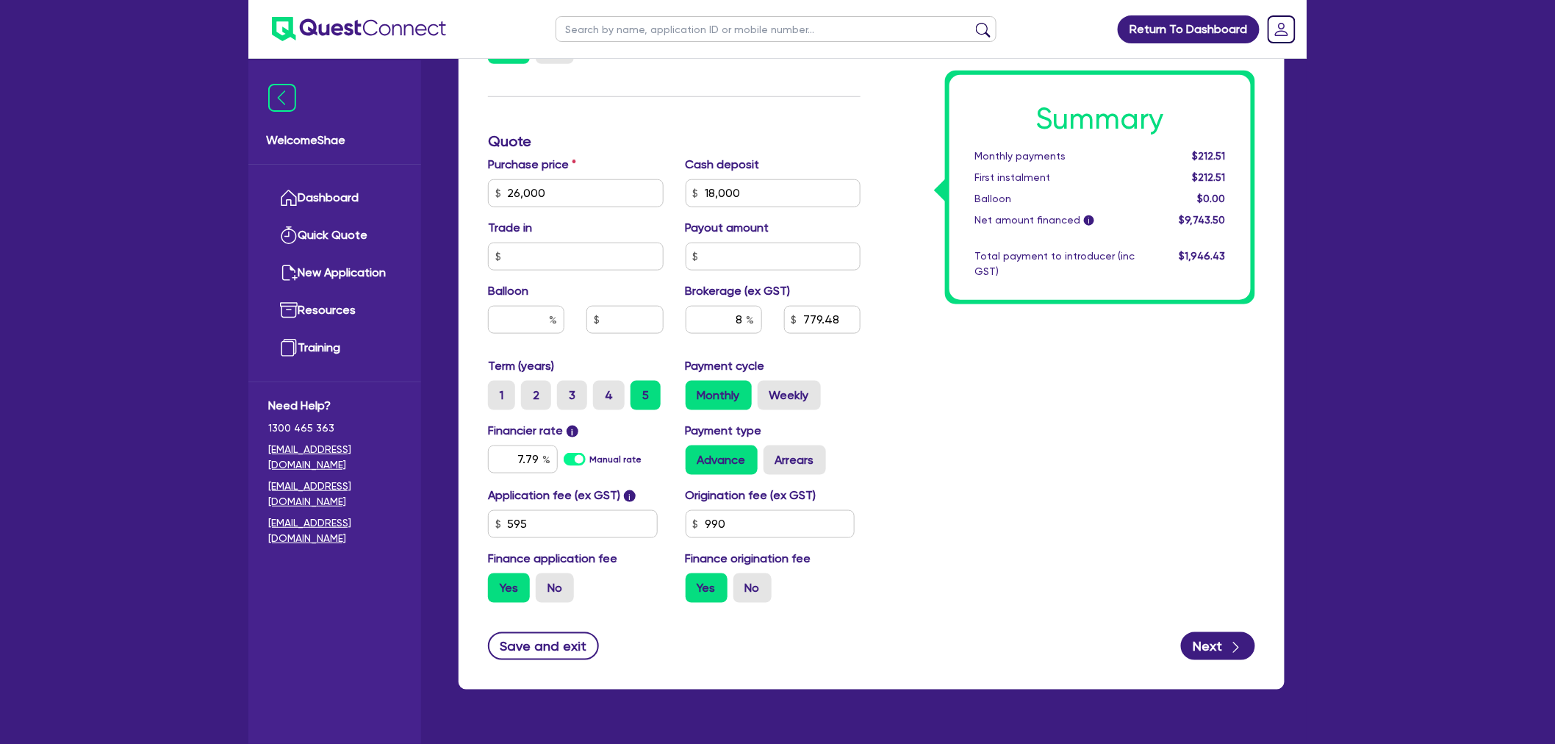
scroll to position [571, 0]
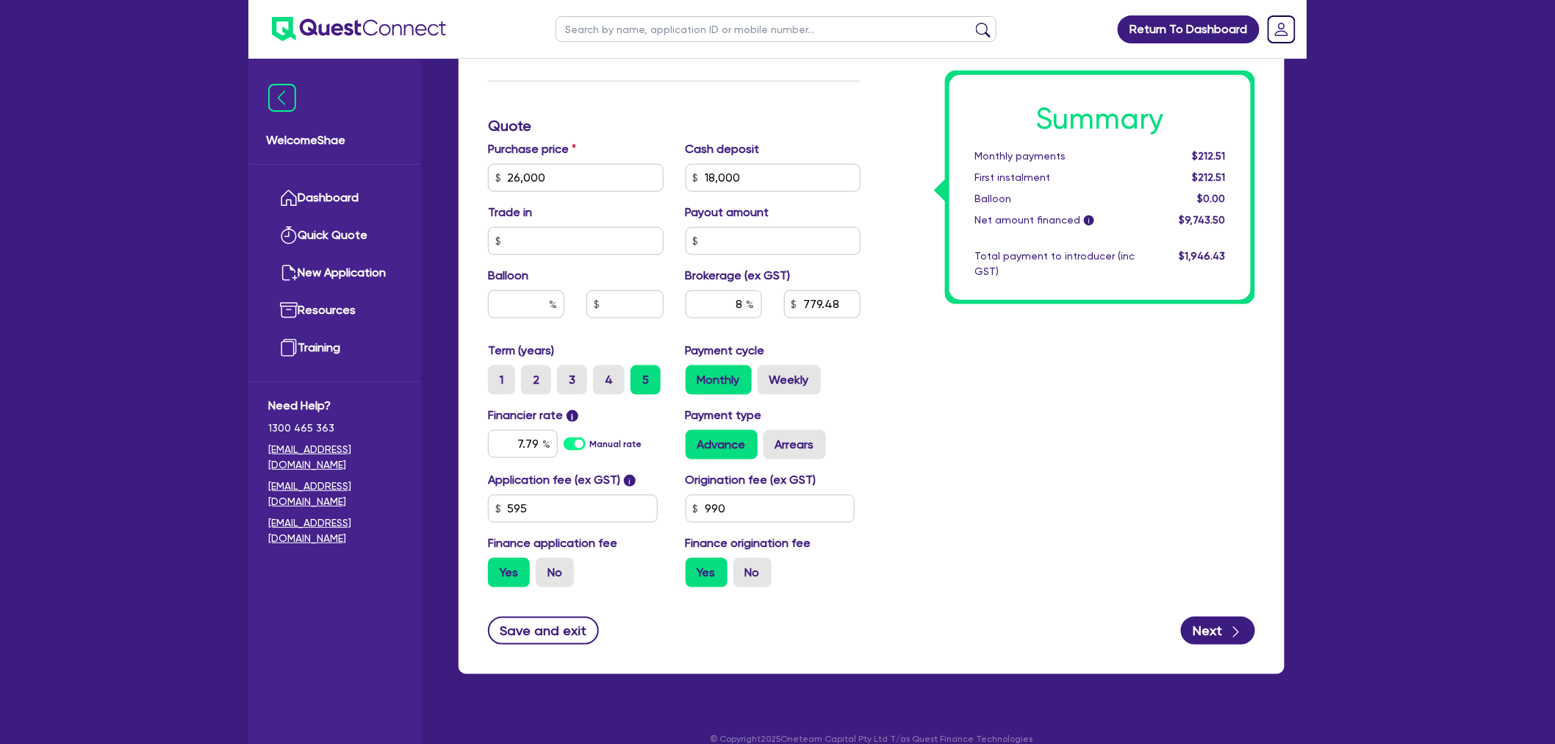
click at [570, 26] on input "text" at bounding box center [776, 29] width 441 height 26
type input "dreameraki"
click button "submit" at bounding box center [984, 32] width 24 height 21
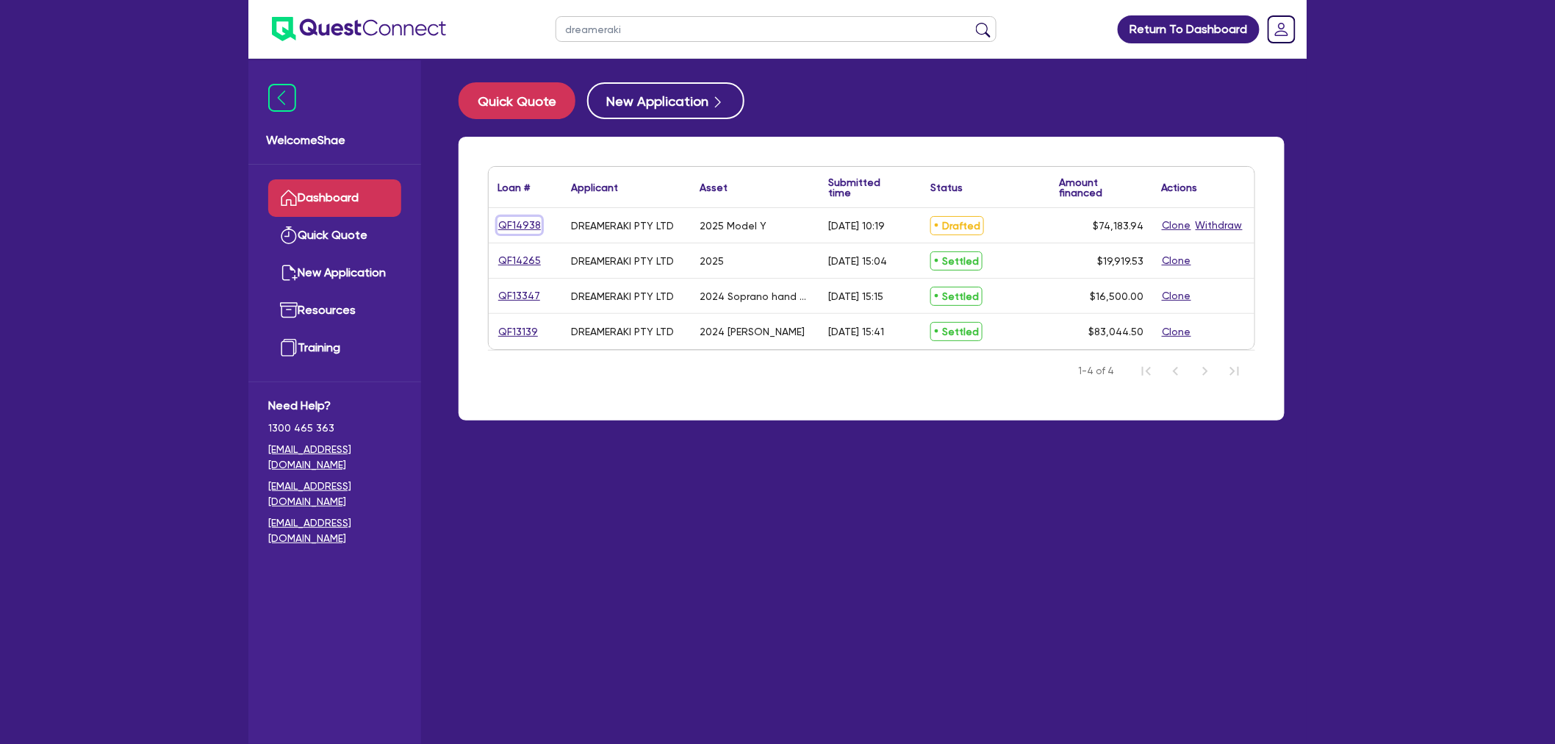
click at [524, 222] on link "QF14938" at bounding box center [520, 225] width 44 height 17
select select "CARS_AND_LIGHT_TRUCKS"
select select "PASSENGER_VEHICLES"
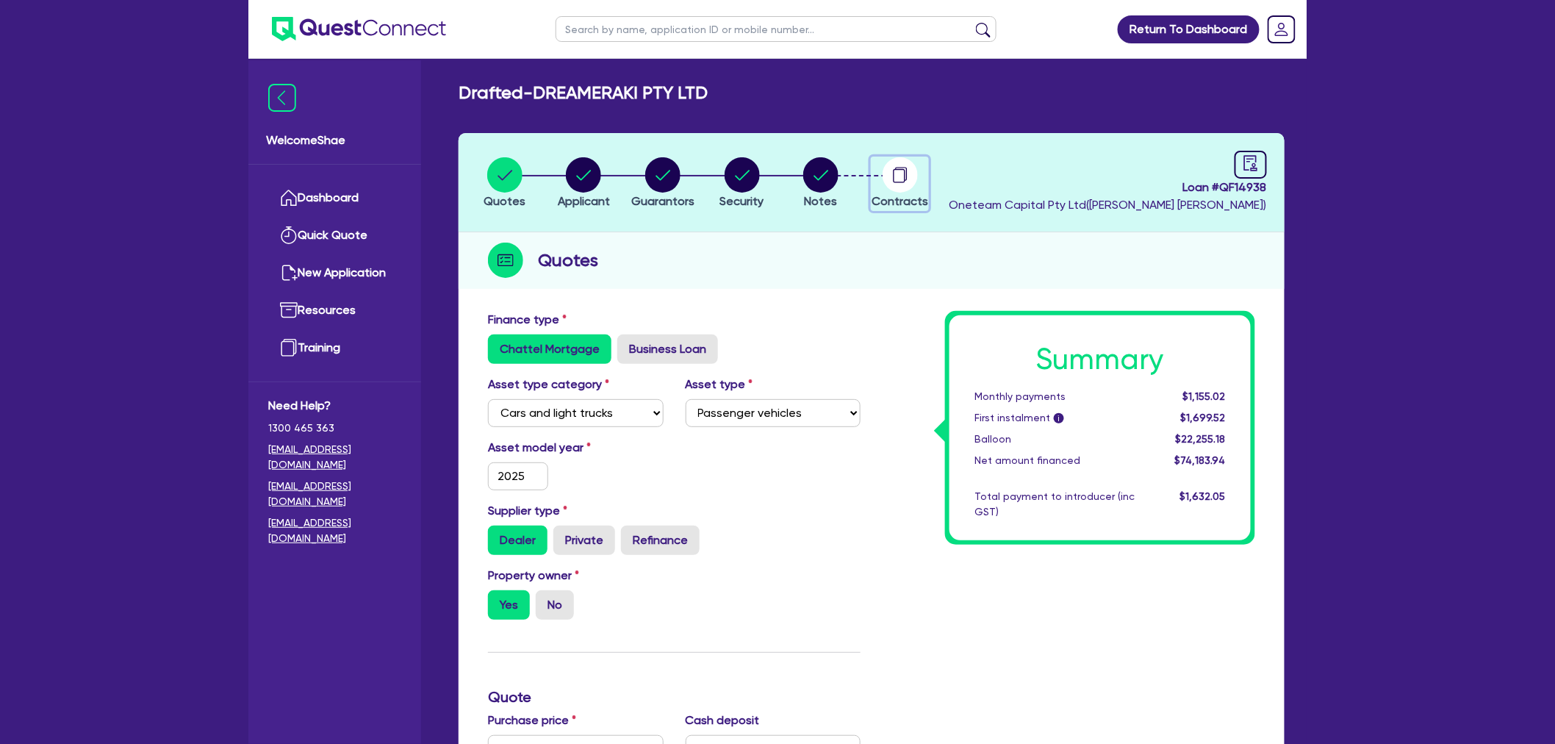
click at [894, 175] on icon "button" at bounding box center [899, 176] width 12 height 14
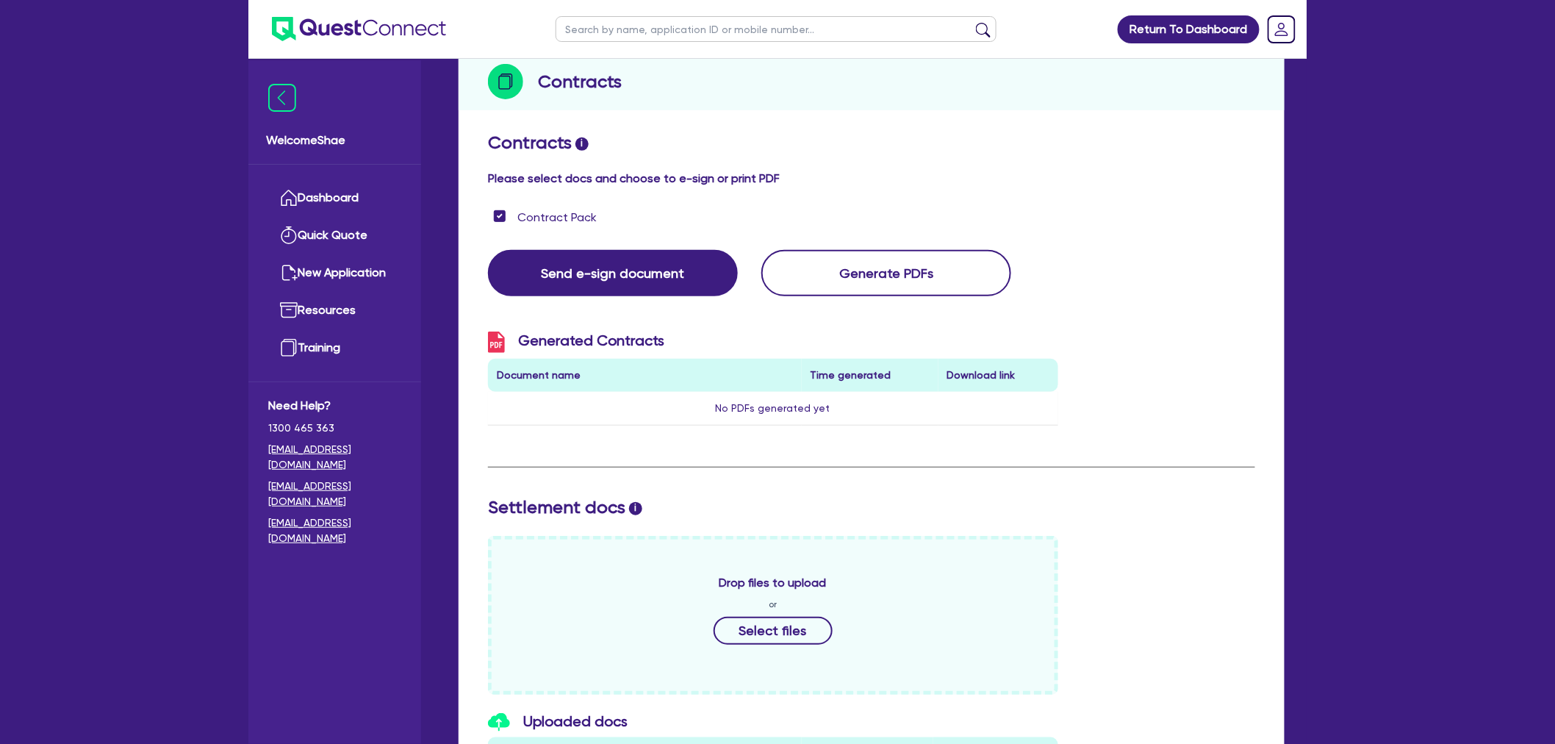
scroll to position [400, 0]
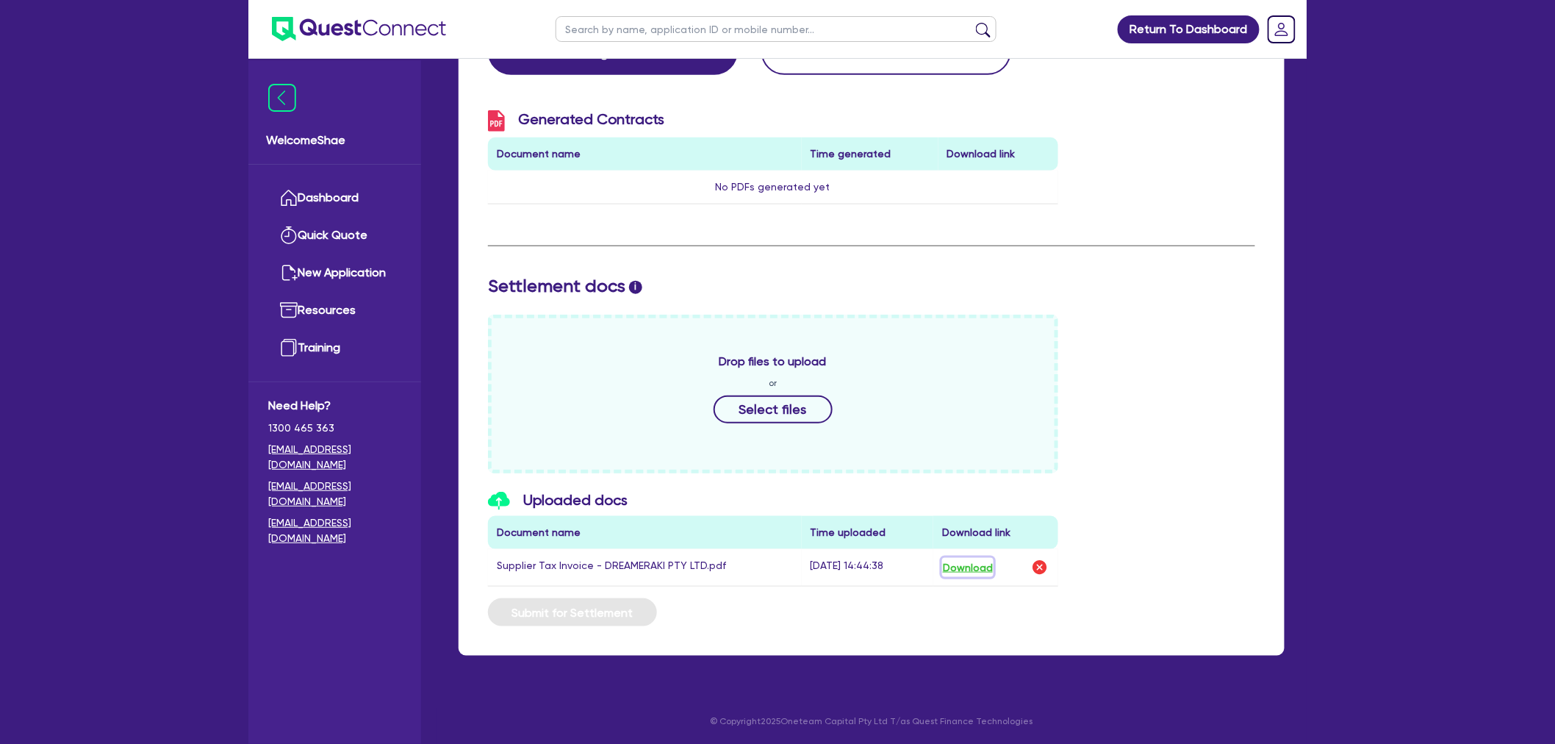
click at [989, 569] on button "Download" at bounding box center [967, 567] width 51 height 19
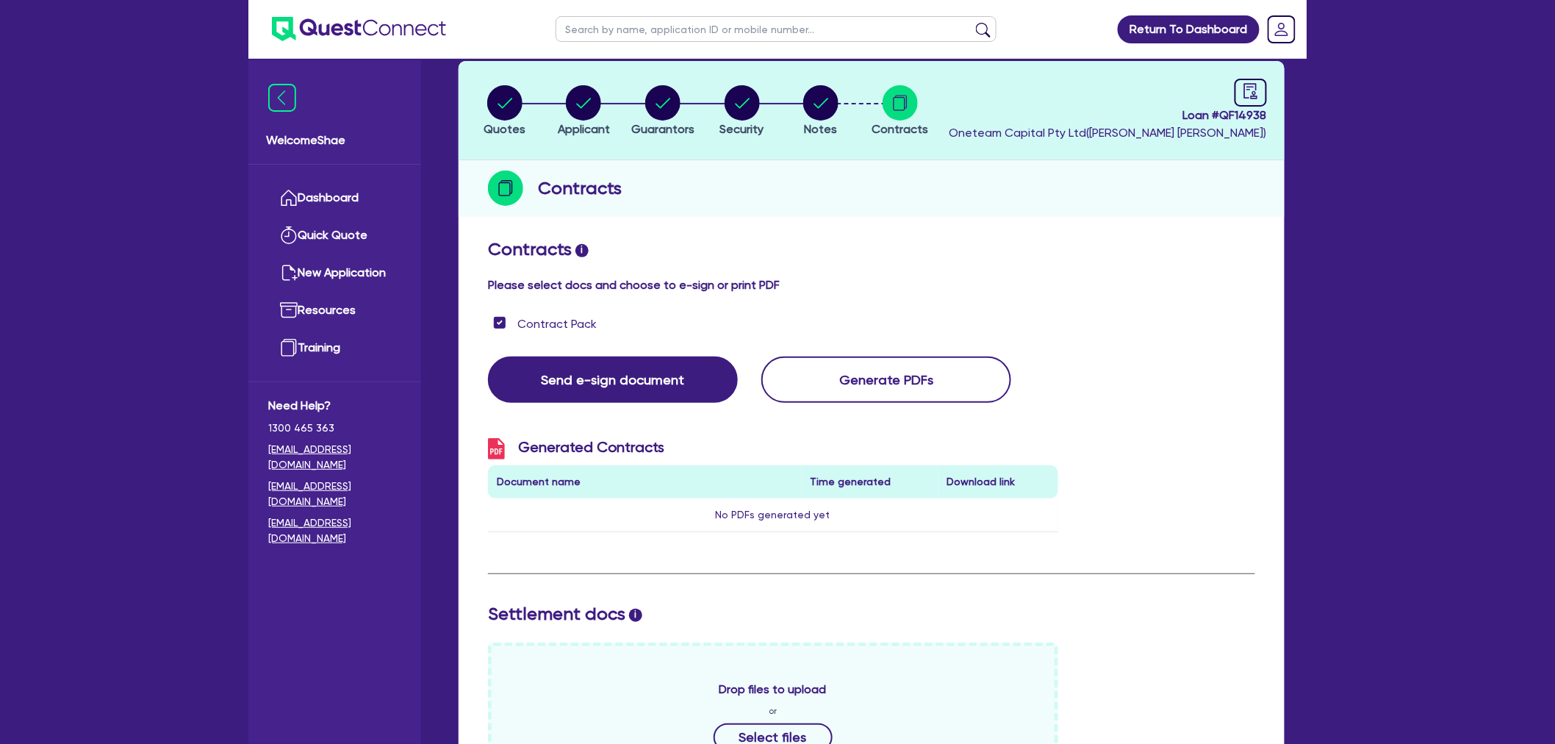
scroll to position [0, 0]
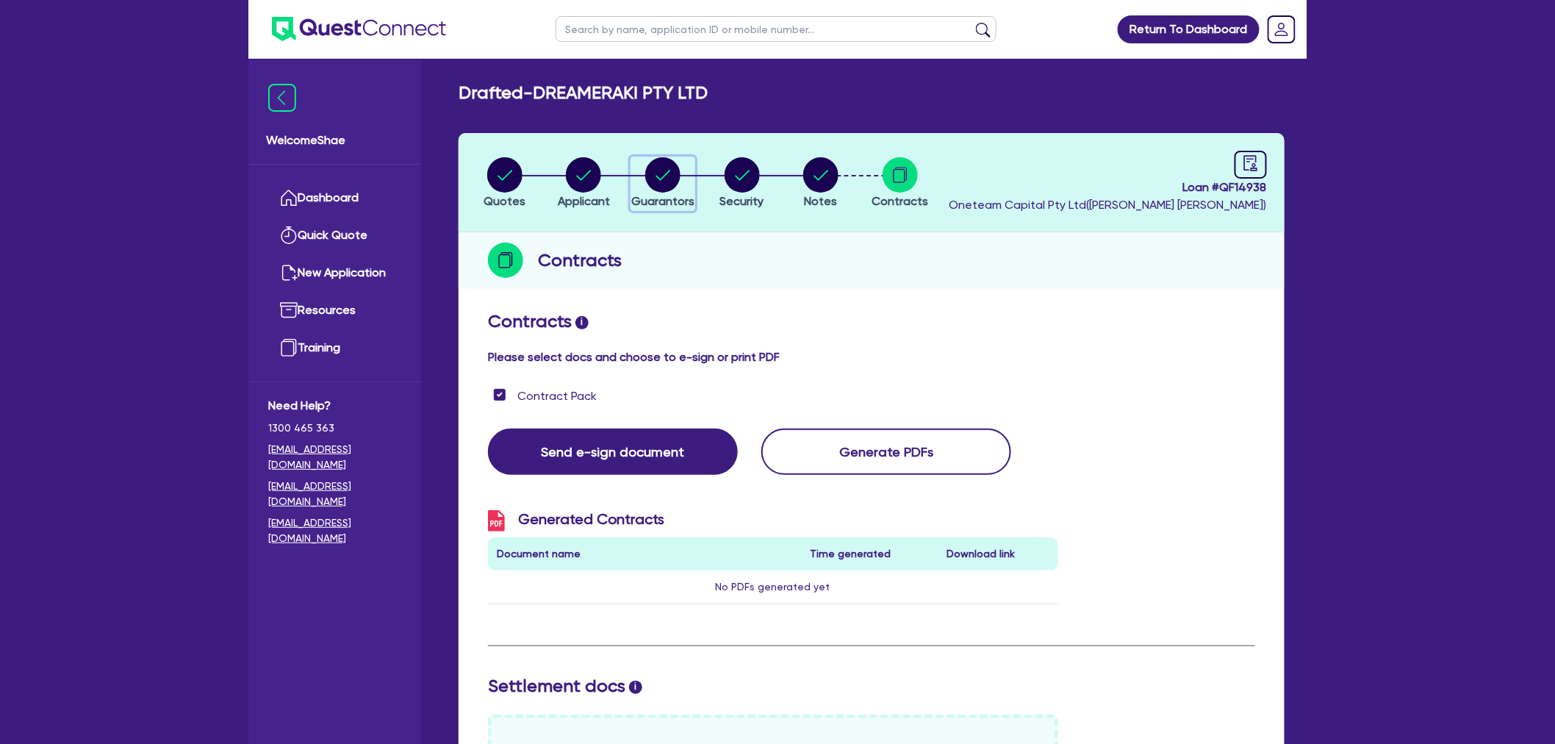
click at [679, 180] on circle "button" at bounding box center [662, 174] width 35 height 35
select select "MRS"
select select "TAS"
select select "MARRIED"
select select "PROPERTY"
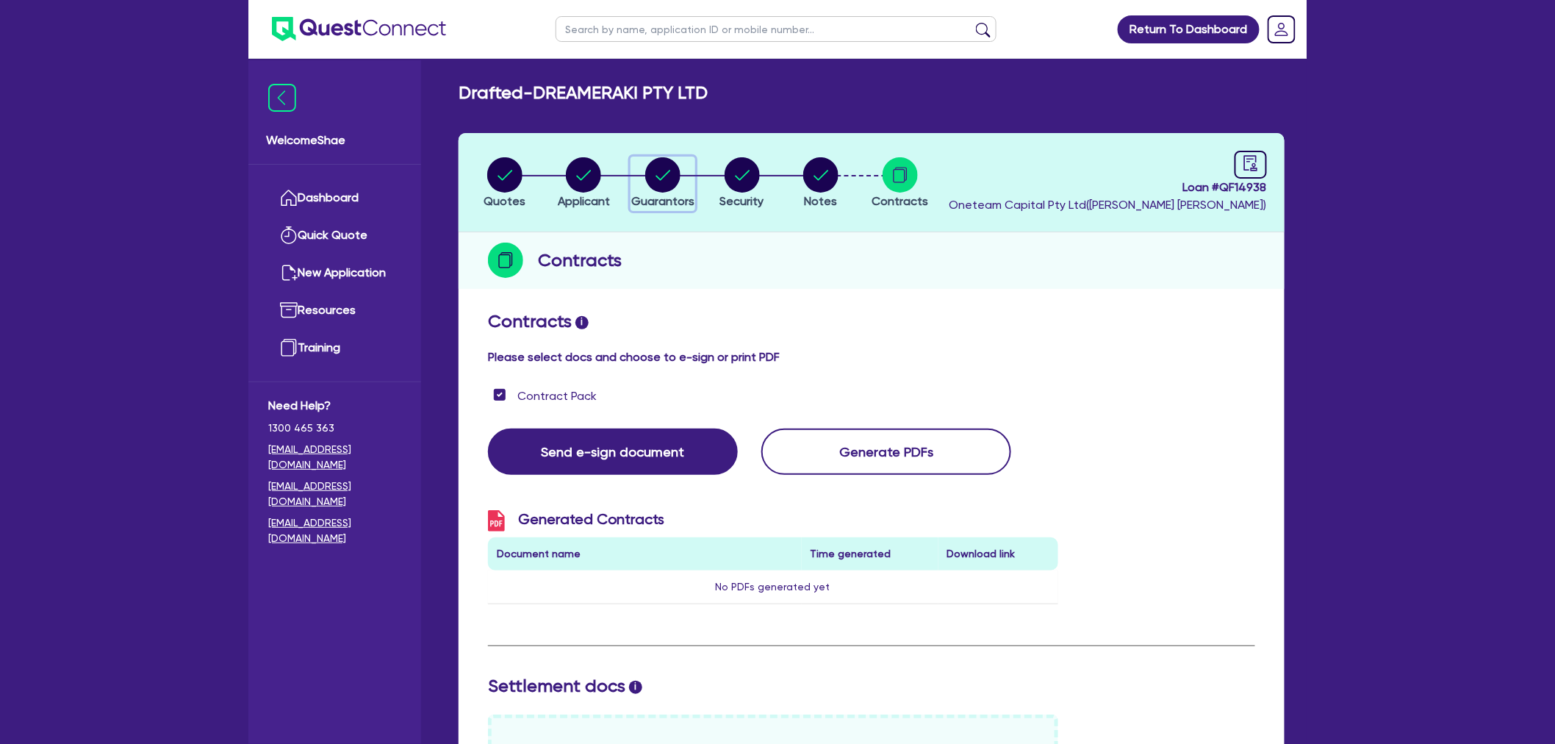
select select "INVESTMENT_PROPERTY"
select select "VEHICLE"
select select "CASH"
select select "HOUSEHOLD_PERSONAL"
select select "OTHER"
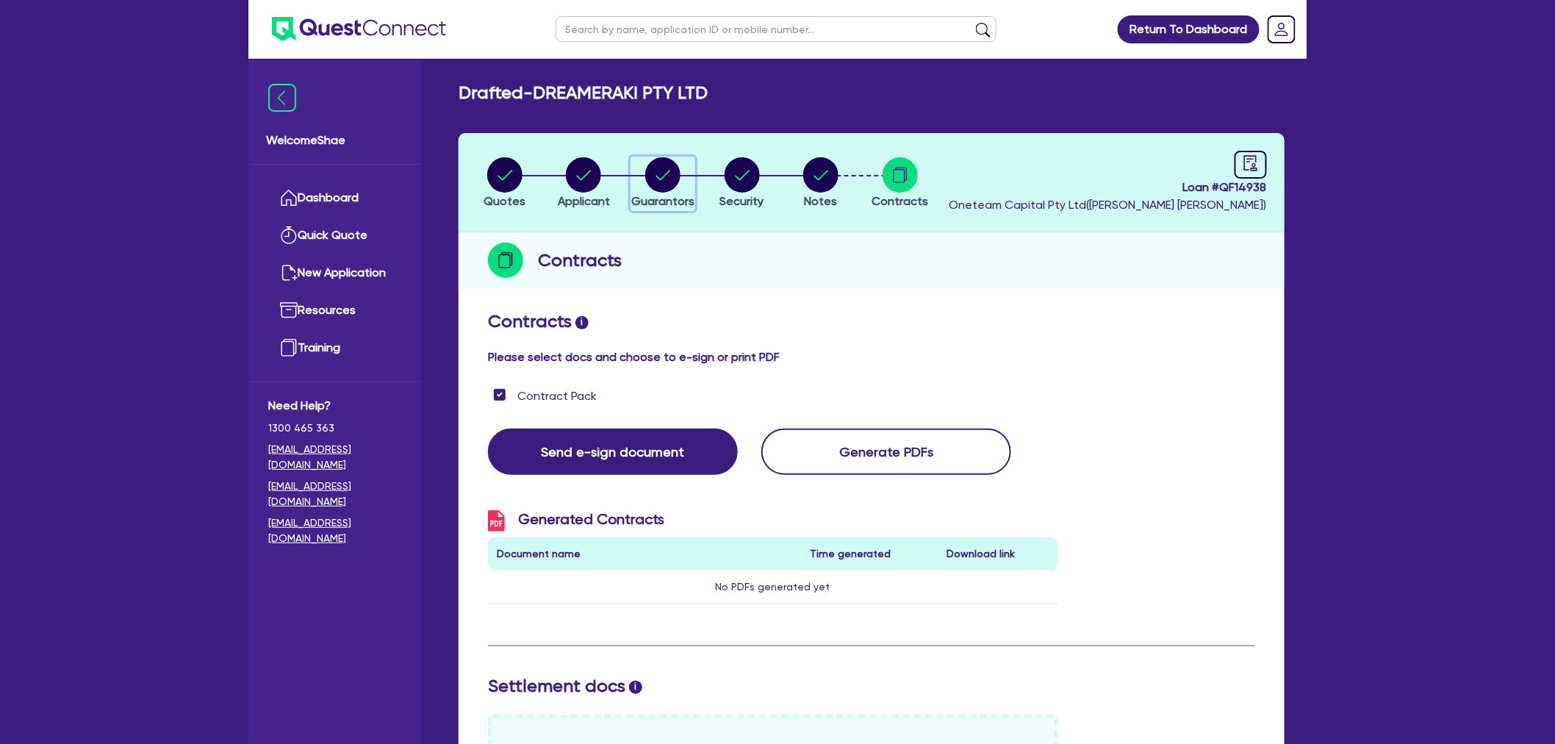
select select "MORTGAGE"
select select "EQUIPMENT_LOAN"
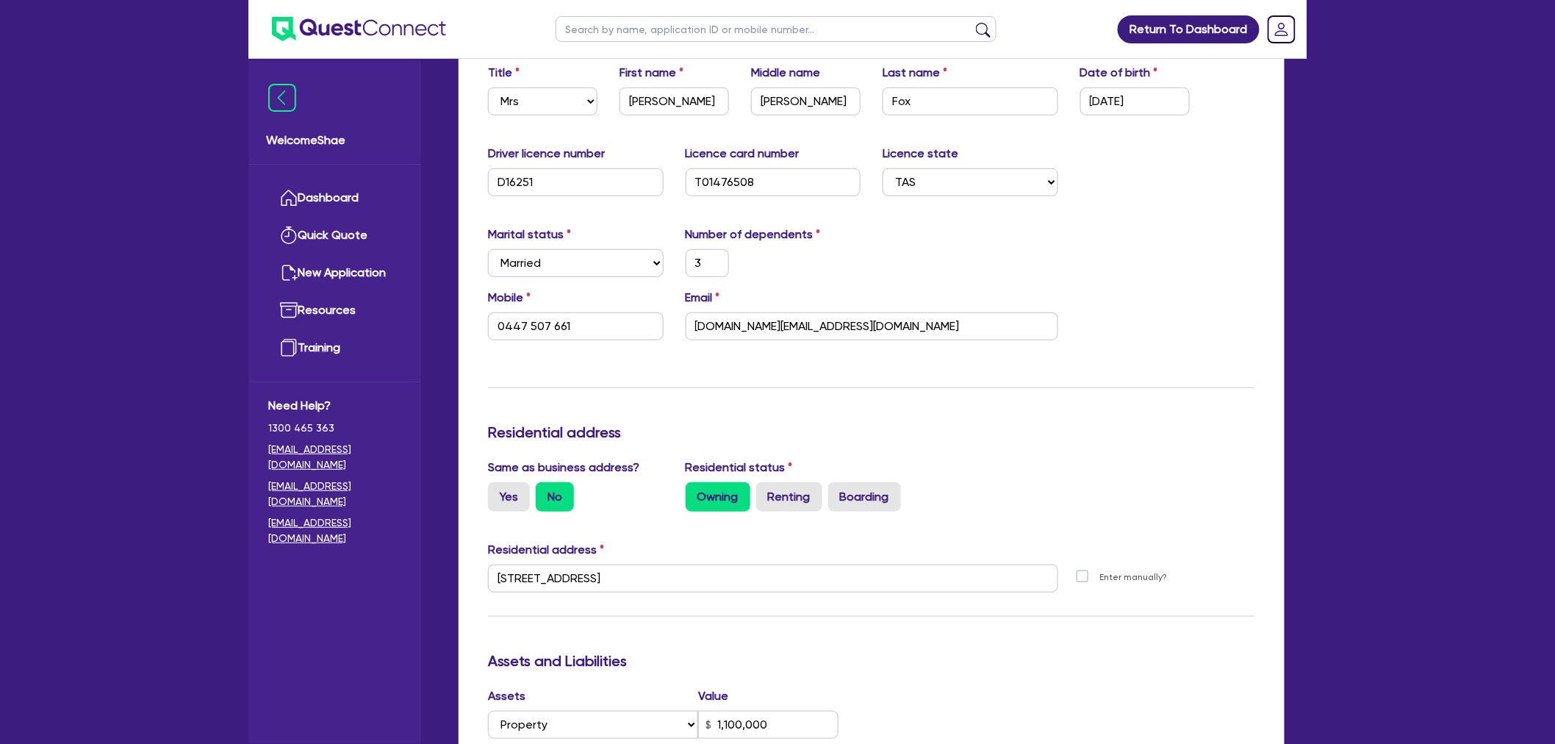
scroll to position [326, 0]
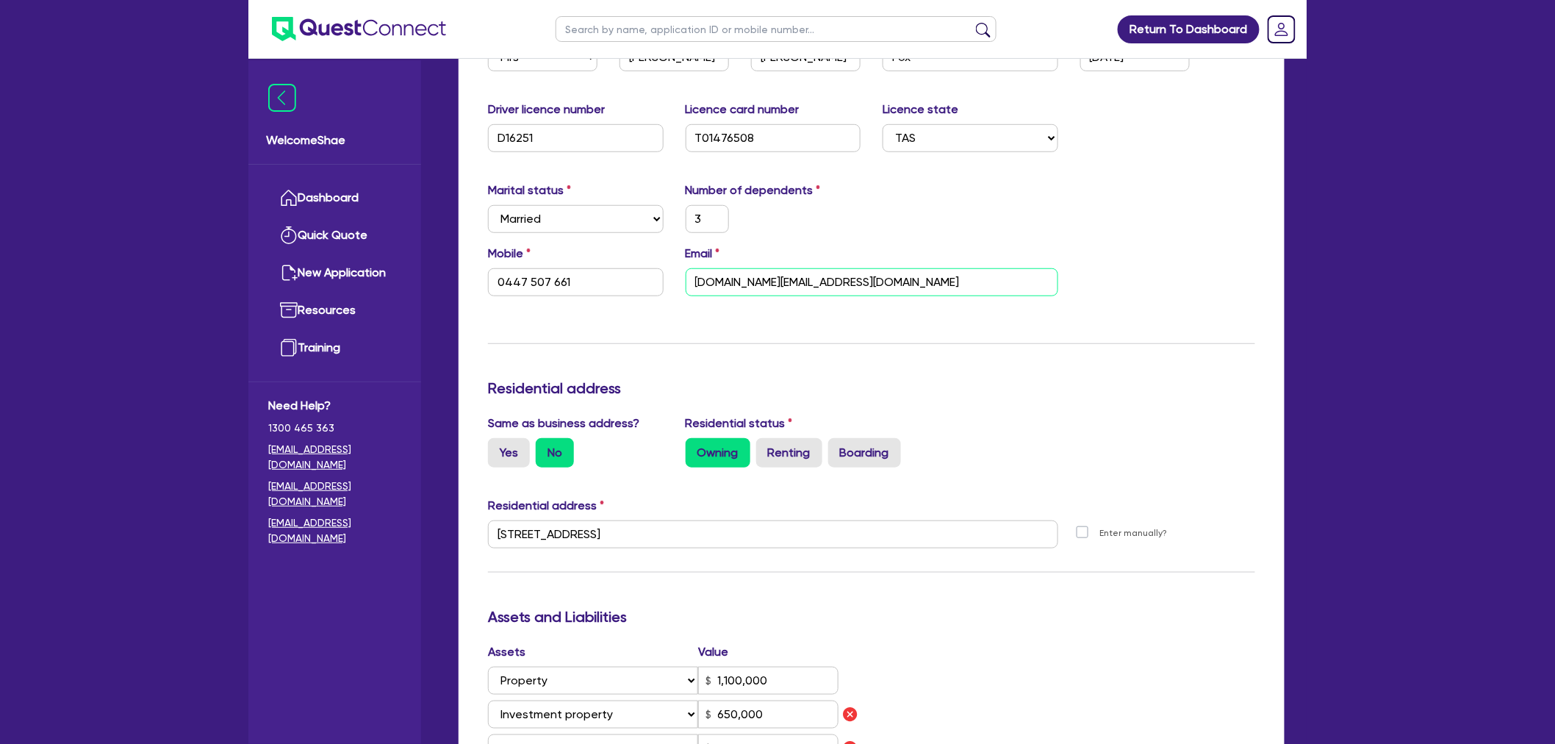
click at [799, 277] on input "[DOMAIN_NAME][EMAIL_ADDRESS][DOMAIN_NAME]" at bounding box center [872, 282] width 373 height 28
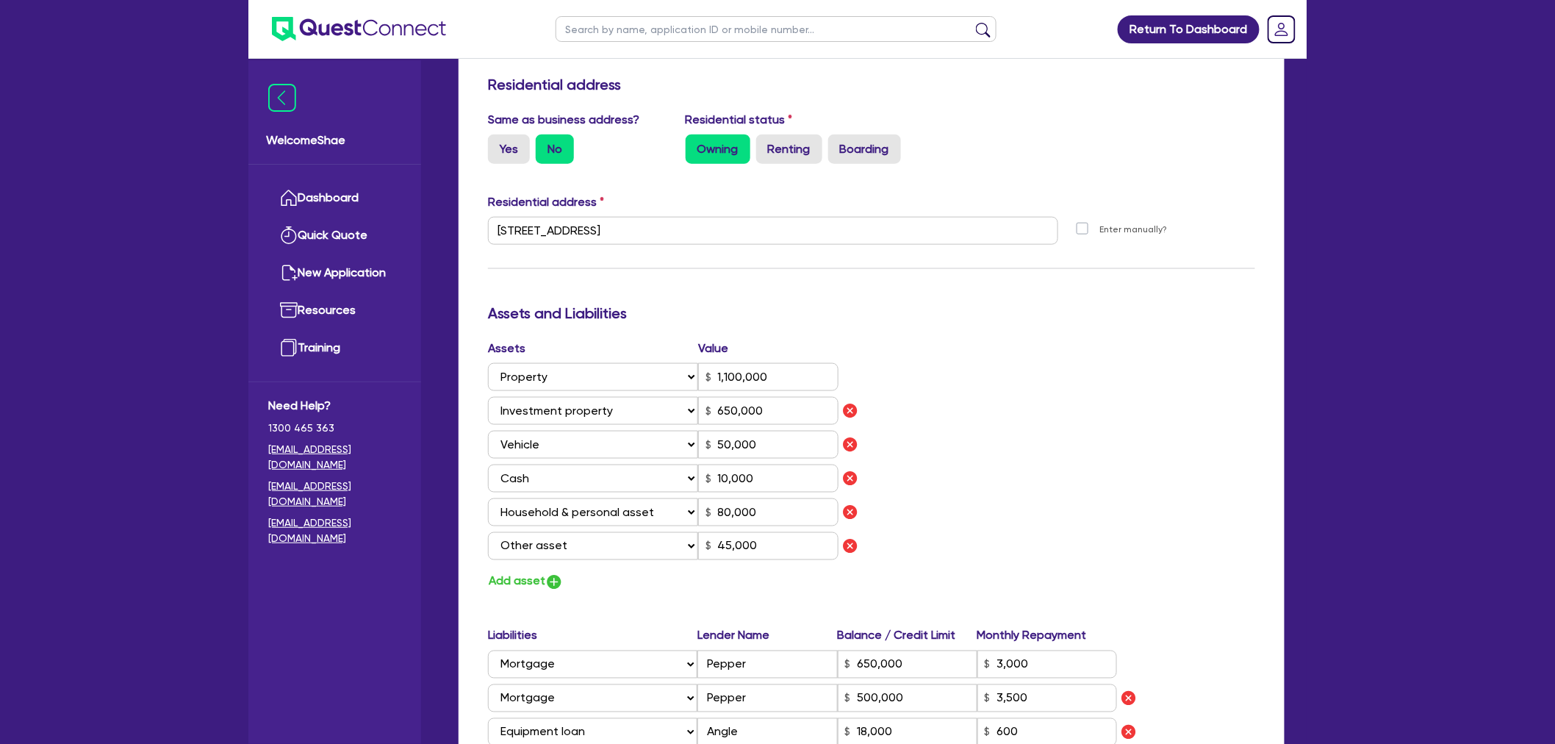
scroll to position [653, 0]
